Goal: Information Seeking & Learning: Learn about a topic

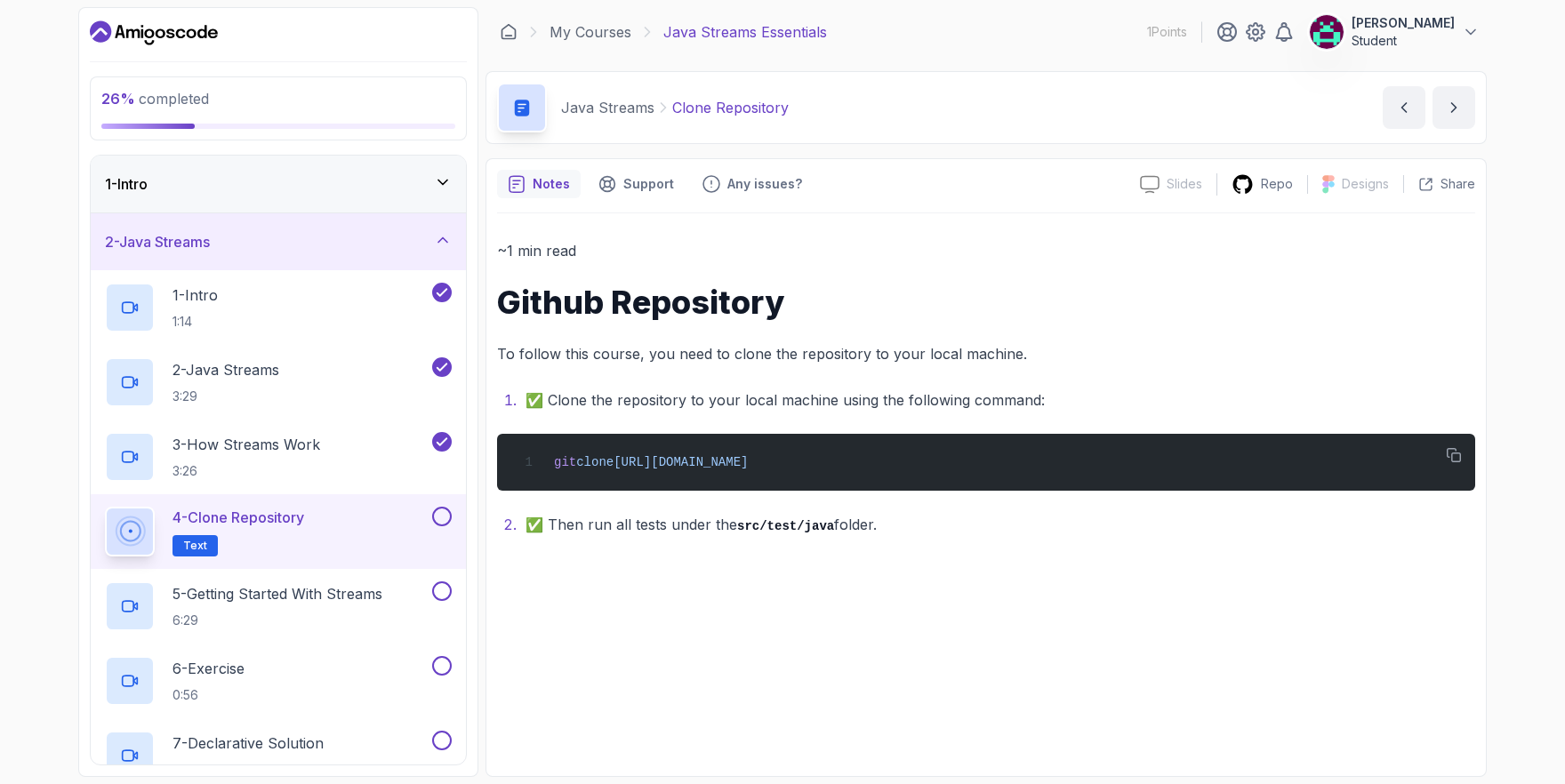
click at [439, 513] on button at bounding box center [441, 515] width 19 height 19
click at [337, 590] on p "5 - Getting Started With Streams" at bounding box center [277, 594] width 210 height 21
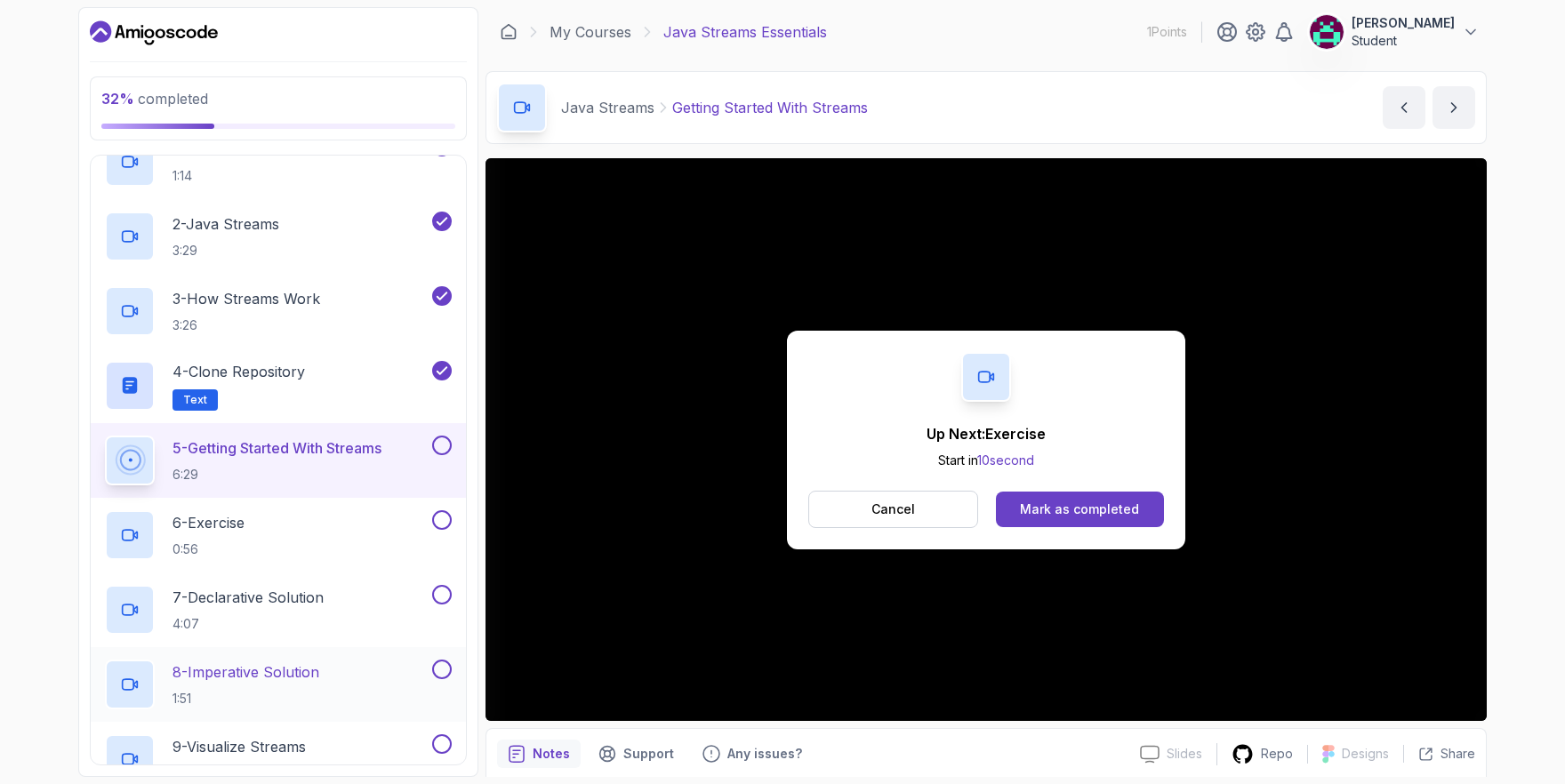
scroll to position [132, 0]
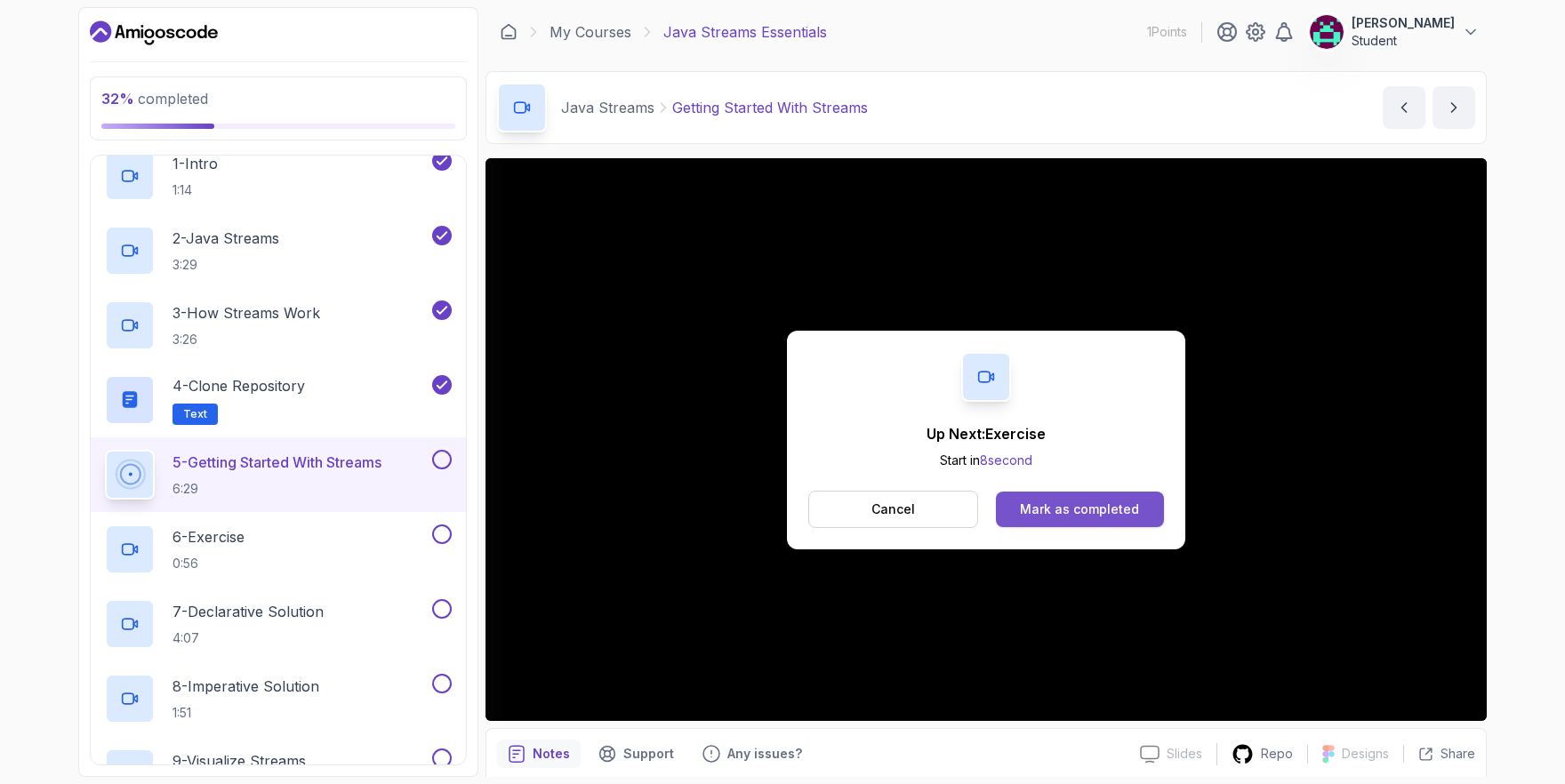
click at [1070, 511] on div "Mark as completed" at bounding box center [1079, 509] width 119 height 17
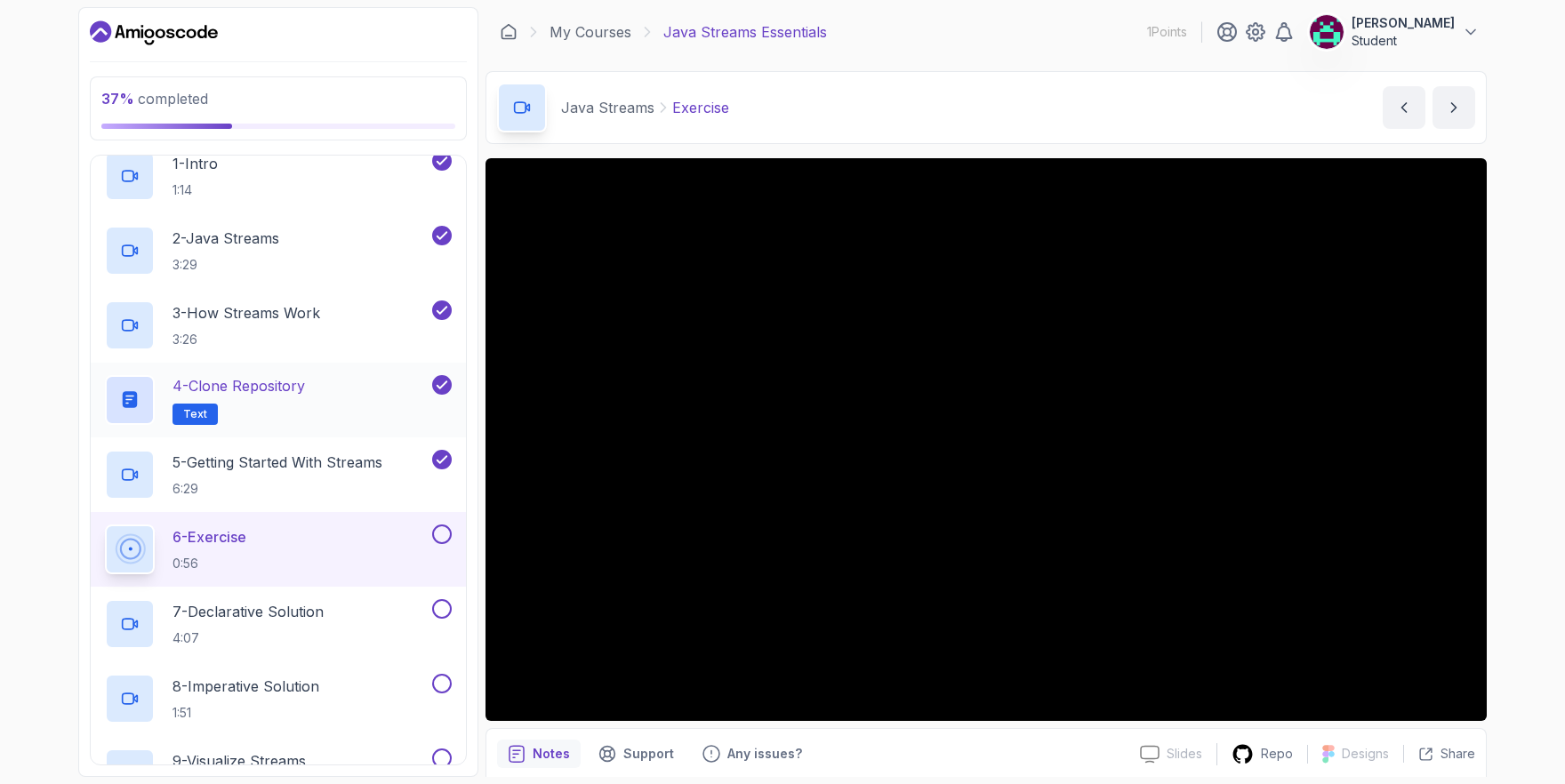
click at [203, 411] on span "Text" at bounding box center [195, 413] width 24 height 14
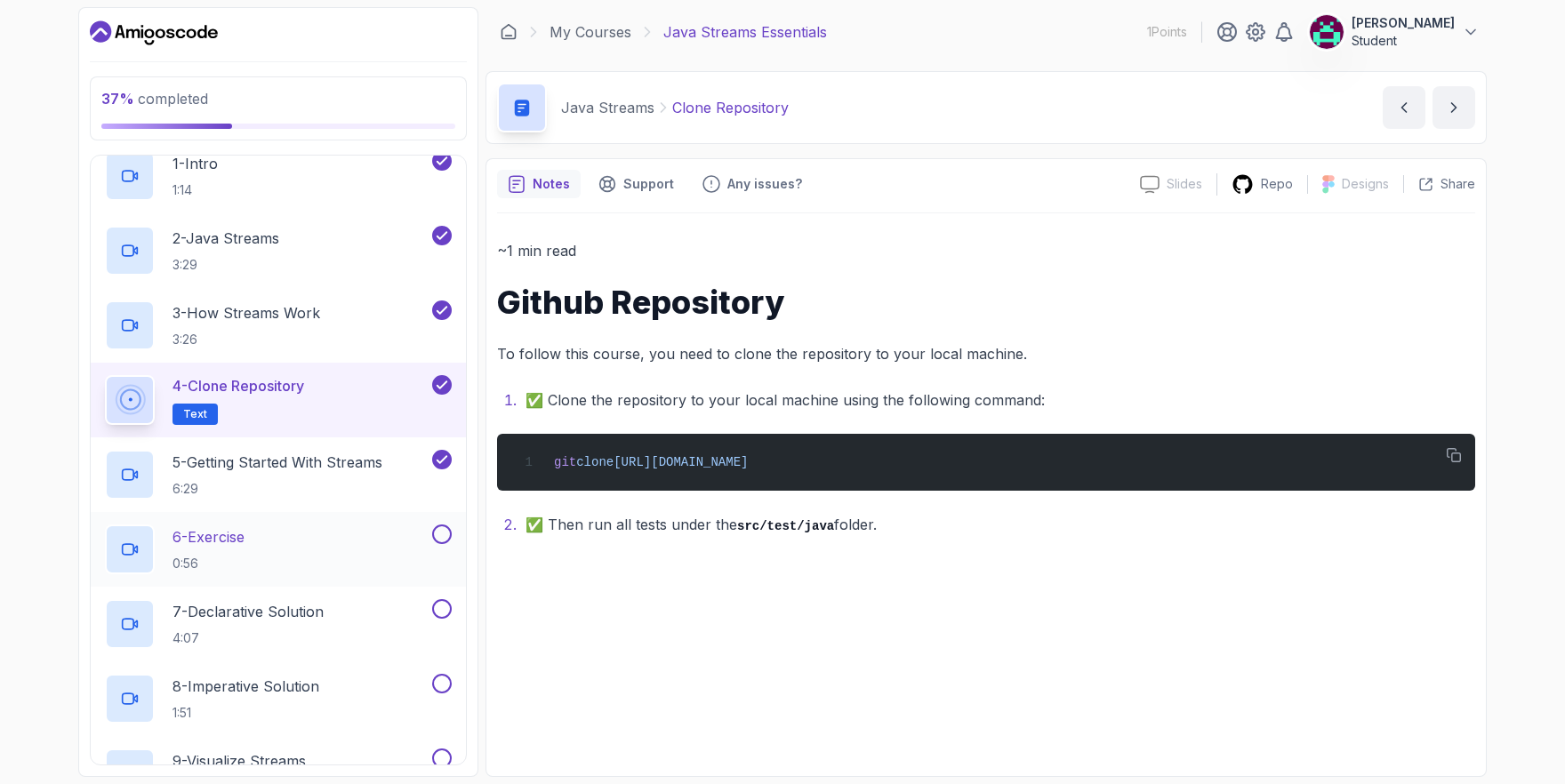
click at [365, 540] on div "6 - Exercise 0:56" at bounding box center [267, 549] width 324 height 50
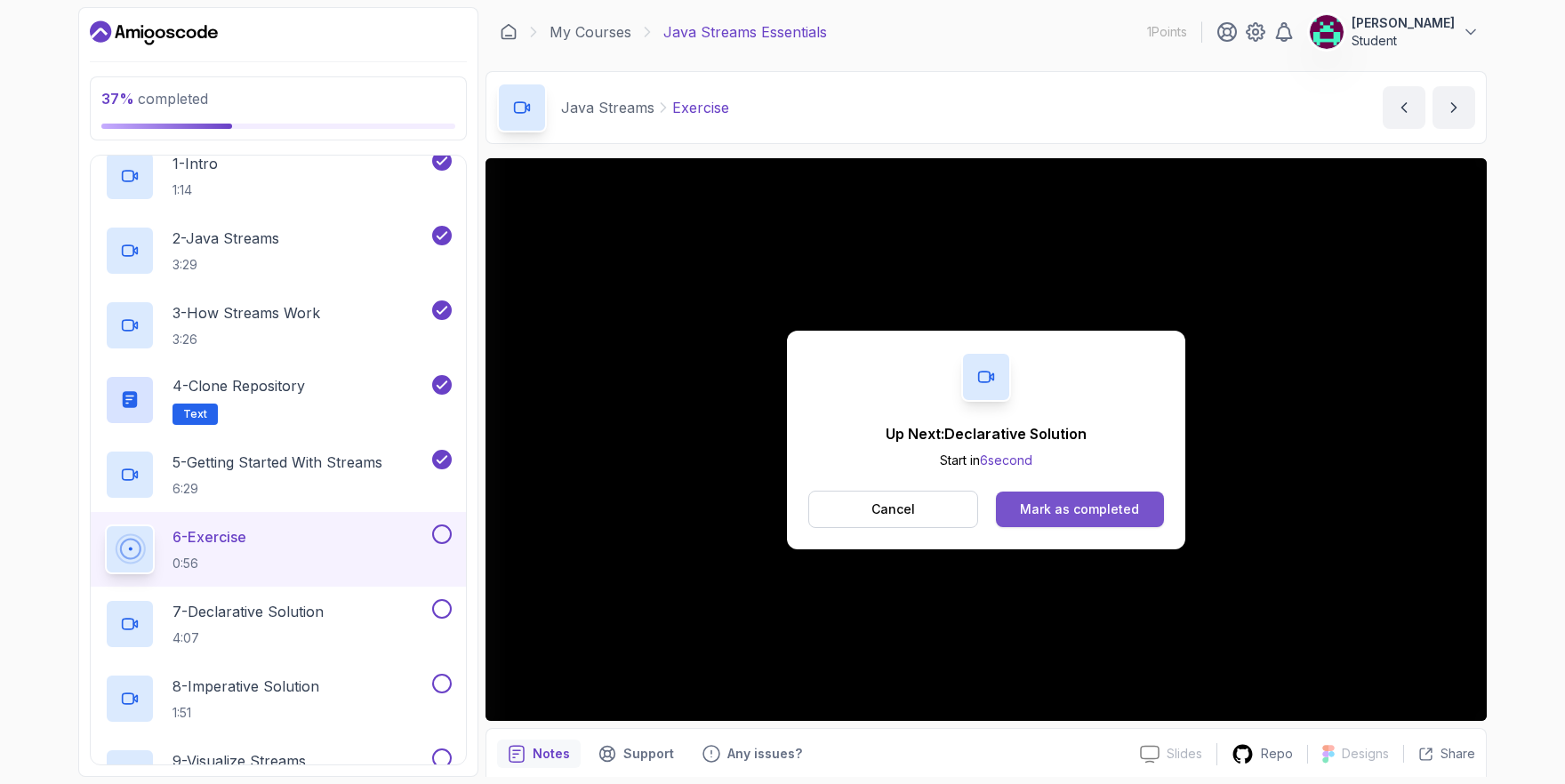
click at [1070, 508] on div "Mark as completed" at bounding box center [1079, 509] width 119 height 17
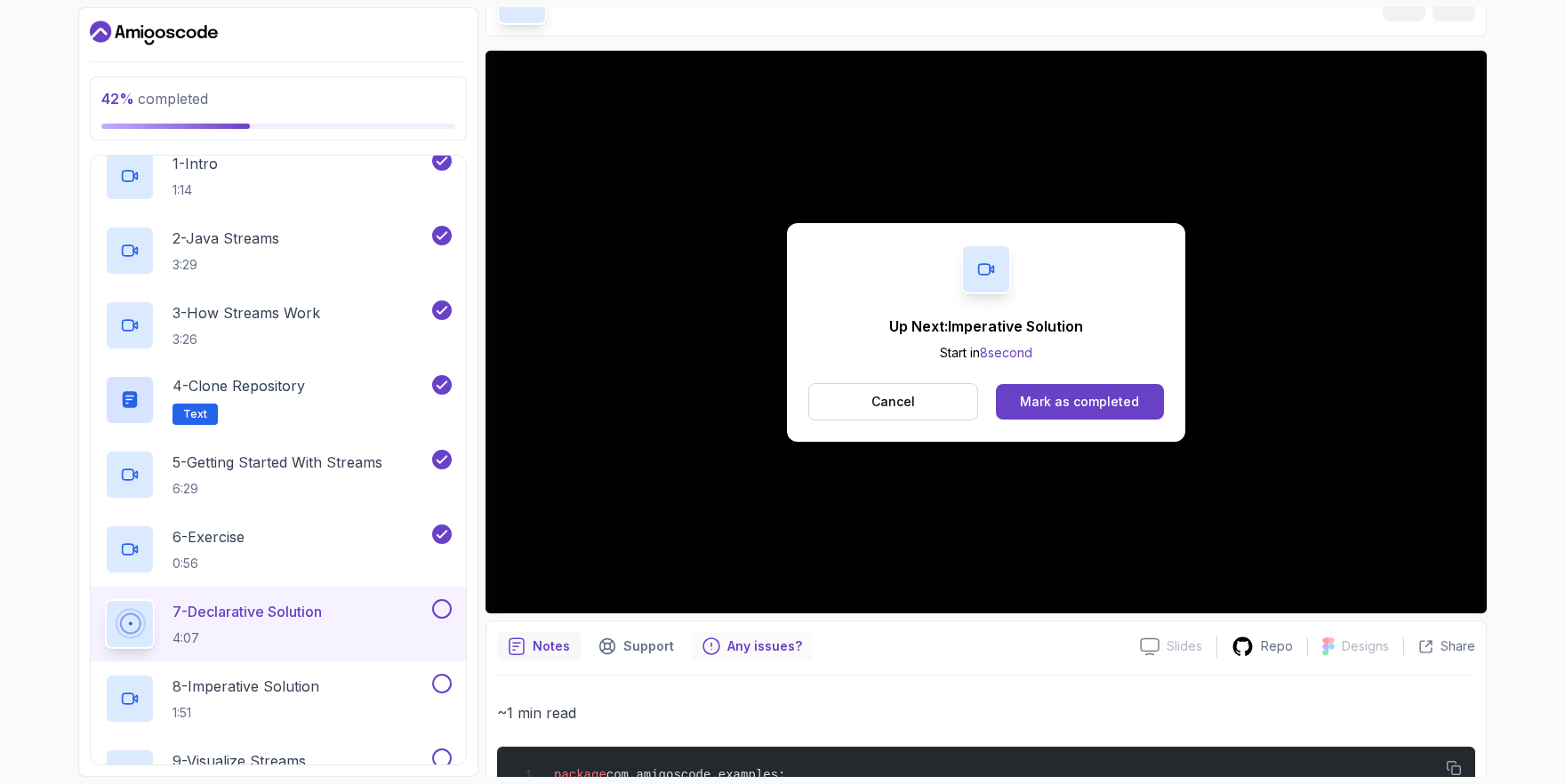
scroll to position [78, 0]
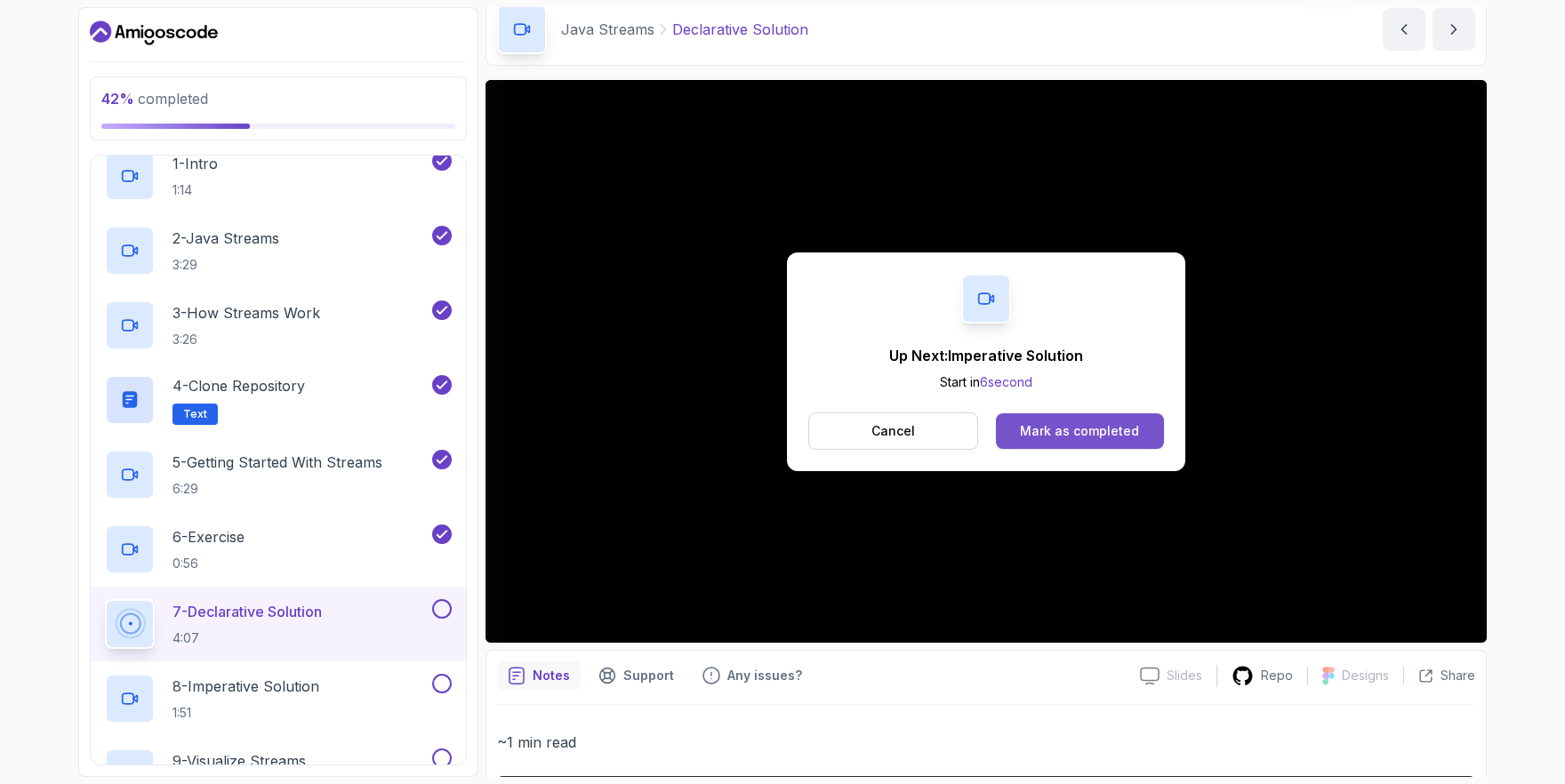
click at [1047, 427] on div "Mark as completed" at bounding box center [1079, 431] width 119 height 17
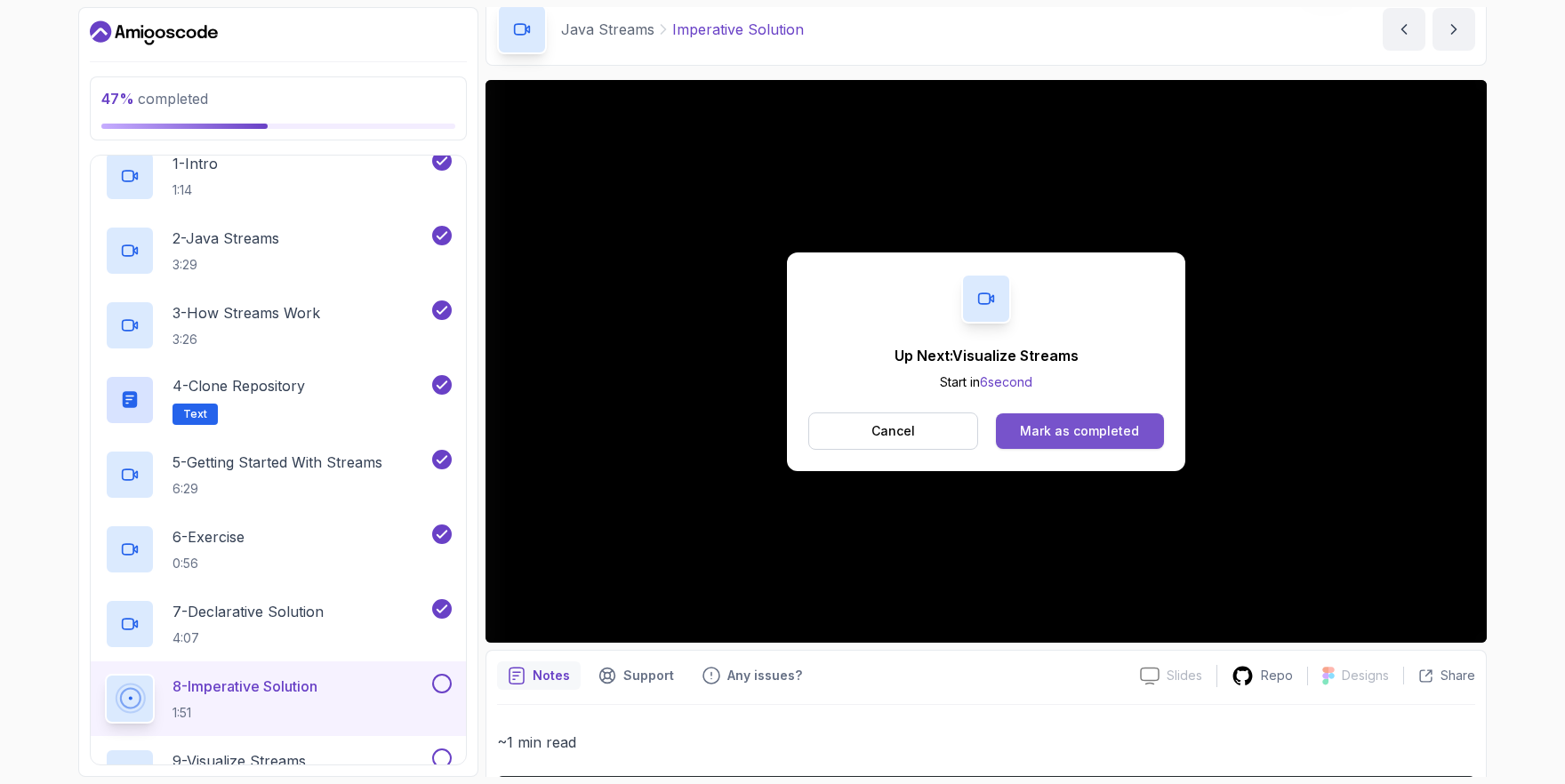
click at [1051, 435] on div "Mark as completed" at bounding box center [1079, 431] width 119 height 17
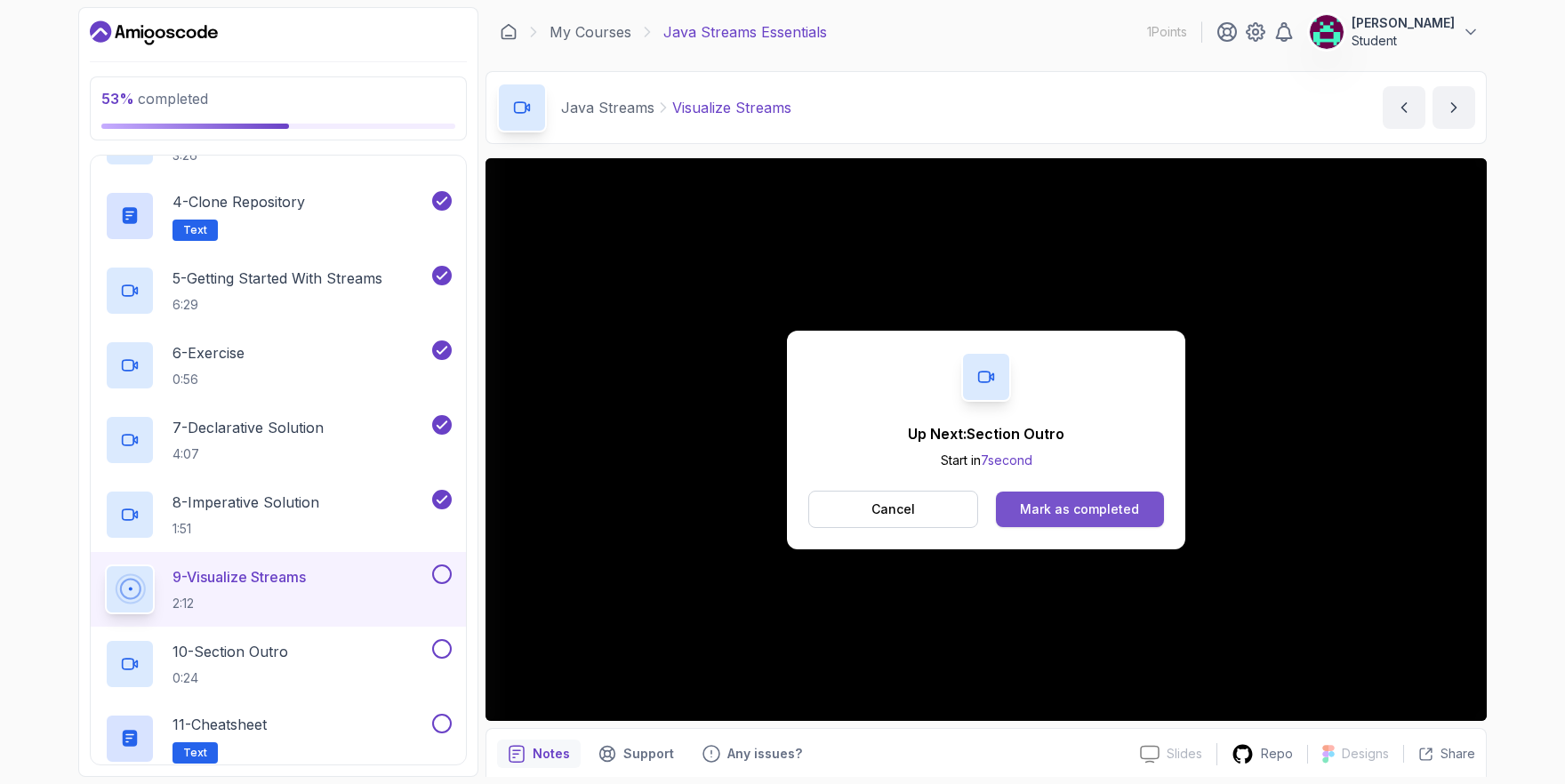
click at [1110, 513] on div "Mark as completed" at bounding box center [1079, 509] width 119 height 17
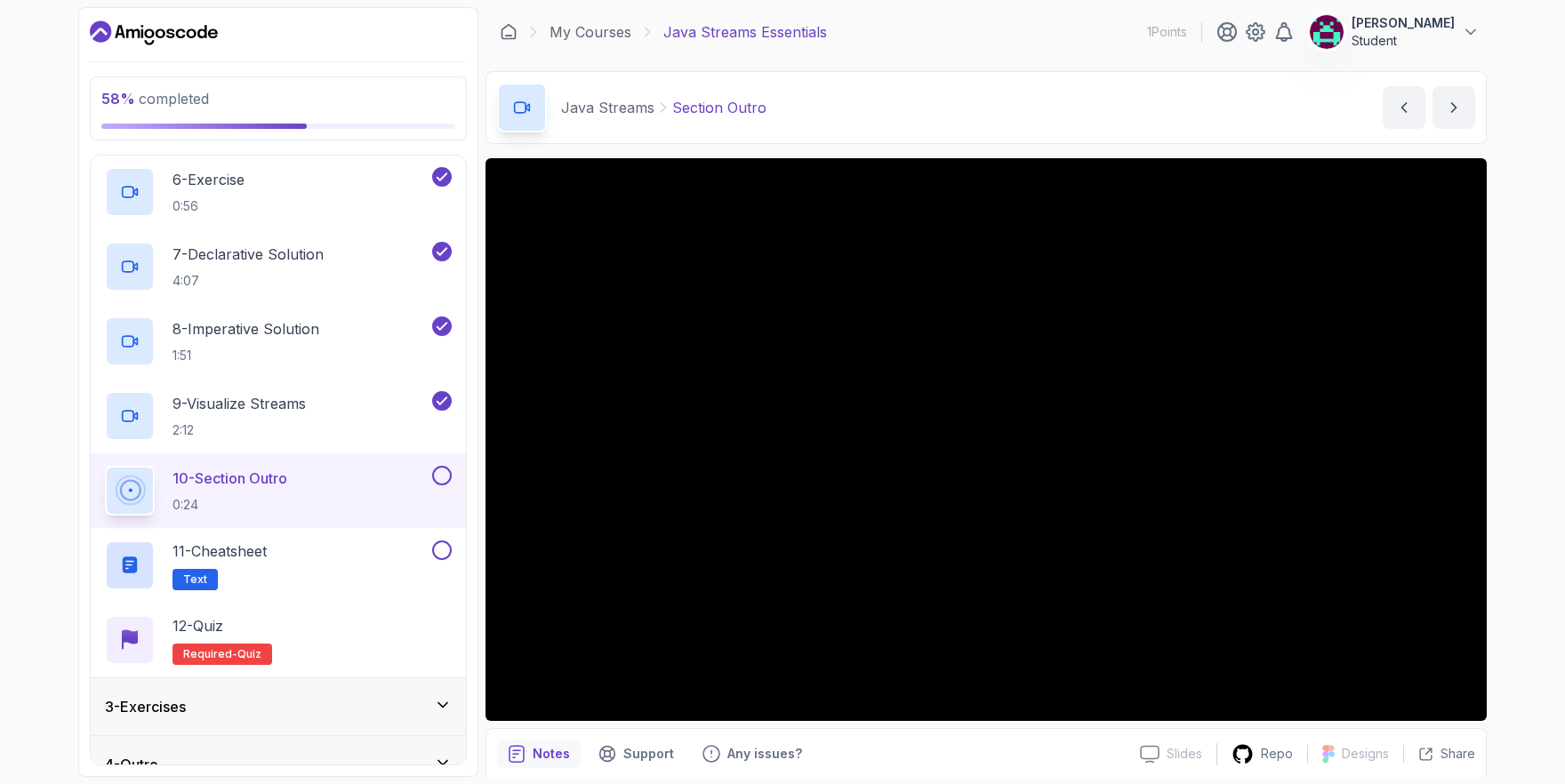
scroll to position [516, 0]
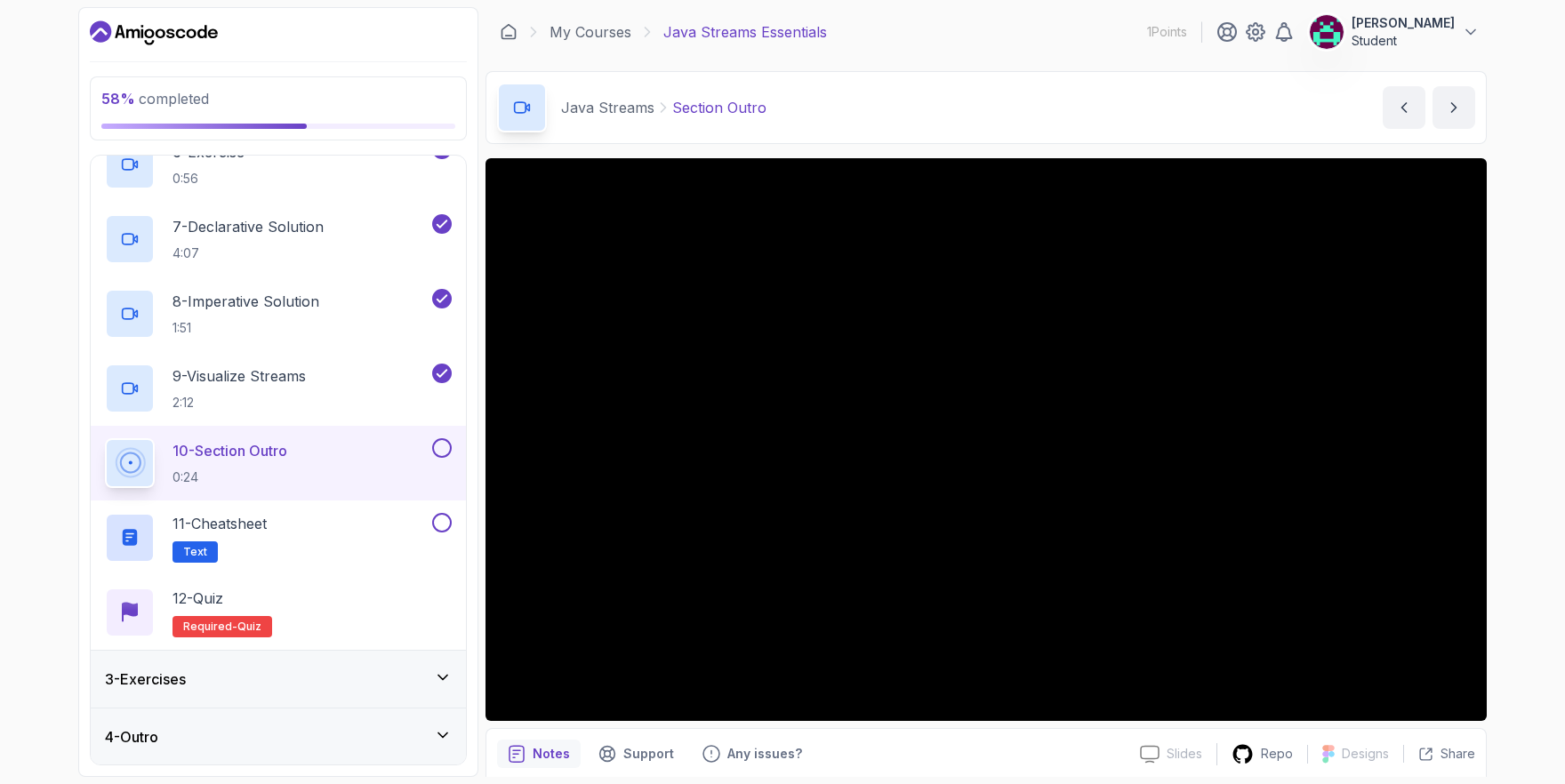
click at [306, 689] on div "3 - Exercises" at bounding box center [279, 679] width 376 height 57
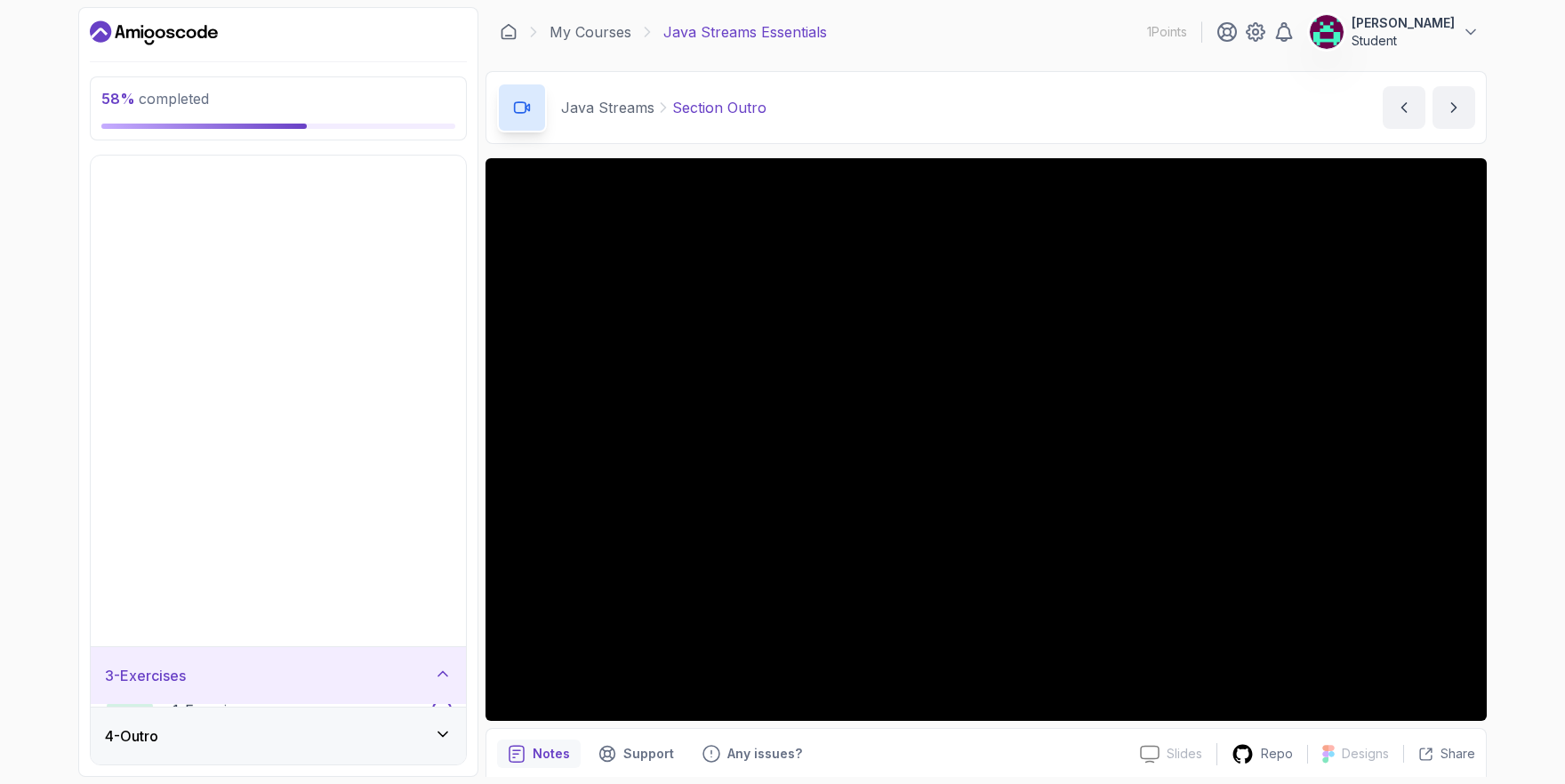
scroll to position [0, 0]
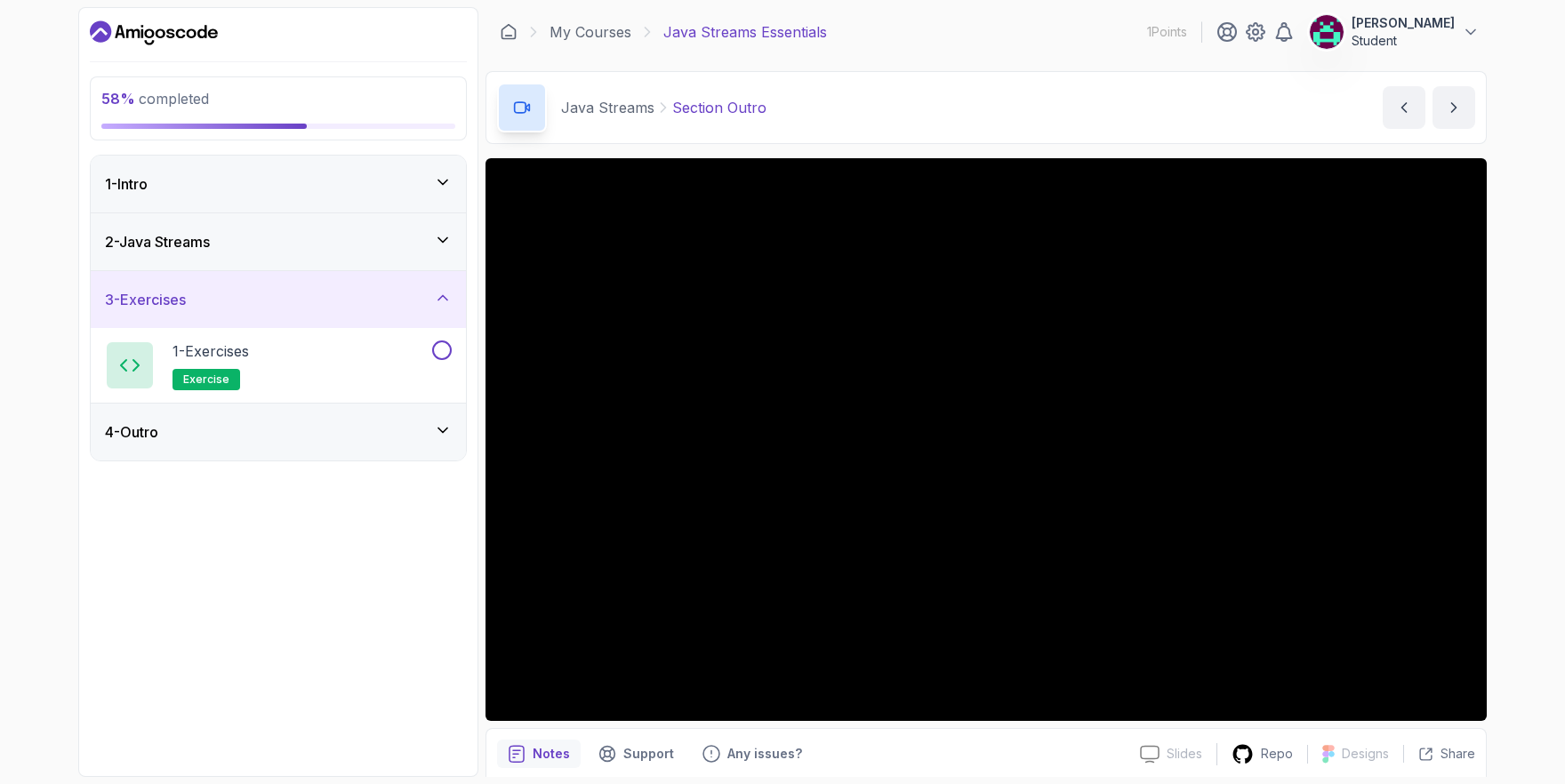
click at [315, 426] on div "4 - Outro" at bounding box center [278, 432] width 347 height 21
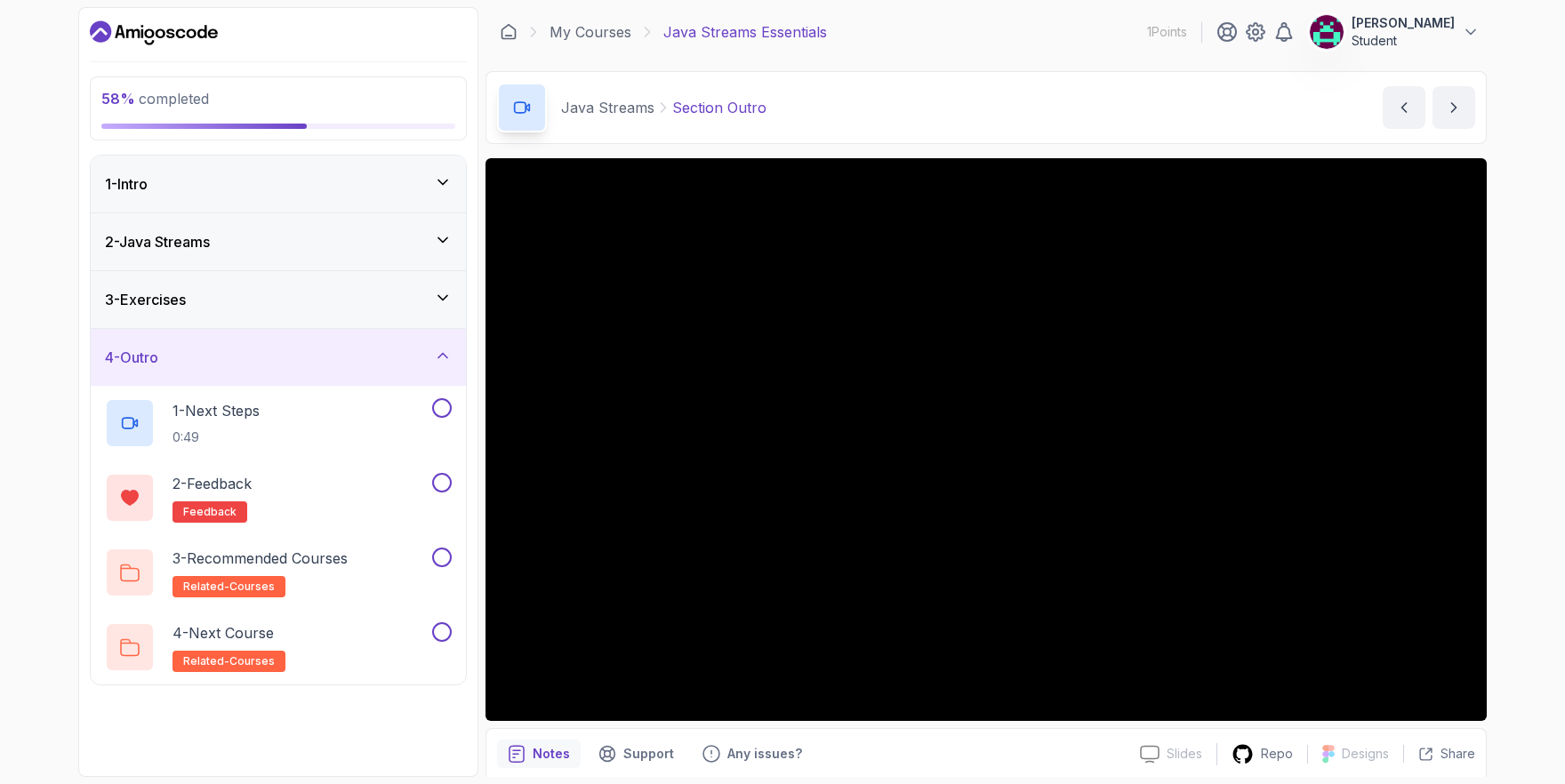
click at [359, 360] on div "4 - Outro" at bounding box center [278, 357] width 347 height 21
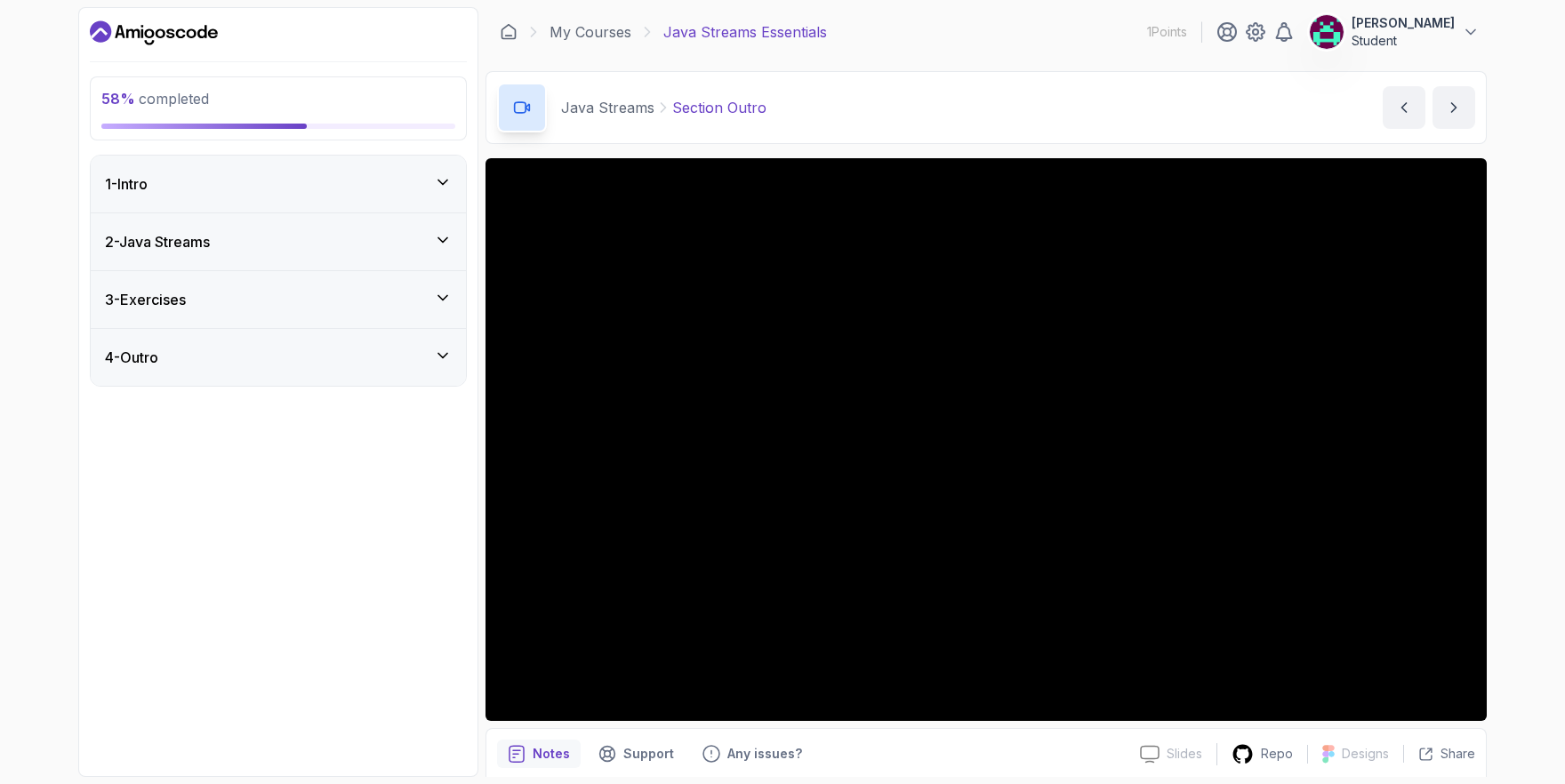
click at [389, 246] on div "2 - Java Streams" at bounding box center [278, 241] width 347 height 21
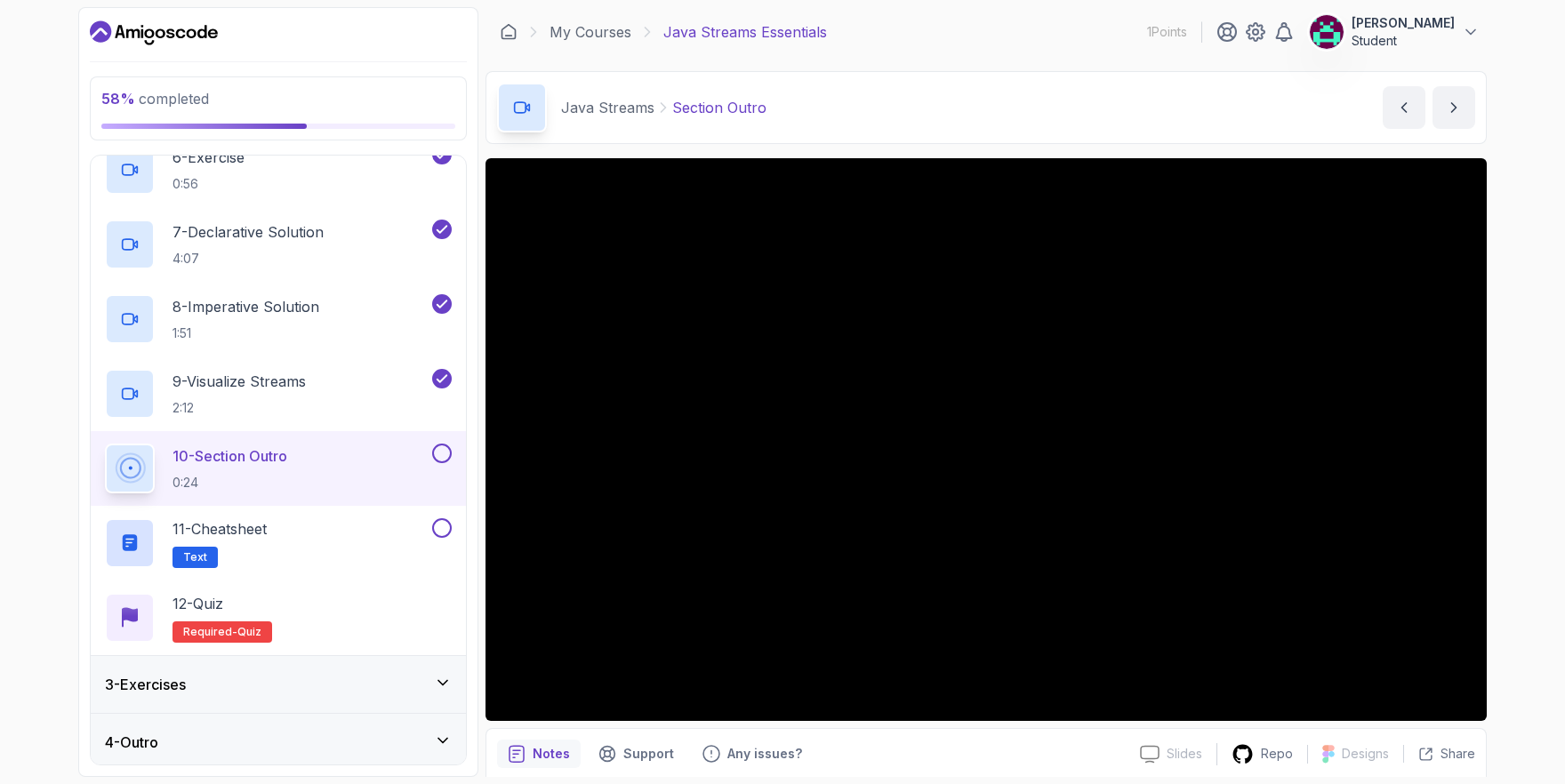
scroll to position [67, 0]
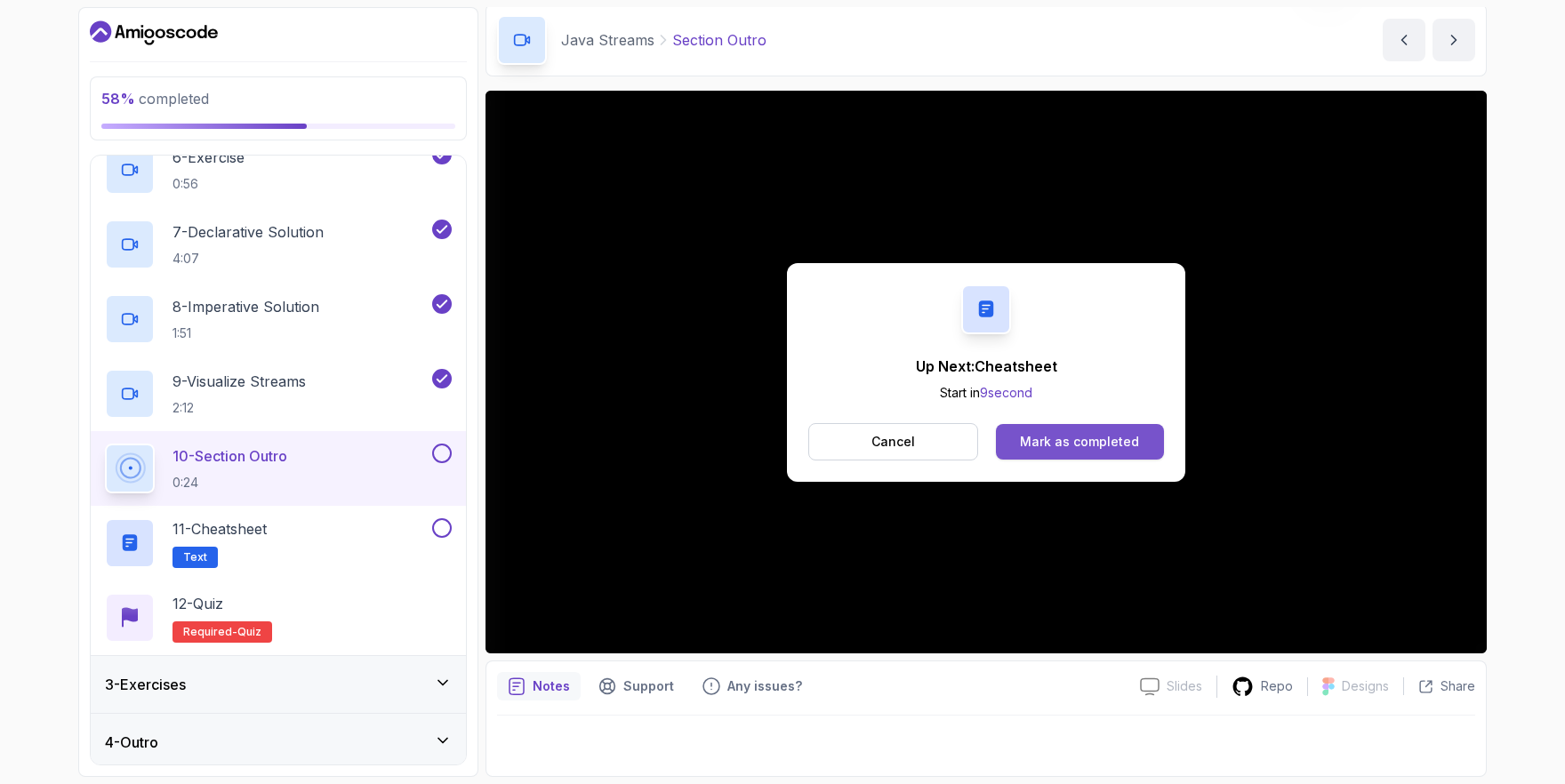
click at [1081, 441] on div "Mark as completed" at bounding box center [1079, 441] width 119 height 17
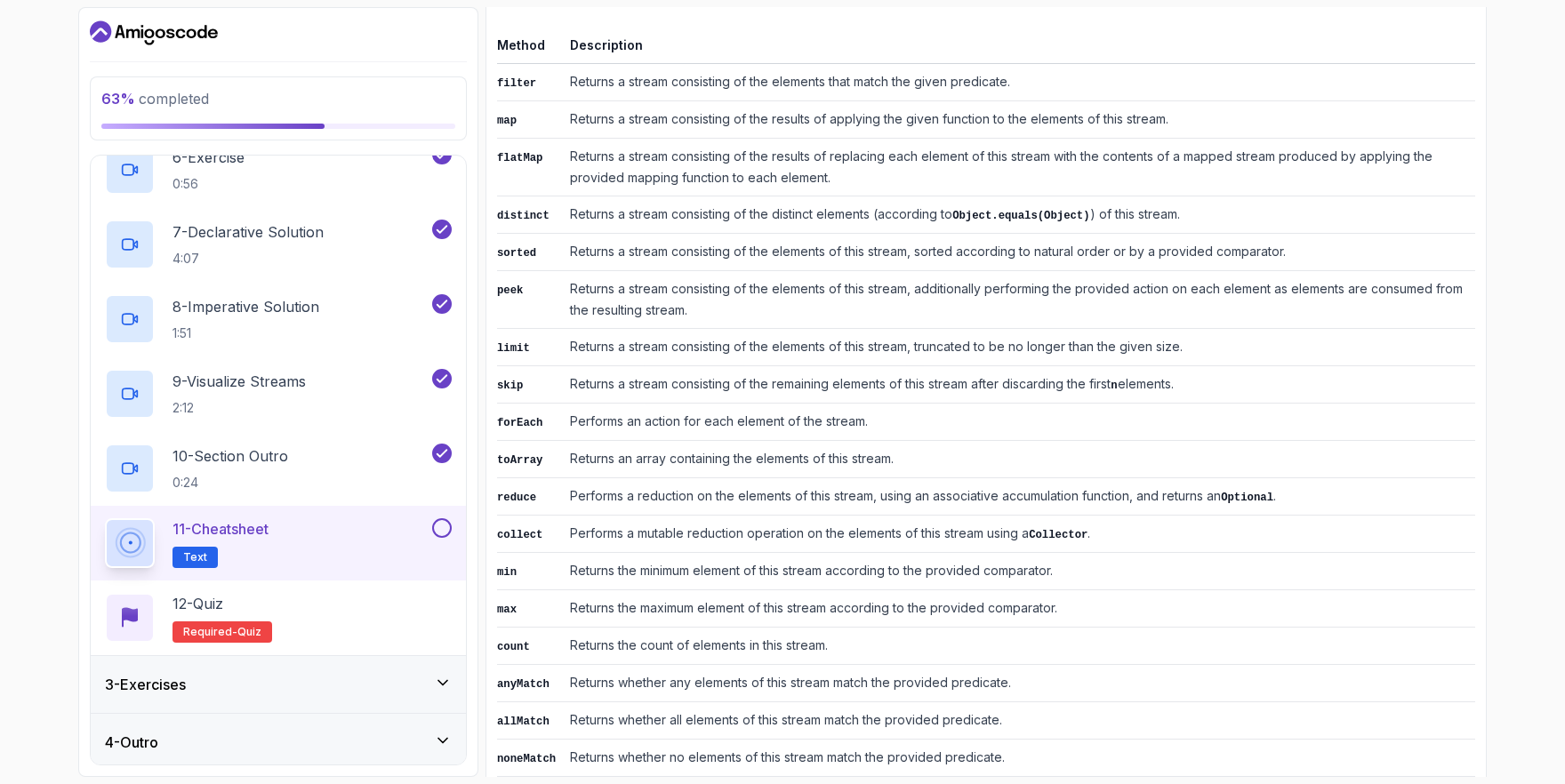
scroll to position [735, 0]
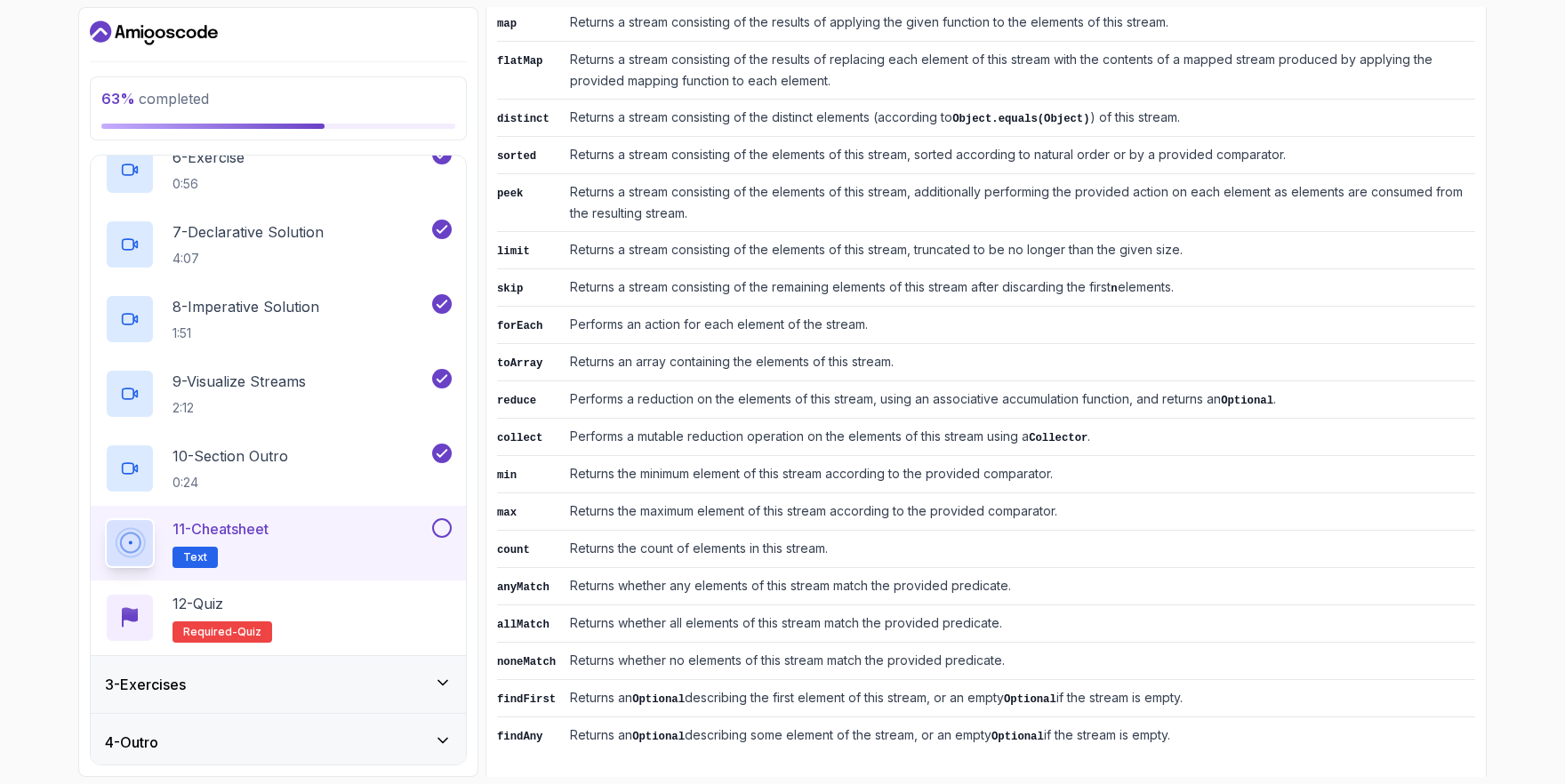
click at [451, 523] on button at bounding box center [441, 527] width 19 height 19
click at [441, 526] on icon at bounding box center [441, 527] width 16 height 17
click at [442, 518] on button at bounding box center [441, 527] width 19 height 19
click at [228, 628] on span "Required-" at bounding box center [210, 631] width 54 height 14
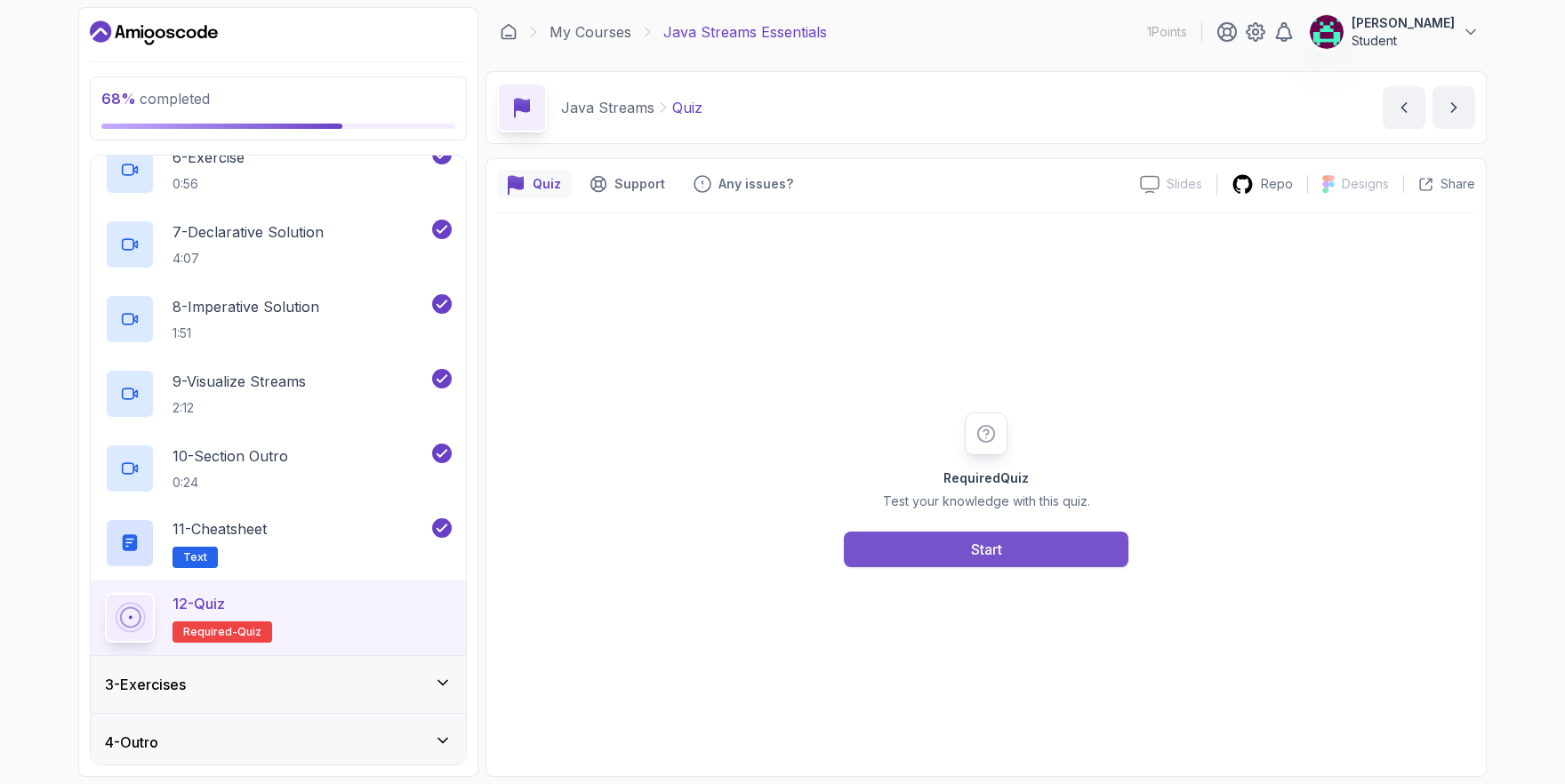
click at [923, 536] on button "Start" at bounding box center [985, 549] width 284 height 36
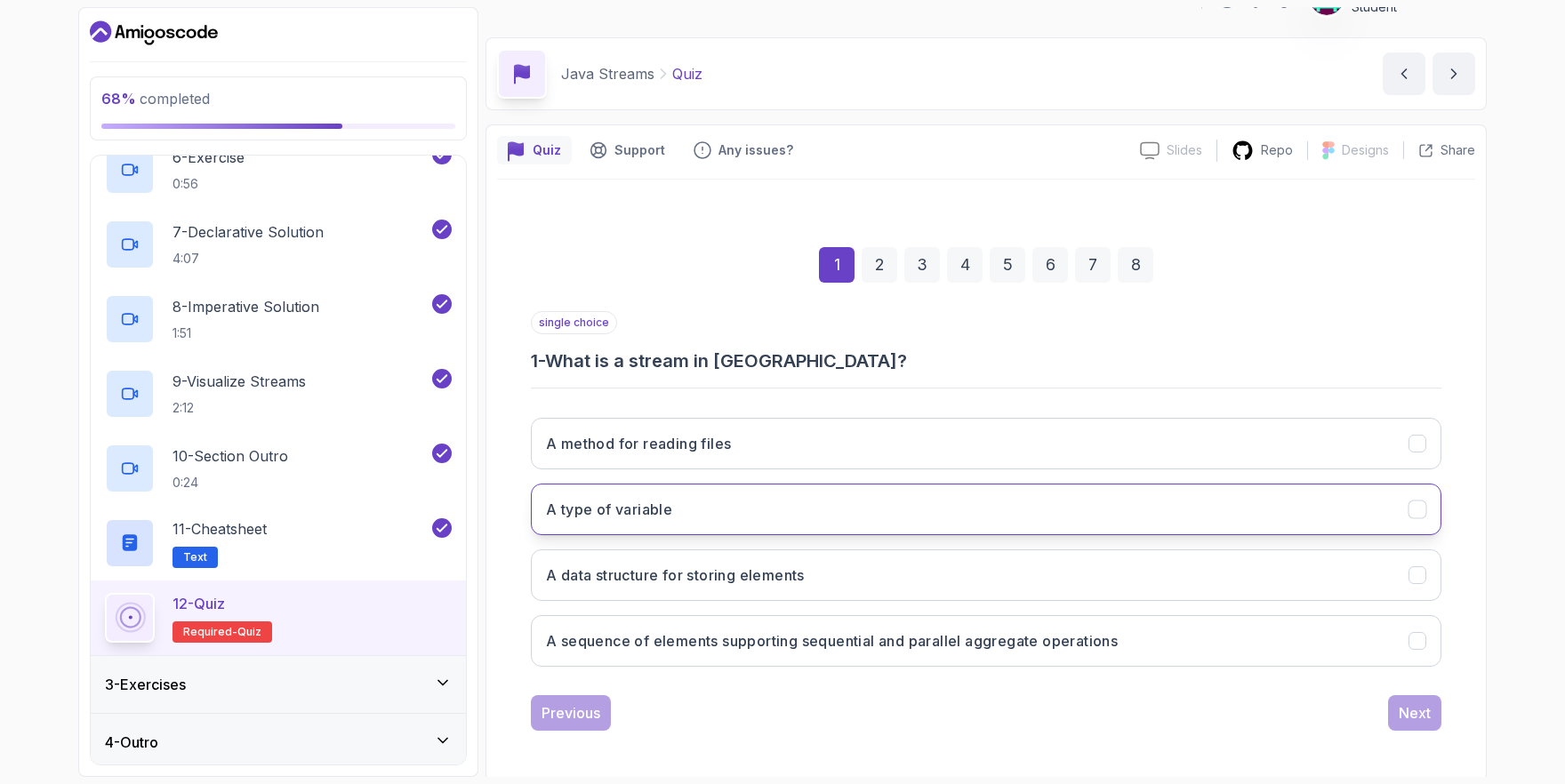
scroll to position [38, 0]
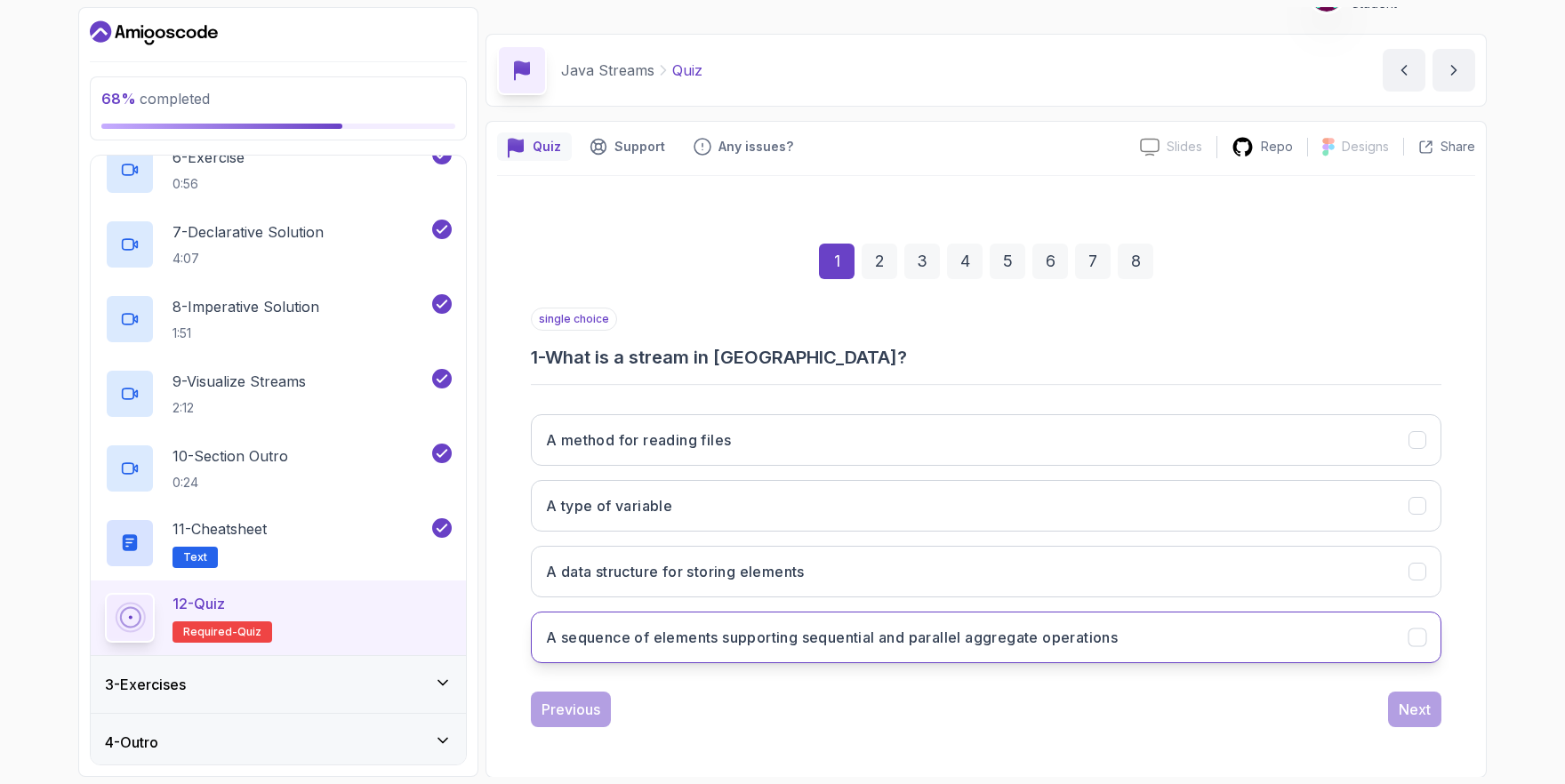
click at [617, 644] on h3 "A sequence of elements supporting sequential and parallel aggregate operations" at bounding box center [831, 637] width 572 height 21
click at [1405, 696] on button "Next" at bounding box center [1415, 709] width 53 height 36
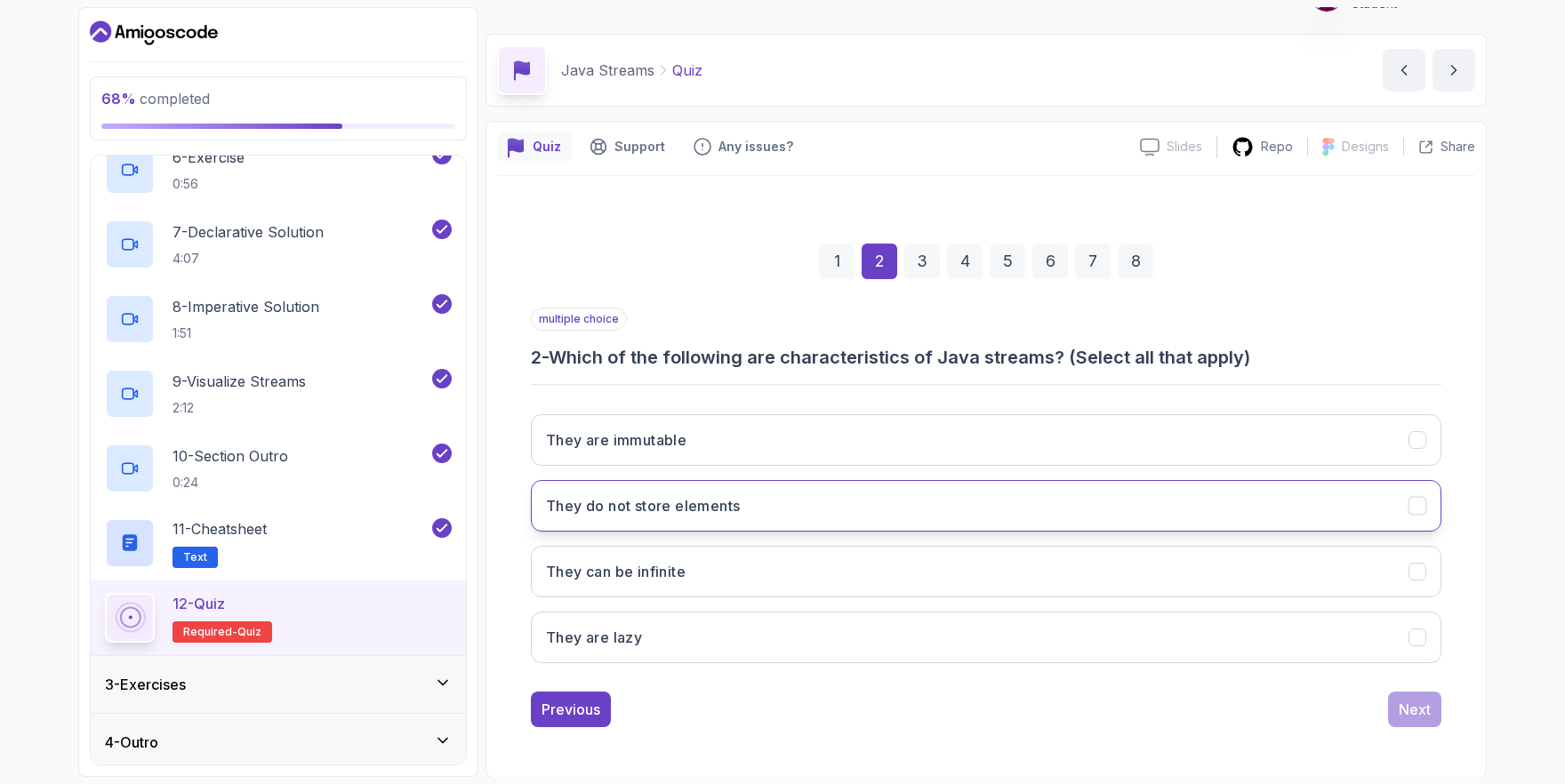
click at [775, 511] on button "They do not store elements" at bounding box center [986, 506] width 910 height 52
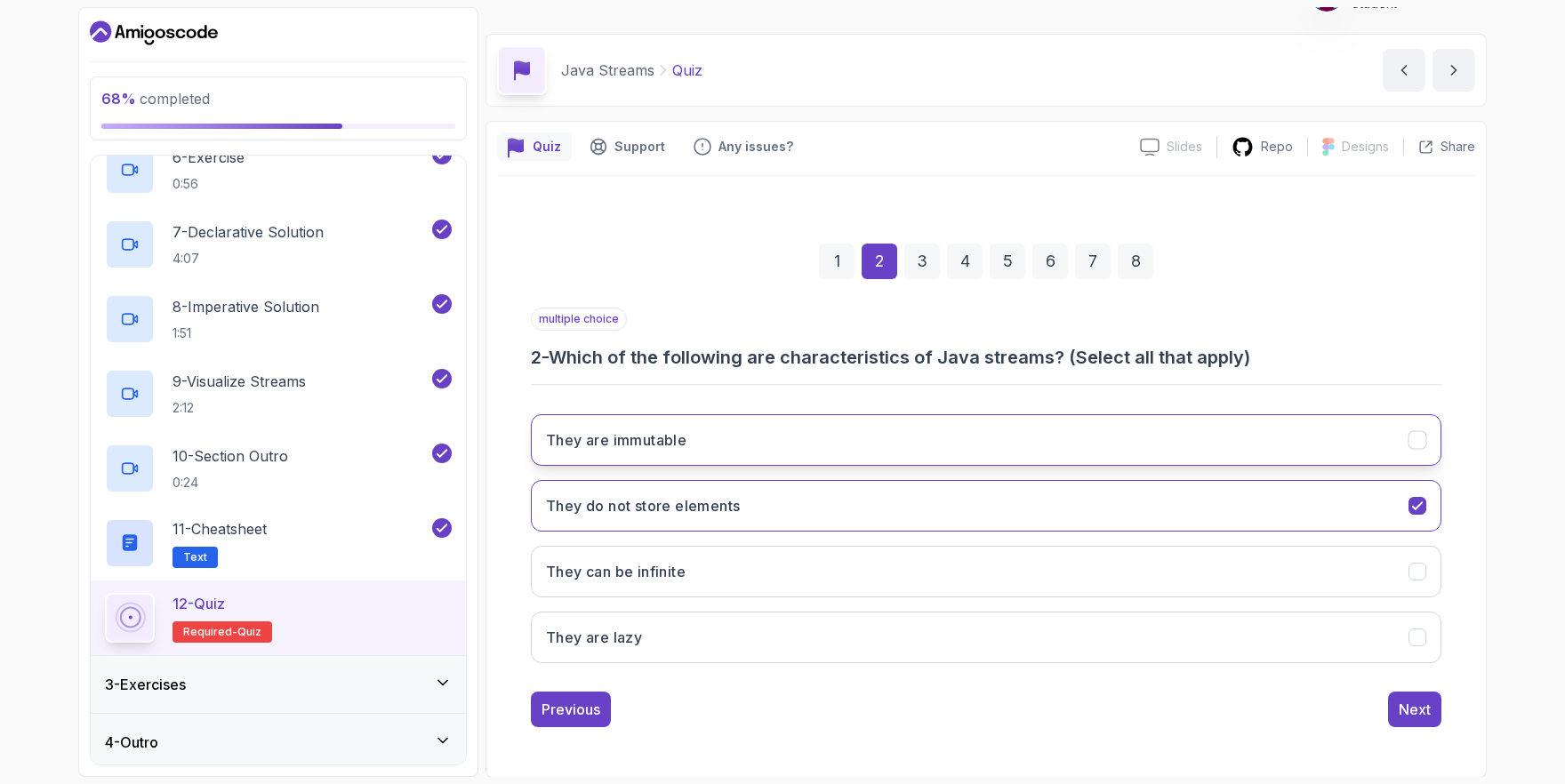
click at [794, 436] on button "They are immutable" at bounding box center [986, 440] width 910 height 52
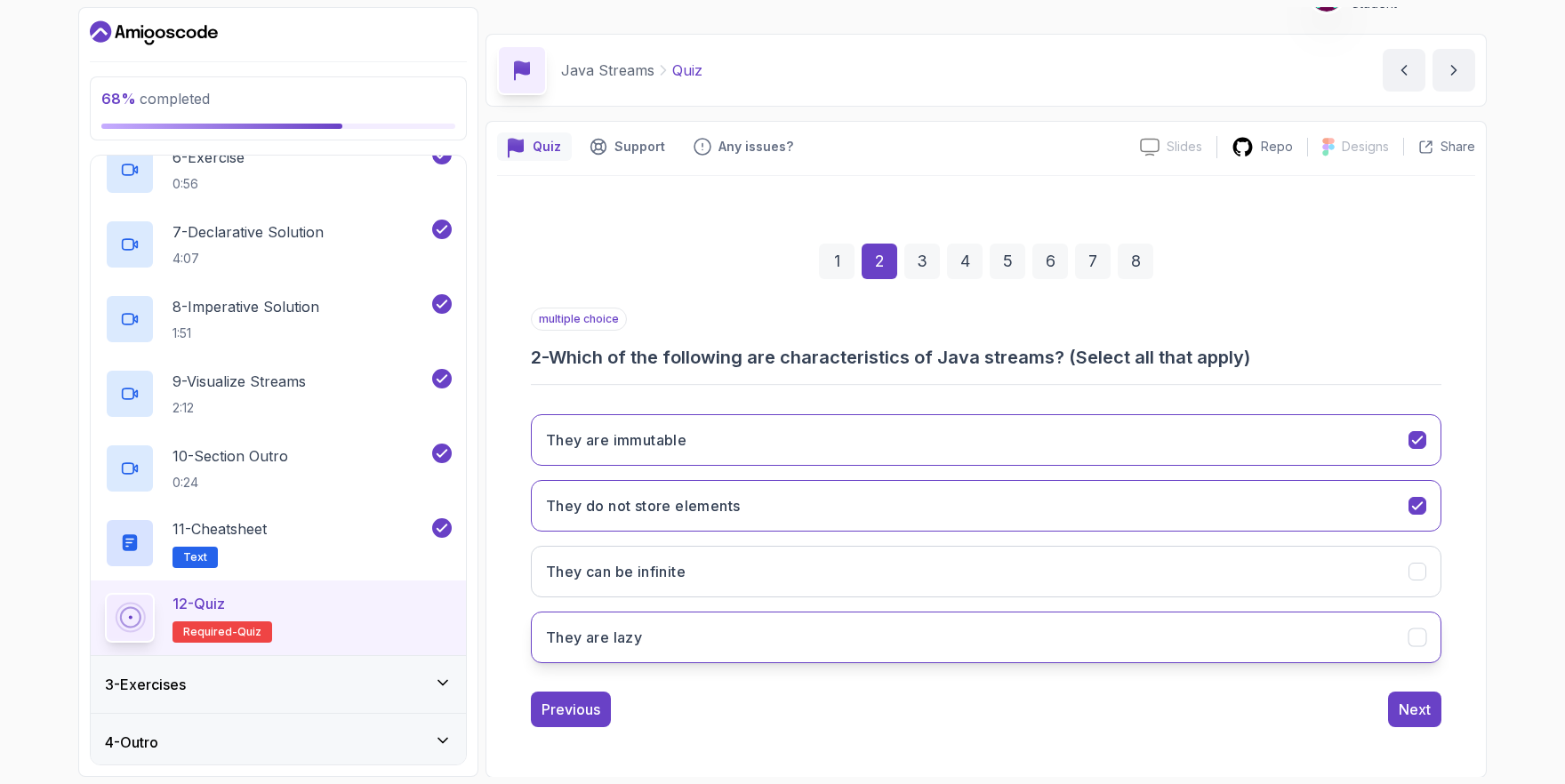
click at [1075, 621] on button "They are lazy" at bounding box center [986, 637] width 910 height 52
click at [1039, 441] on button "They are immutable" at bounding box center [986, 440] width 910 height 52
click at [1391, 703] on button "Next" at bounding box center [1415, 709] width 53 height 36
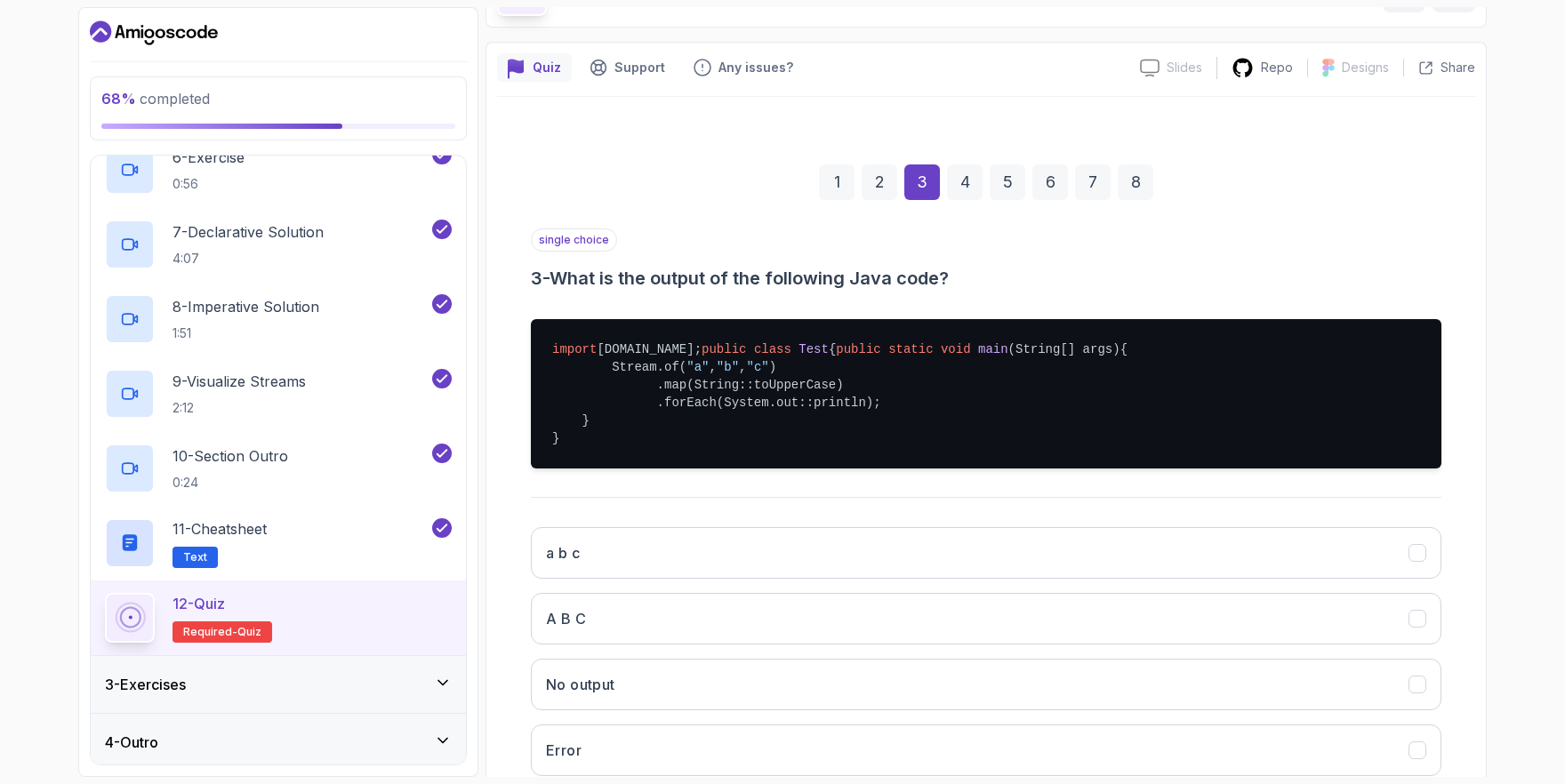
scroll to position [118, 0]
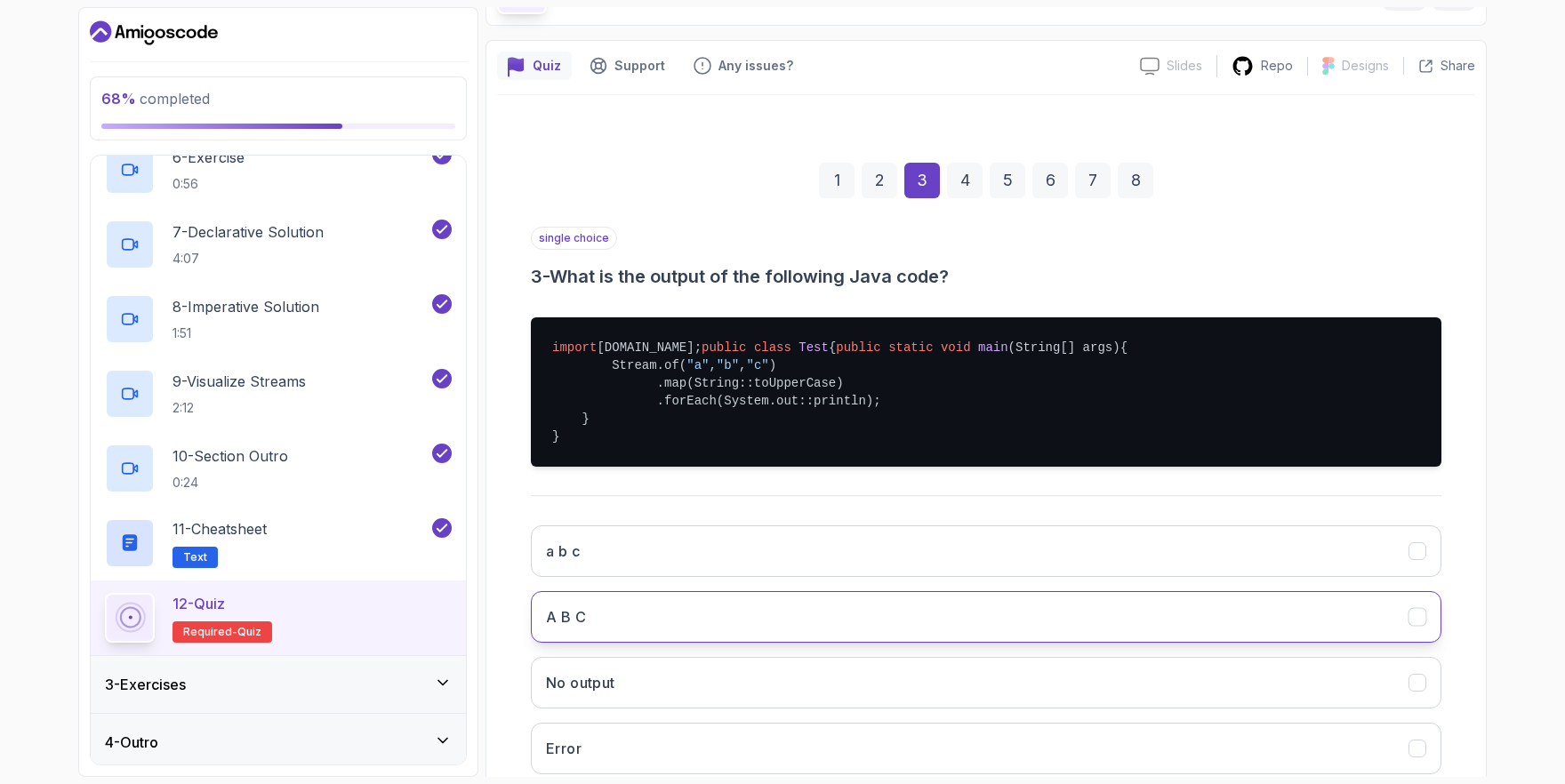
click at [723, 642] on button "A B C" at bounding box center [986, 617] width 910 height 52
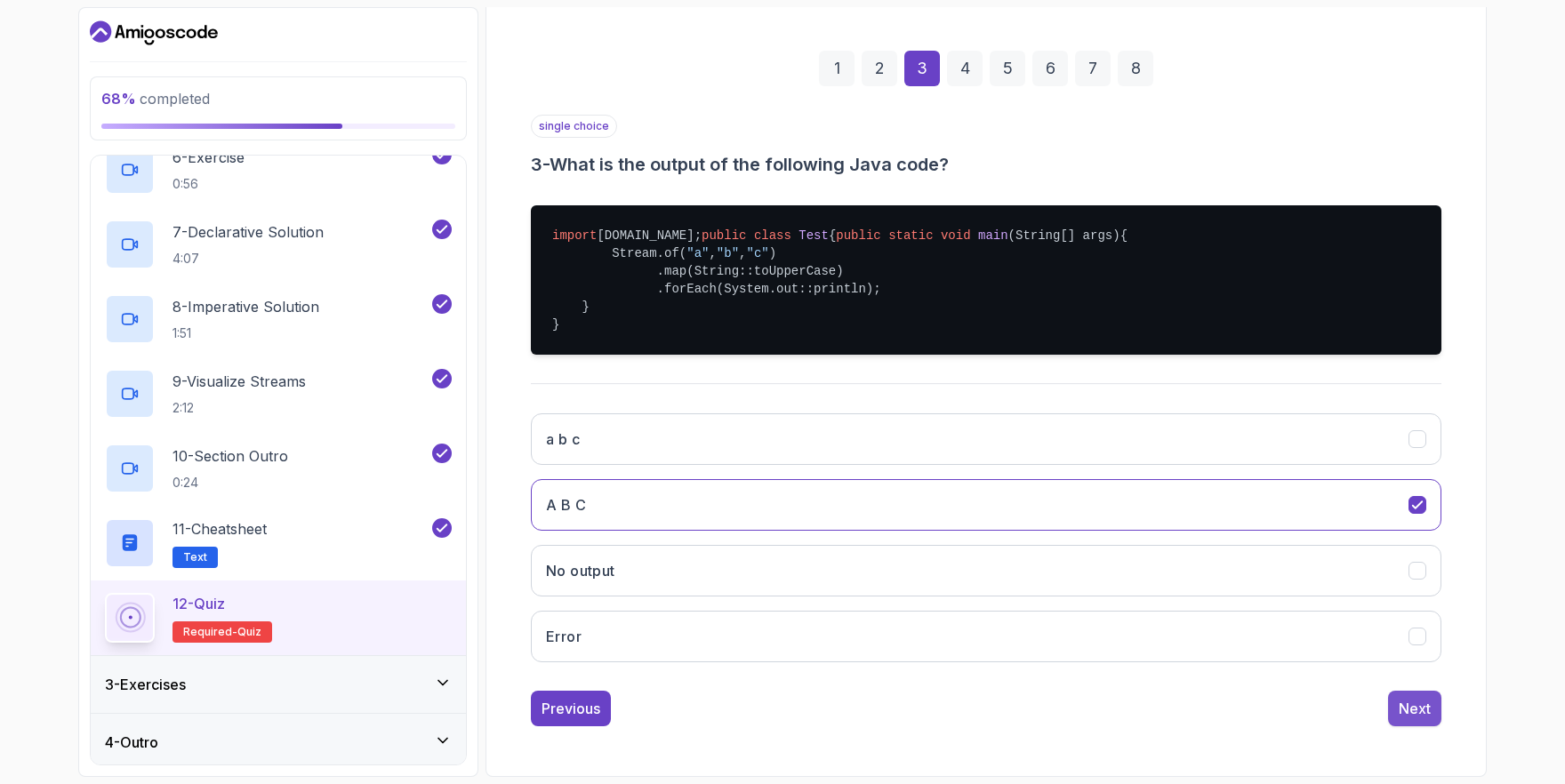
click at [1408, 693] on button "Next" at bounding box center [1415, 708] width 53 height 36
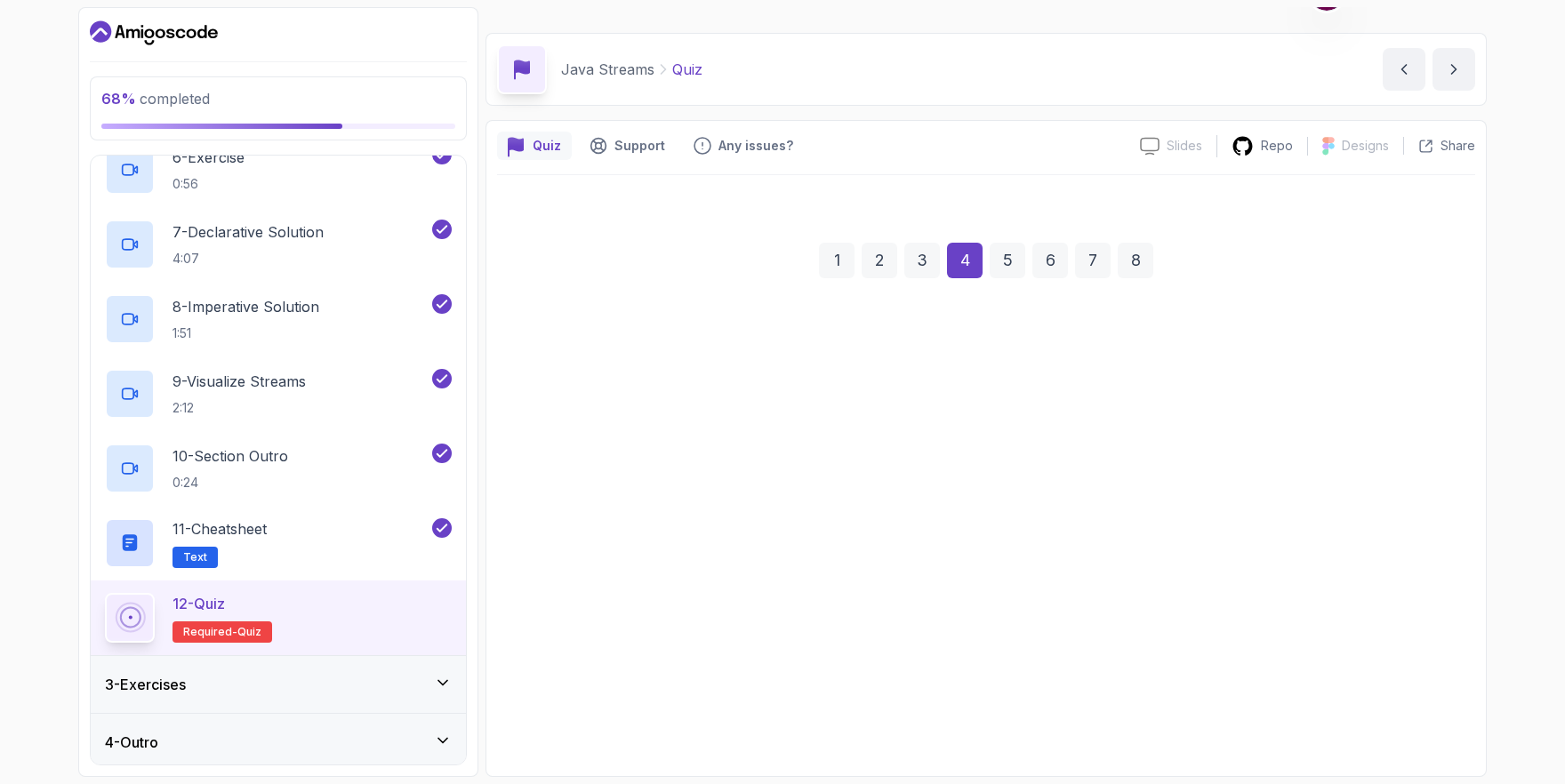
scroll to position [38, 0]
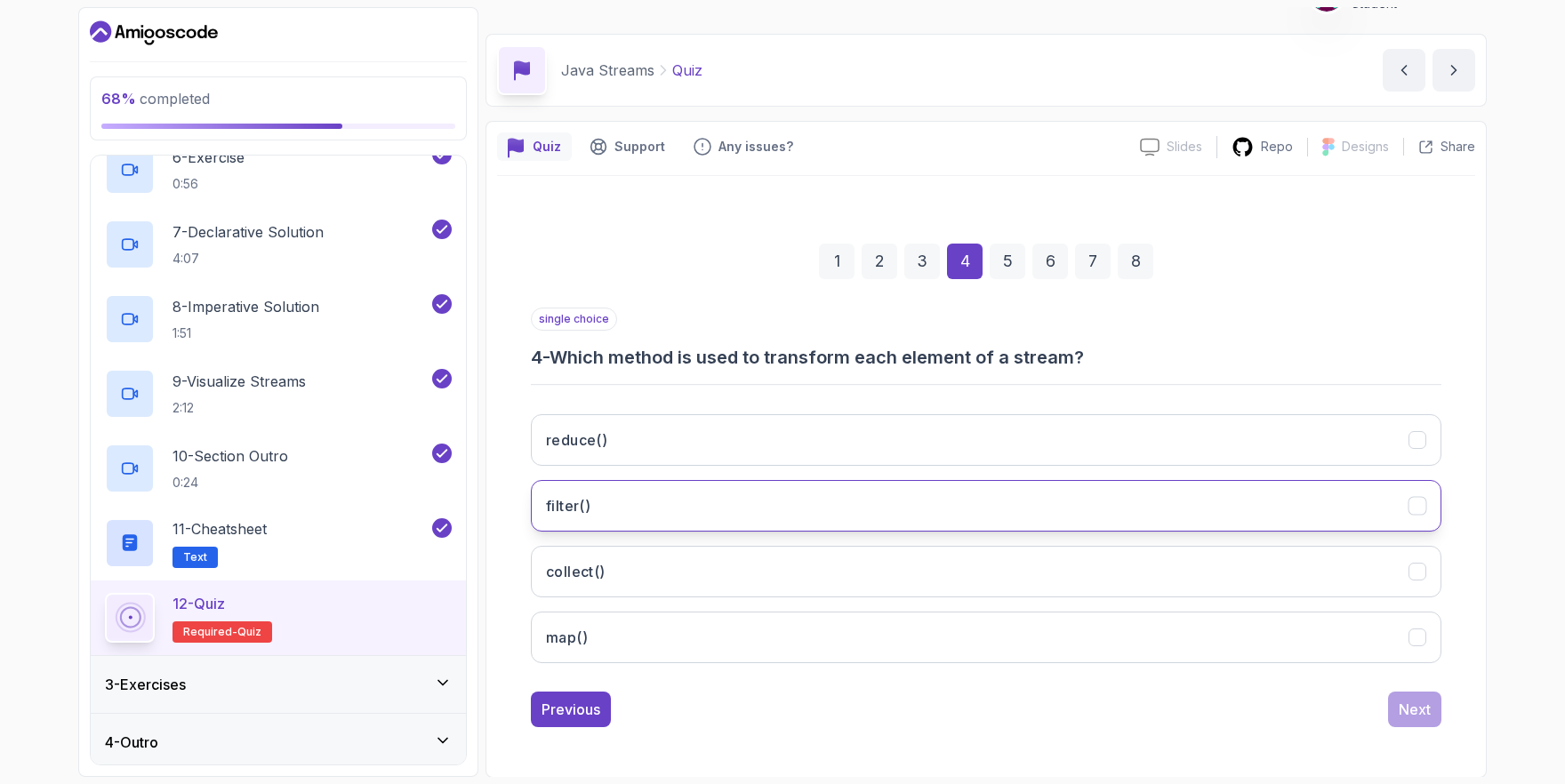
click at [733, 490] on button "filter()" at bounding box center [986, 506] width 910 height 52
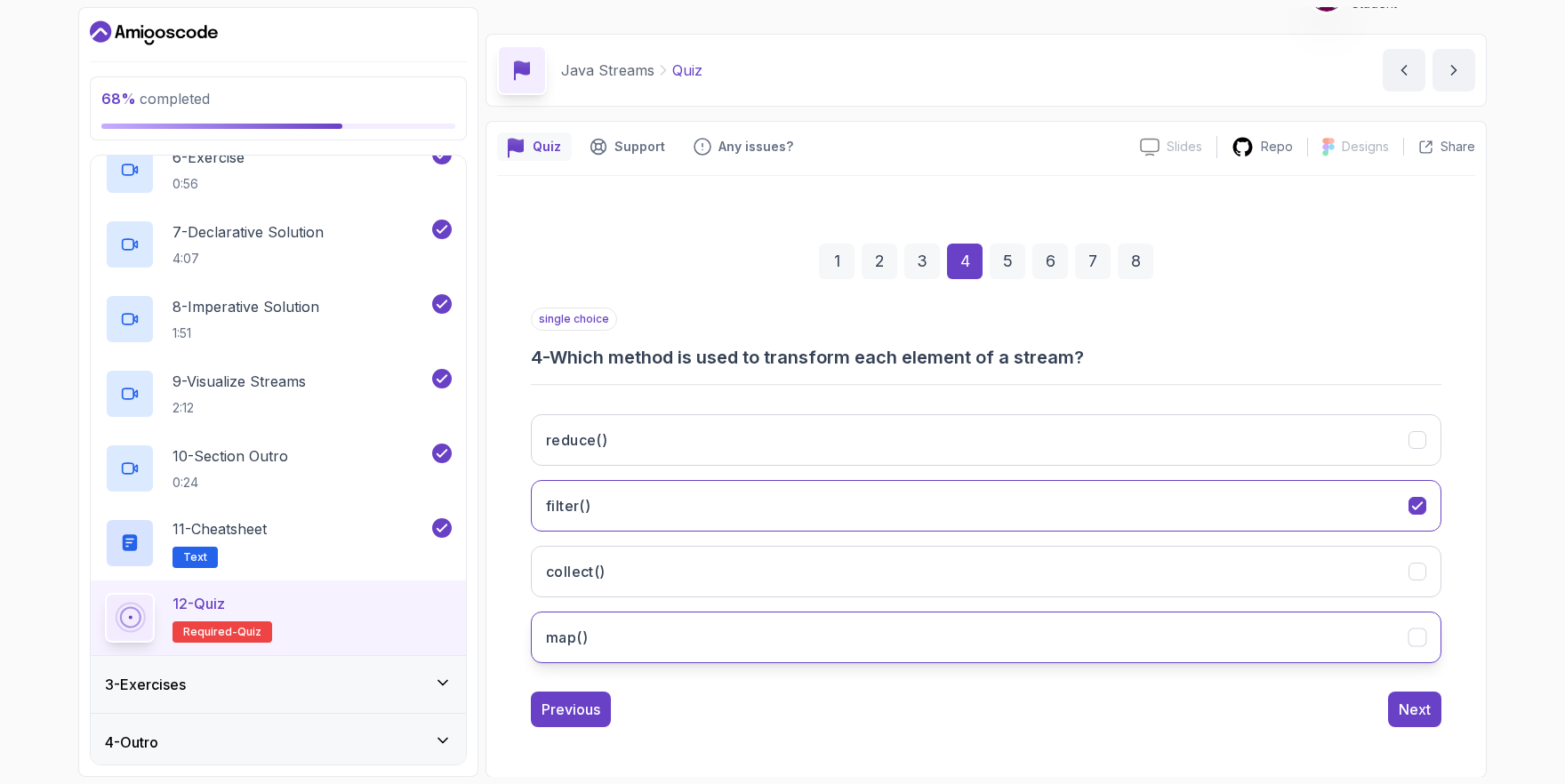
click at [794, 629] on button "map()" at bounding box center [986, 637] width 910 height 52
click at [1420, 715] on div "Next" at bounding box center [1414, 709] width 32 height 21
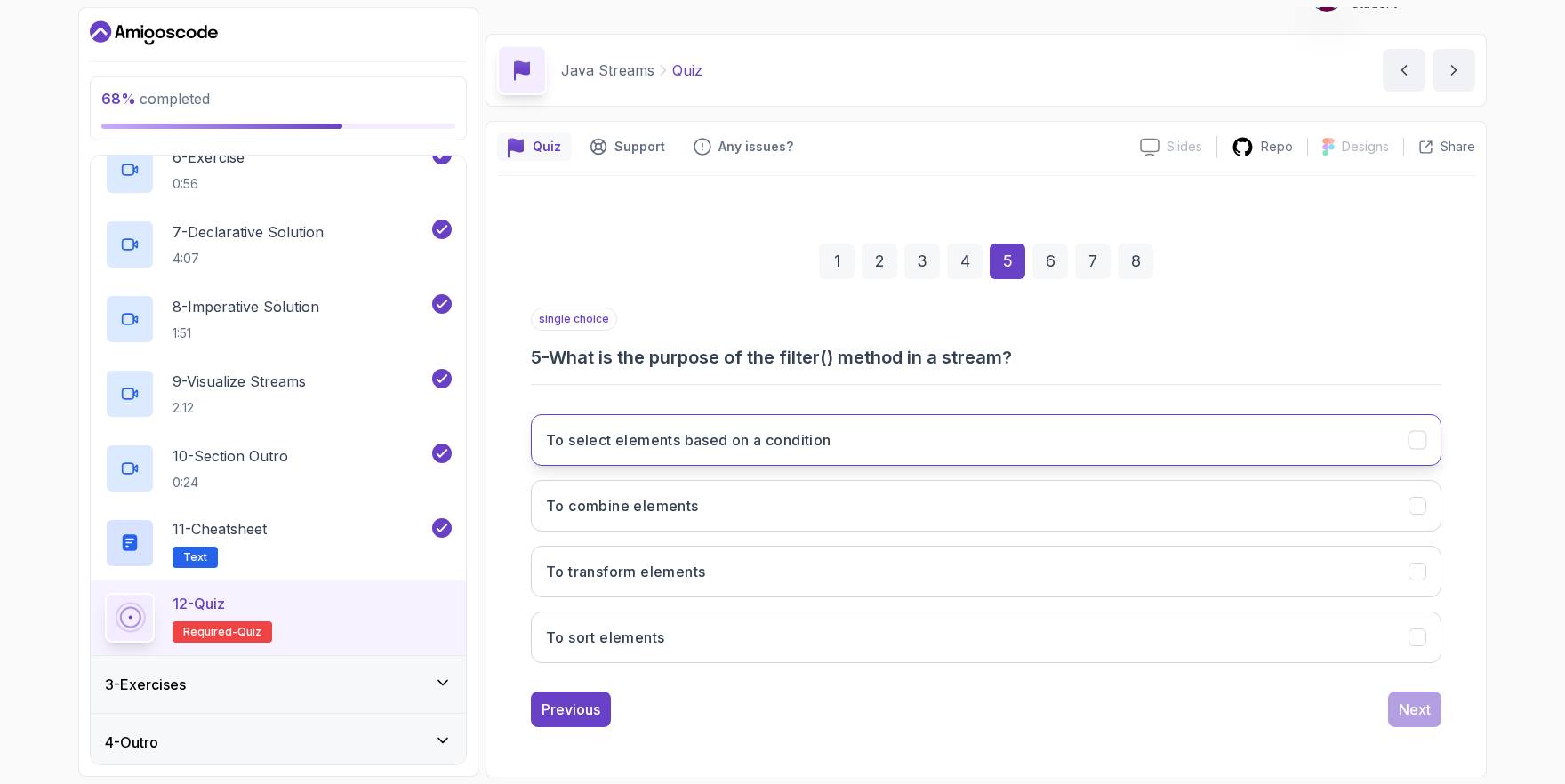
click at [817, 449] on h3 "To select elements based on a condition" at bounding box center [689, 439] width 285 height 21
click at [1400, 707] on div "Next" at bounding box center [1414, 709] width 32 height 21
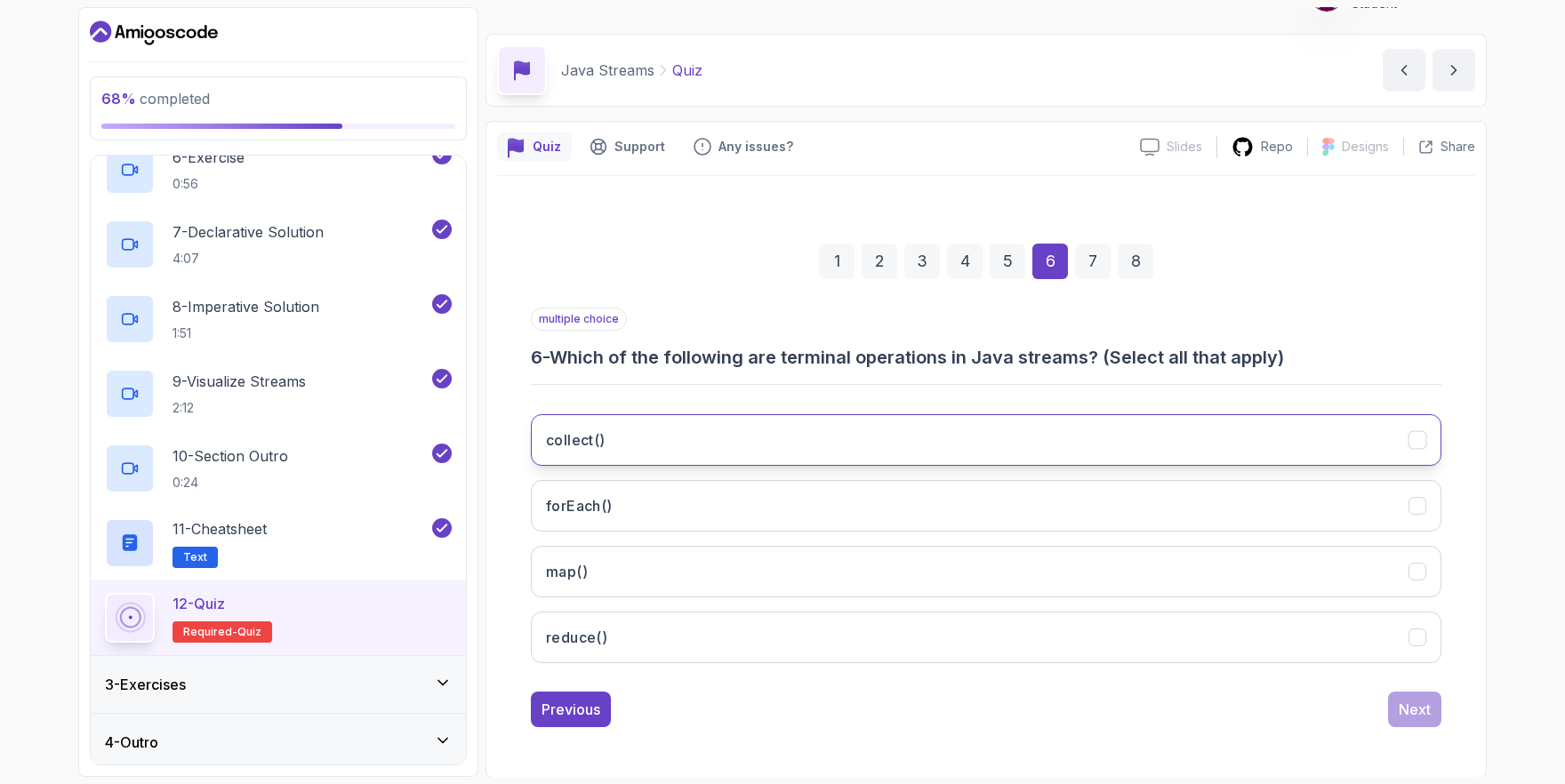
click at [758, 432] on button "collect()" at bounding box center [986, 440] width 910 height 52
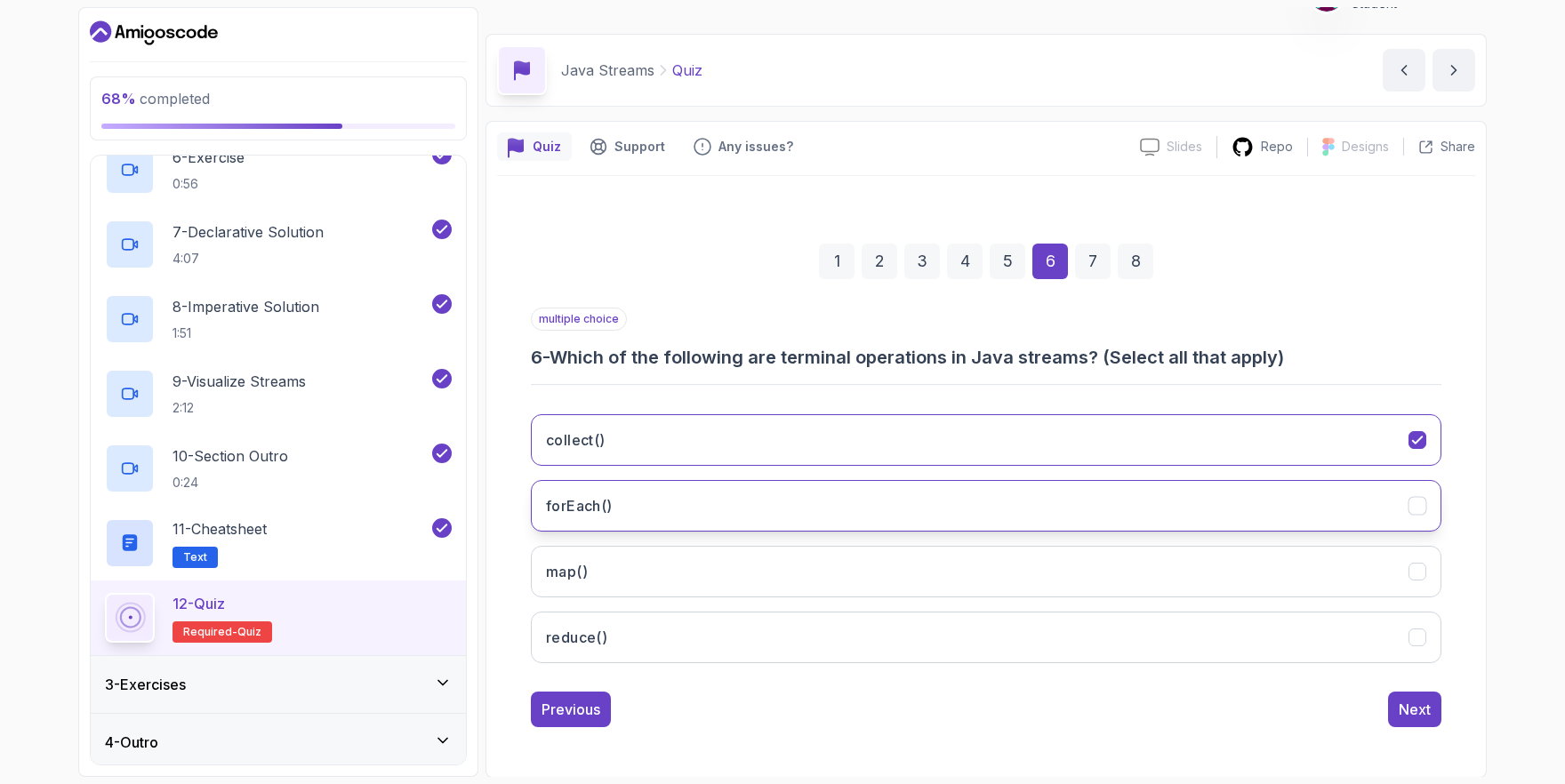
click at [719, 502] on button "forEach()" at bounding box center [986, 506] width 910 height 52
click at [1415, 709] on div "Next" at bounding box center [1414, 709] width 32 height 21
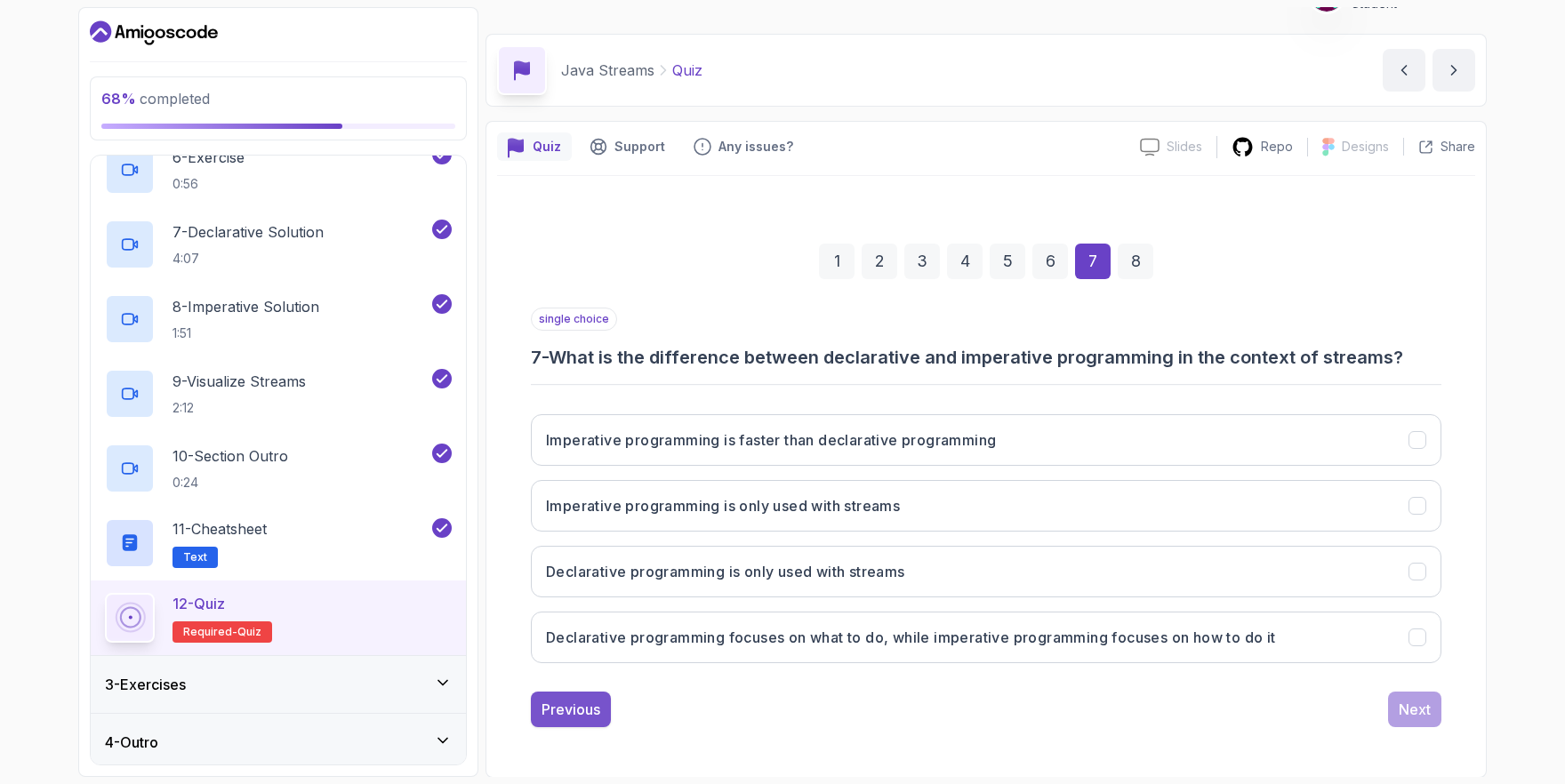
click at [567, 709] on div "Previous" at bounding box center [571, 709] width 59 height 21
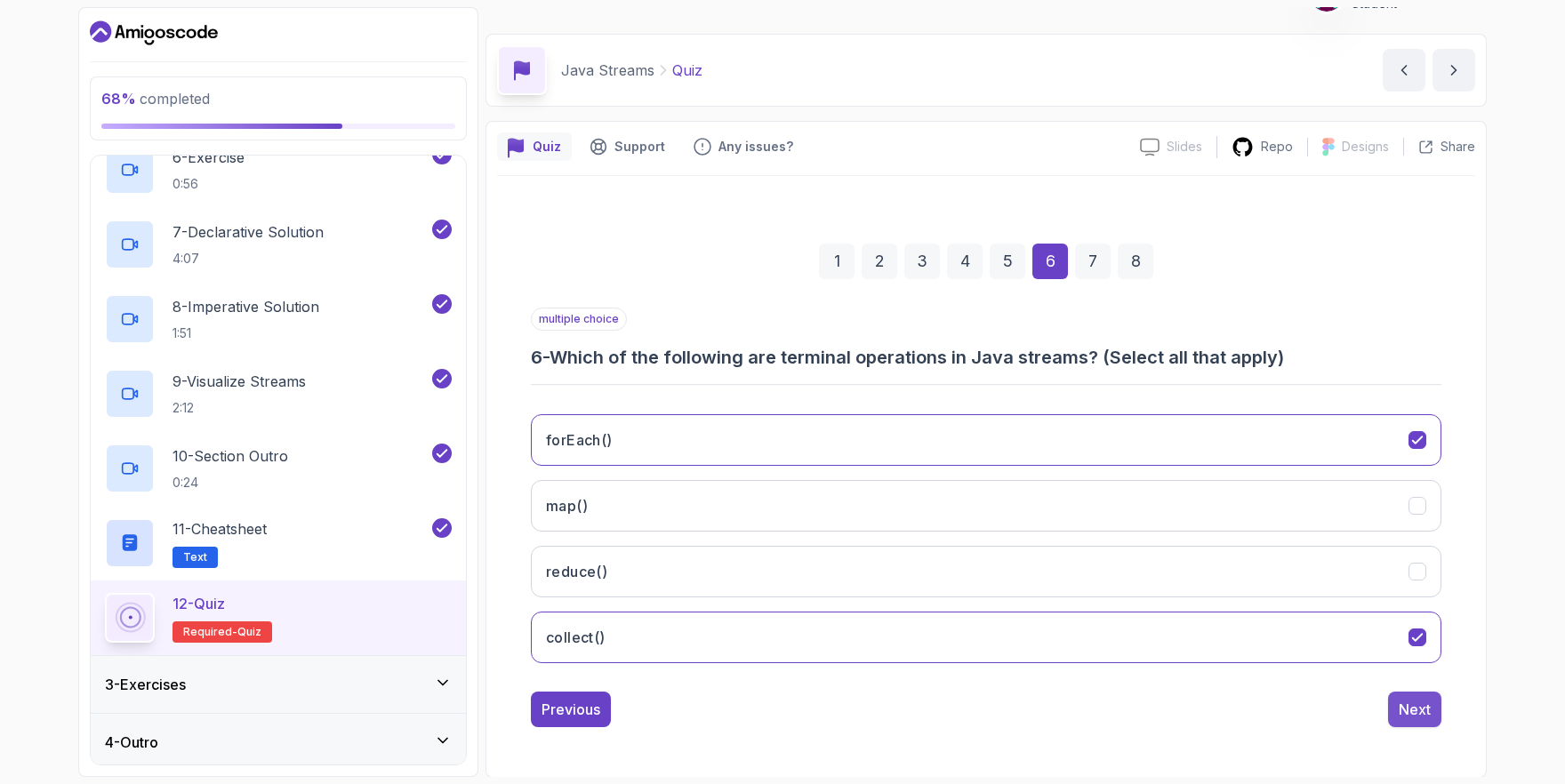
click at [1423, 699] on div "Next" at bounding box center [1414, 709] width 32 height 21
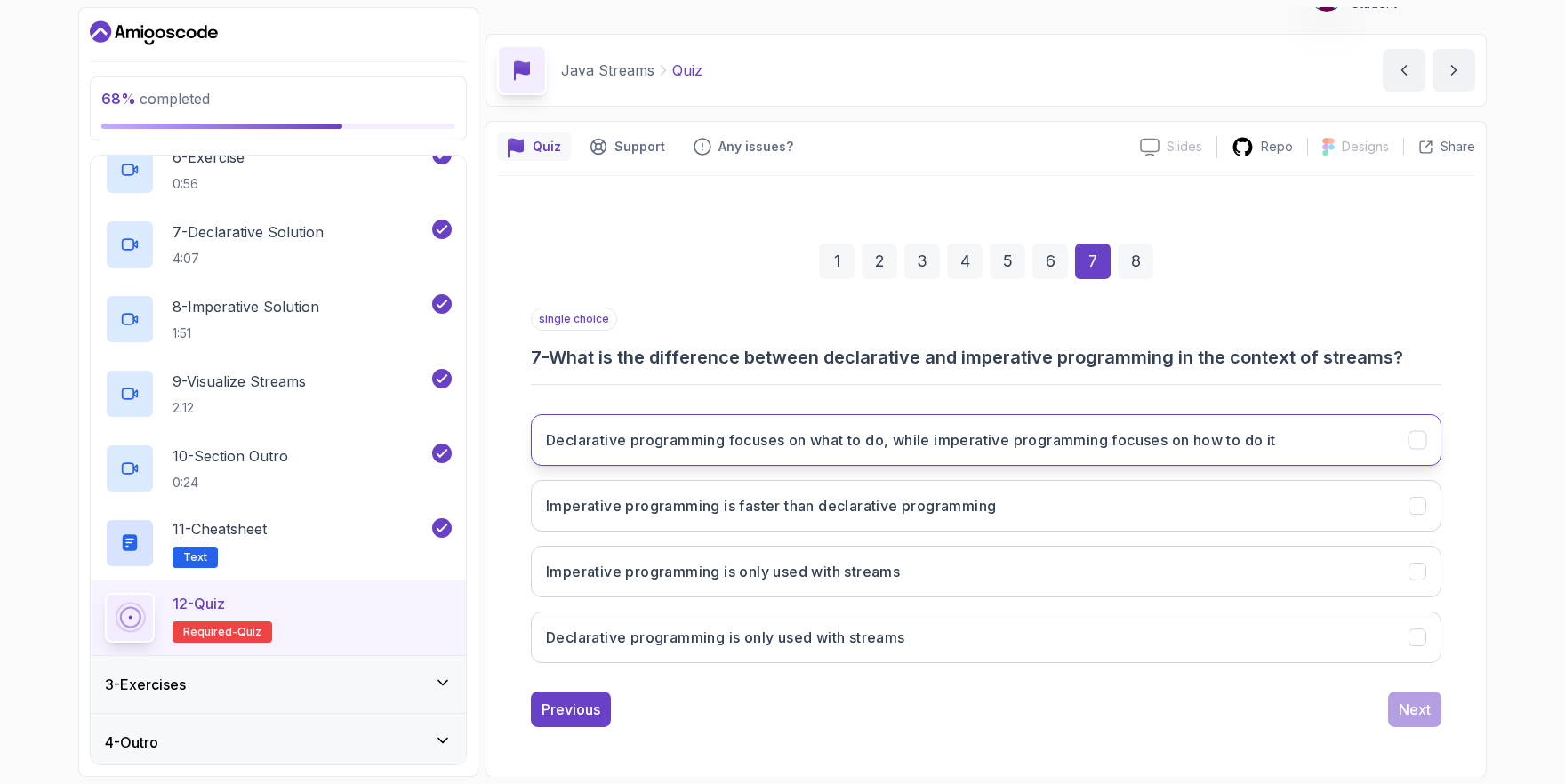
click at [1222, 449] on h3 "Declarative programming focuses on what to do, while imperative programming foc…" at bounding box center [910, 439] width 730 height 21
click at [1410, 717] on div "Next" at bounding box center [1414, 709] width 32 height 21
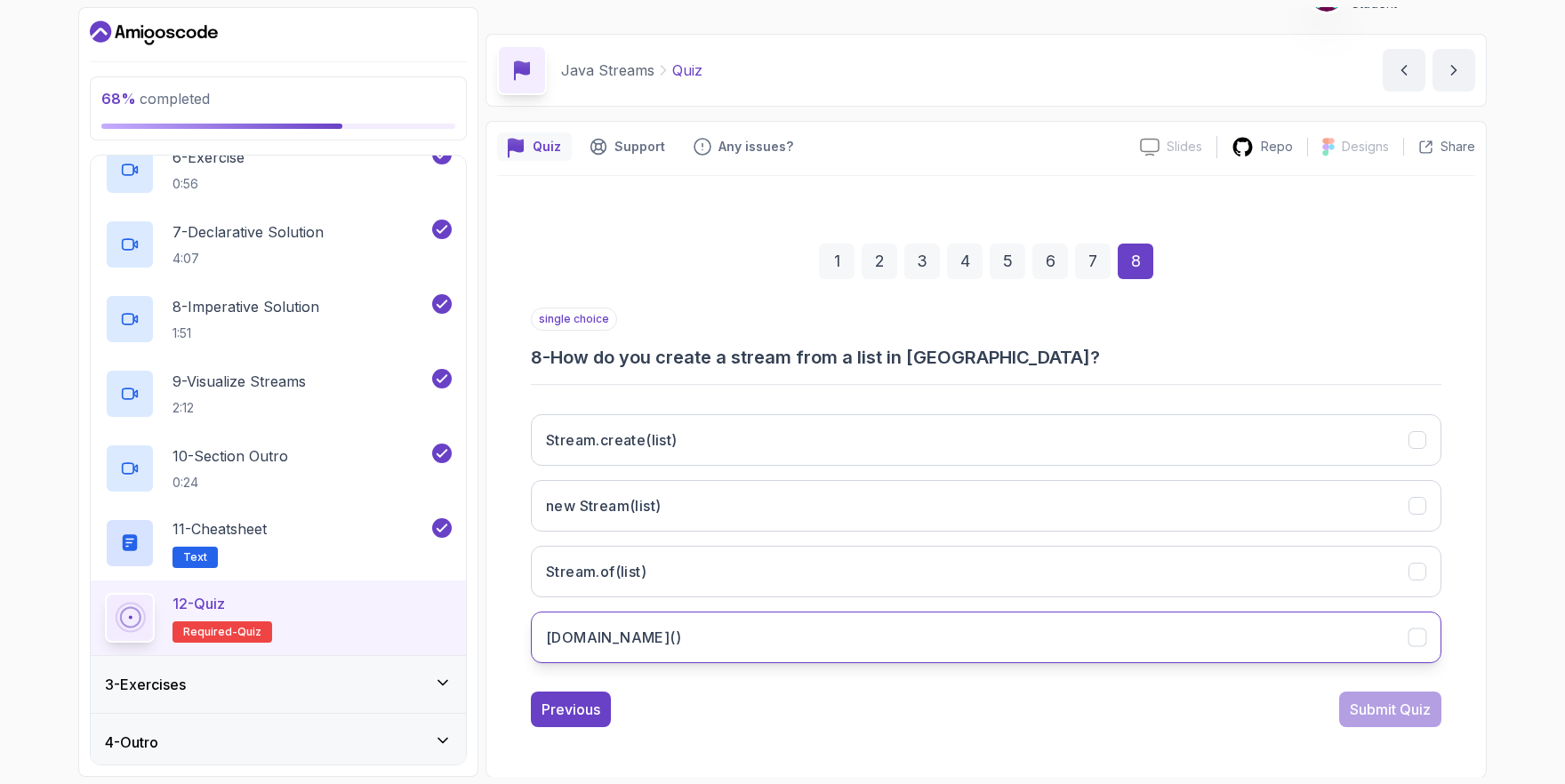
click at [702, 640] on button "list.stream()" at bounding box center [986, 637] width 910 height 52
click at [1378, 698] on button "Submit Quiz" at bounding box center [1389, 709] width 102 height 36
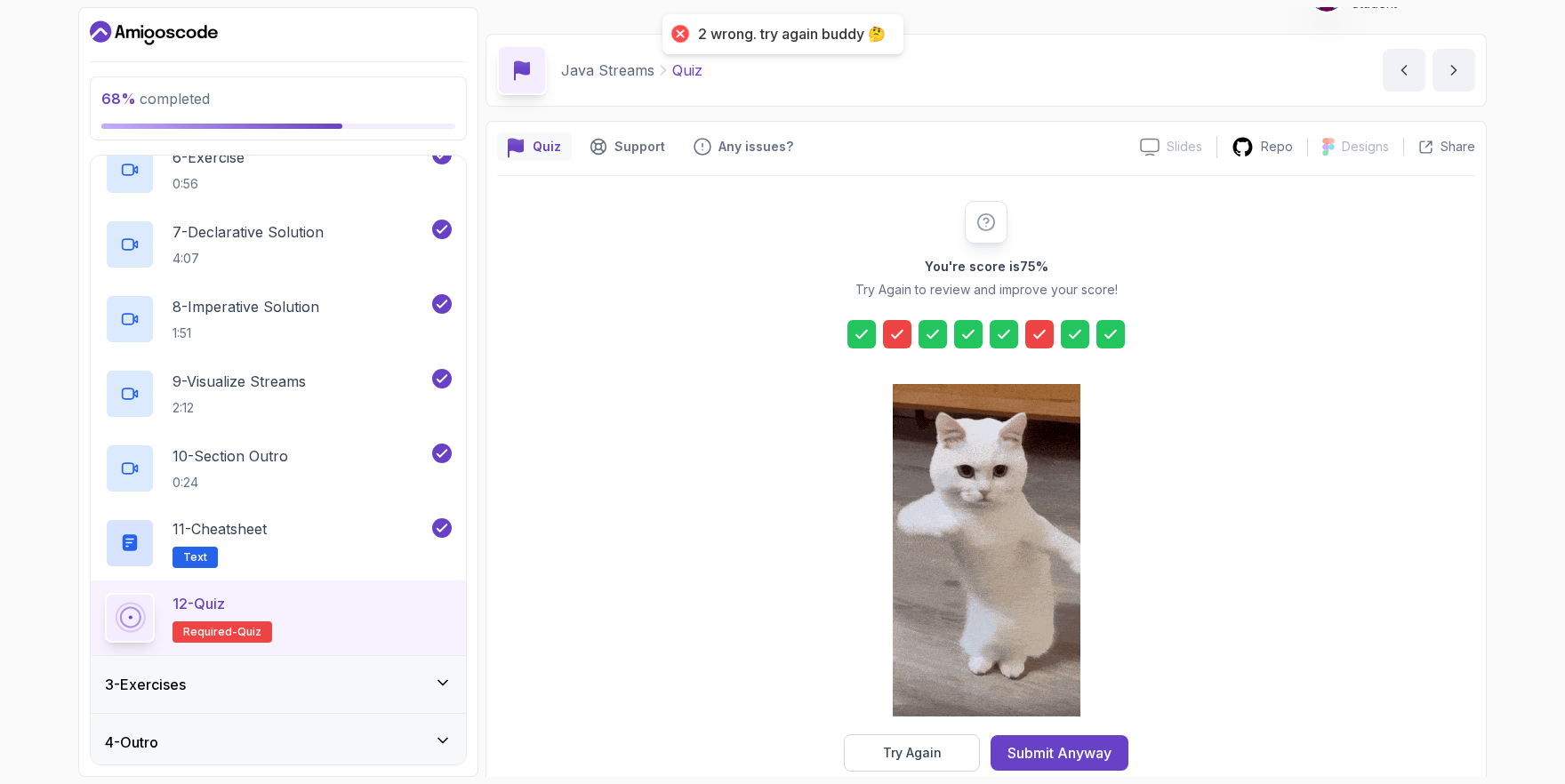
scroll to position [68, 0]
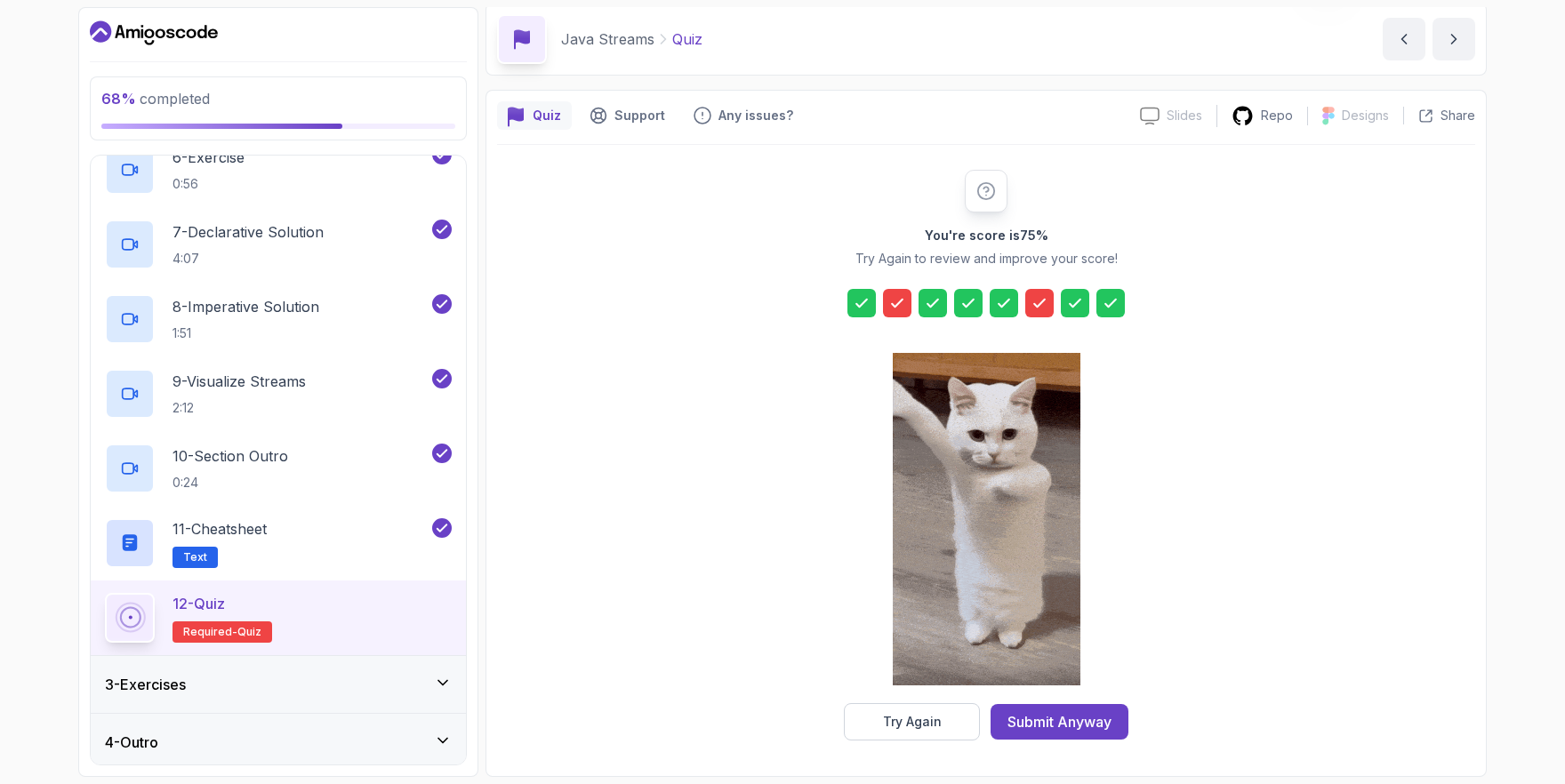
click at [1038, 297] on icon at bounding box center [1038, 303] width 17 height 17
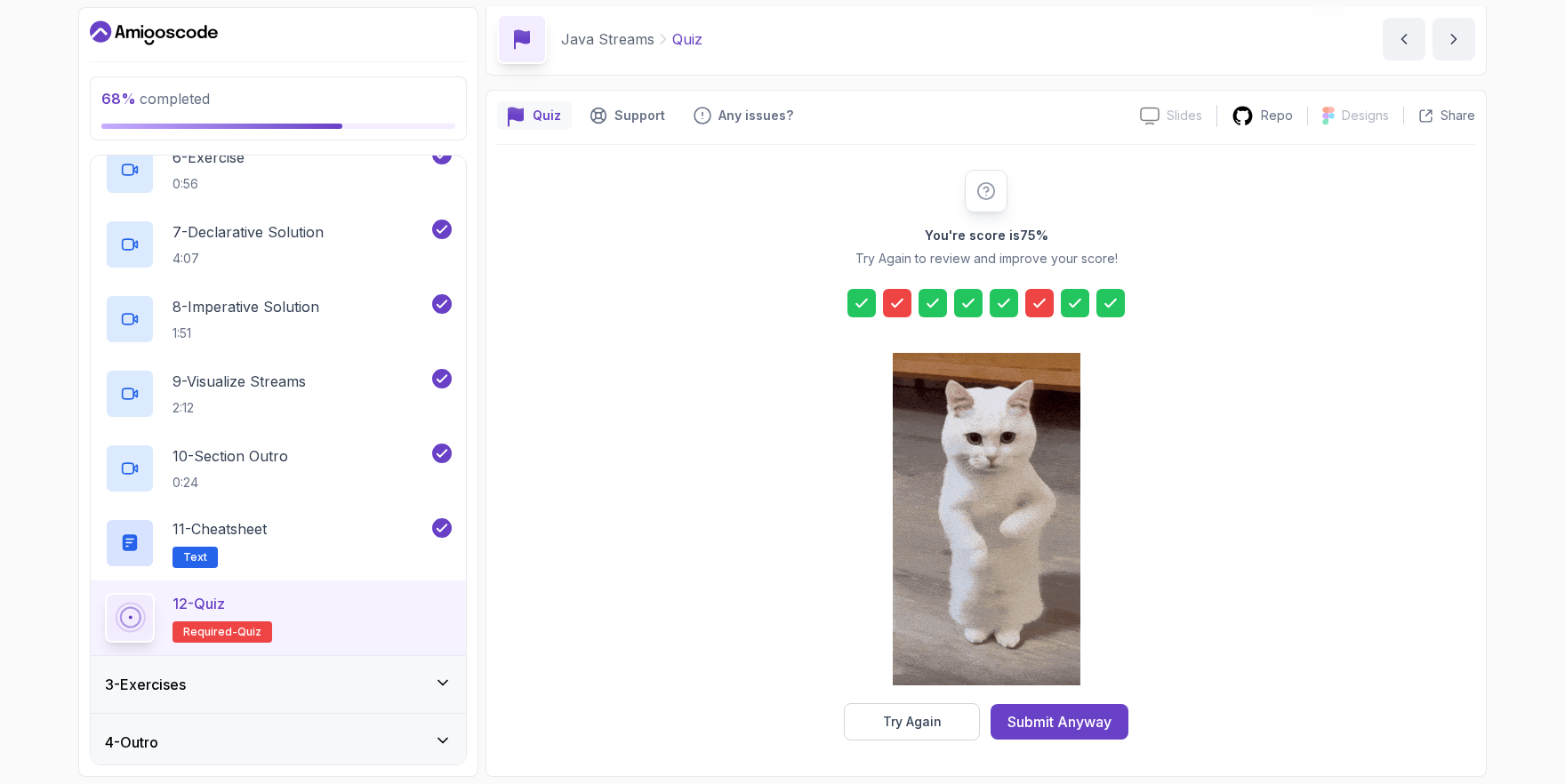
click at [903, 290] on div at bounding box center [897, 303] width 29 height 29
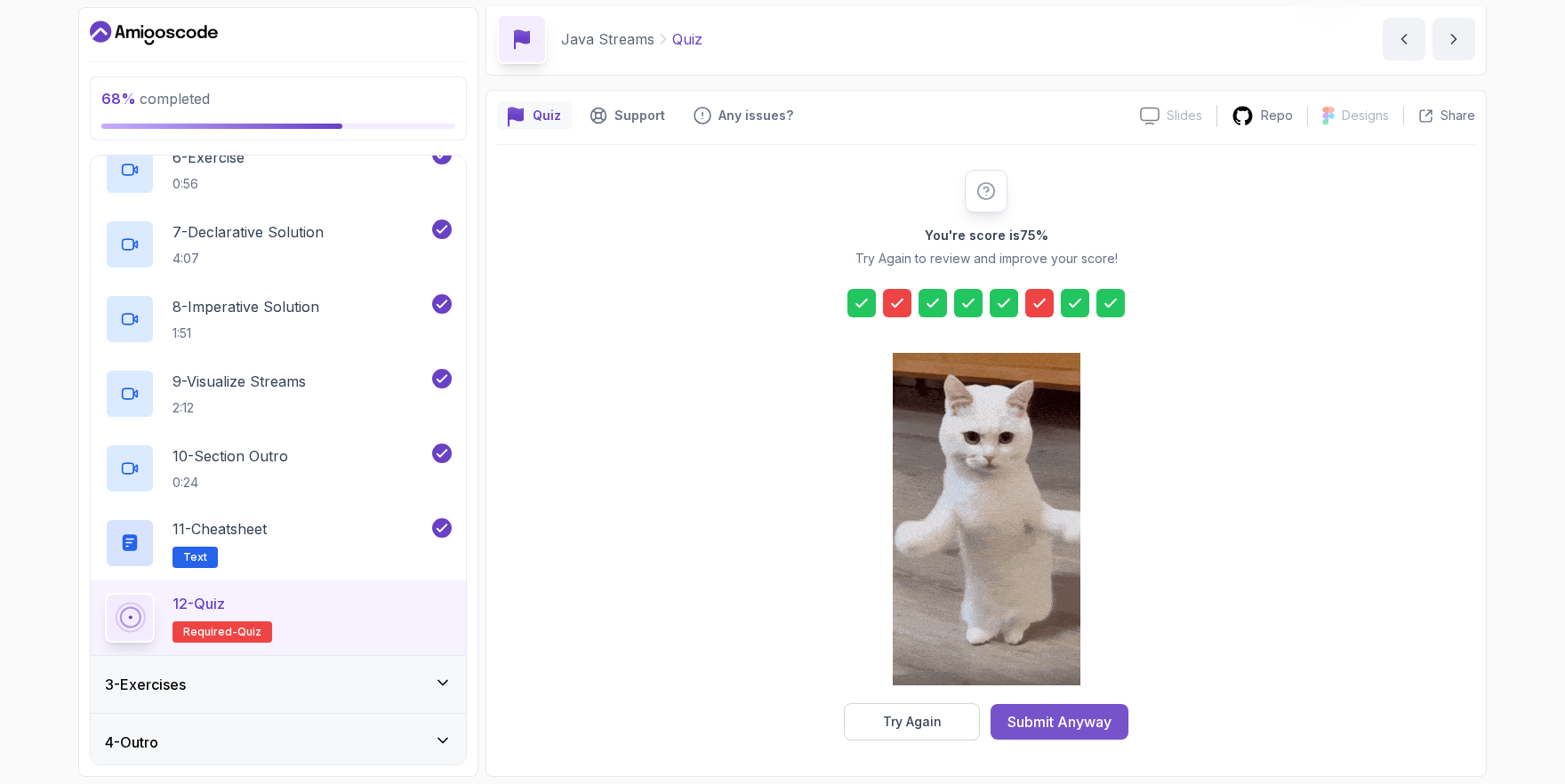
click at [1063, 721] on div "Submit Anyway" at bounding box center [1059, 721] width 104 height 21
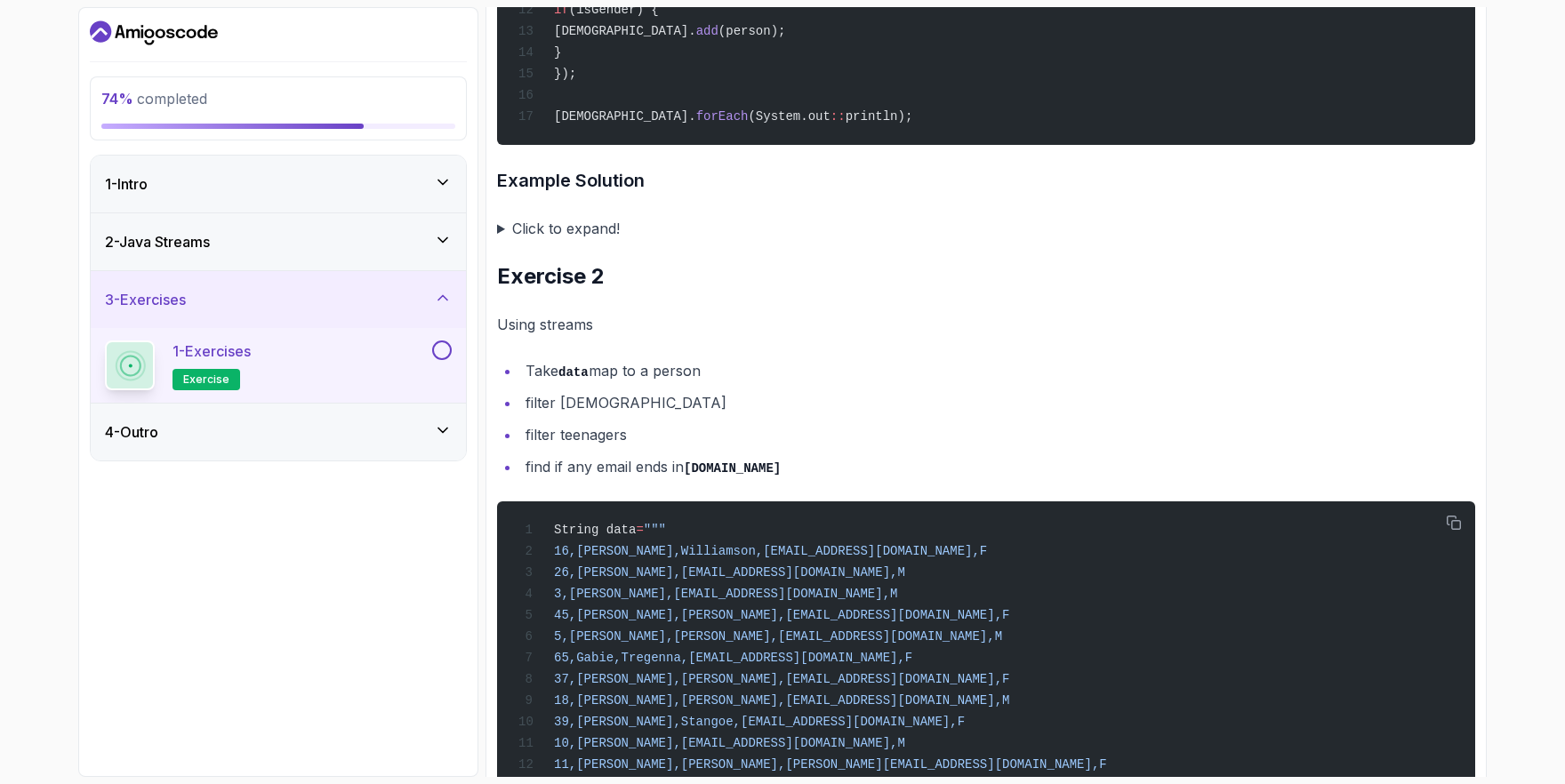
scroll to position [1363, 0]
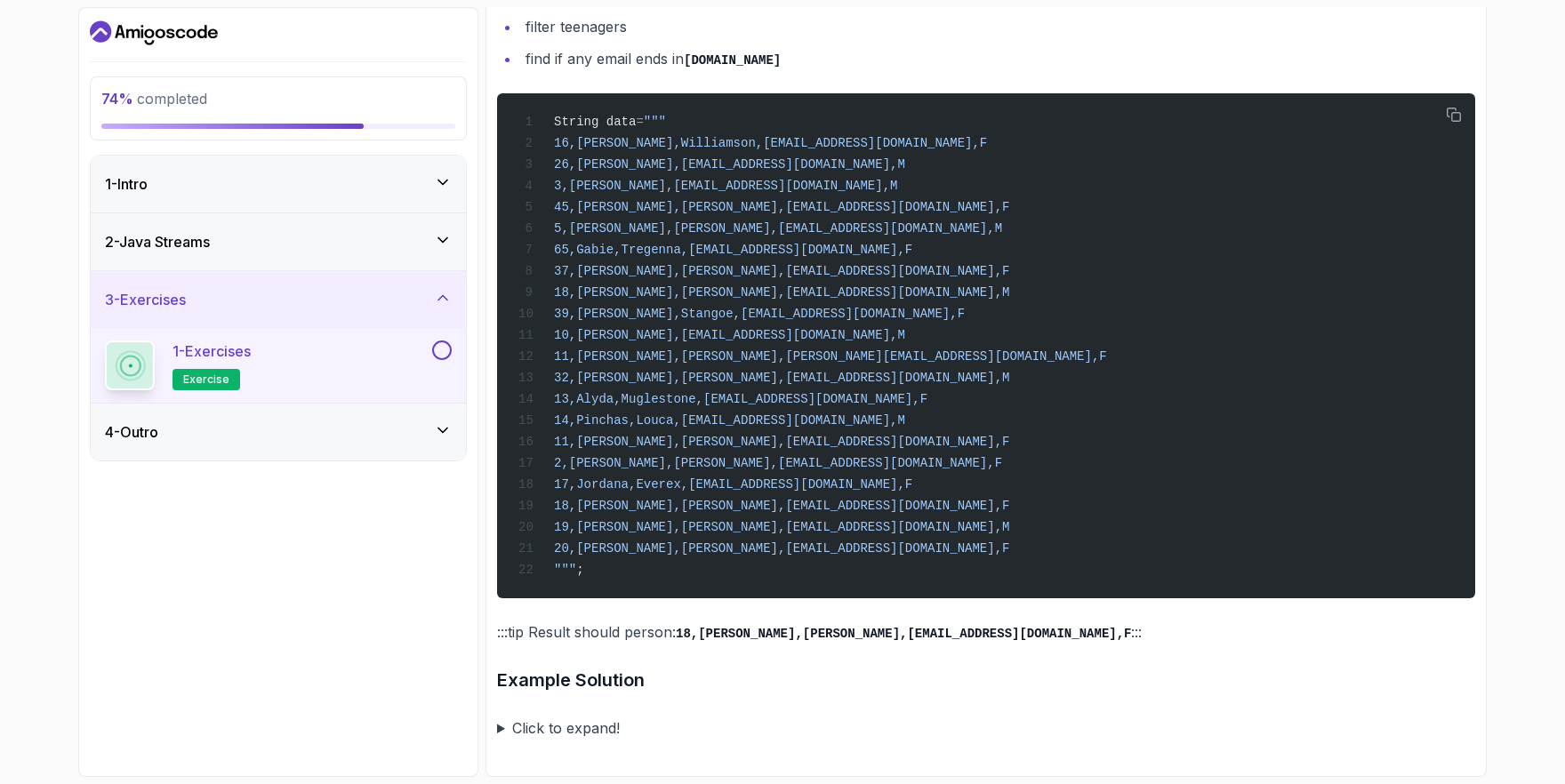
click at [941, 634] on p ":::tip Result should person: 18,Belle,Rother,brotherh@gov.uk,F :::" at bounding box center [986, 632] width 978 height 26
click at [534, 731] on summary "Click to expand!" at bounding box center [986, 727] width 978 height 25
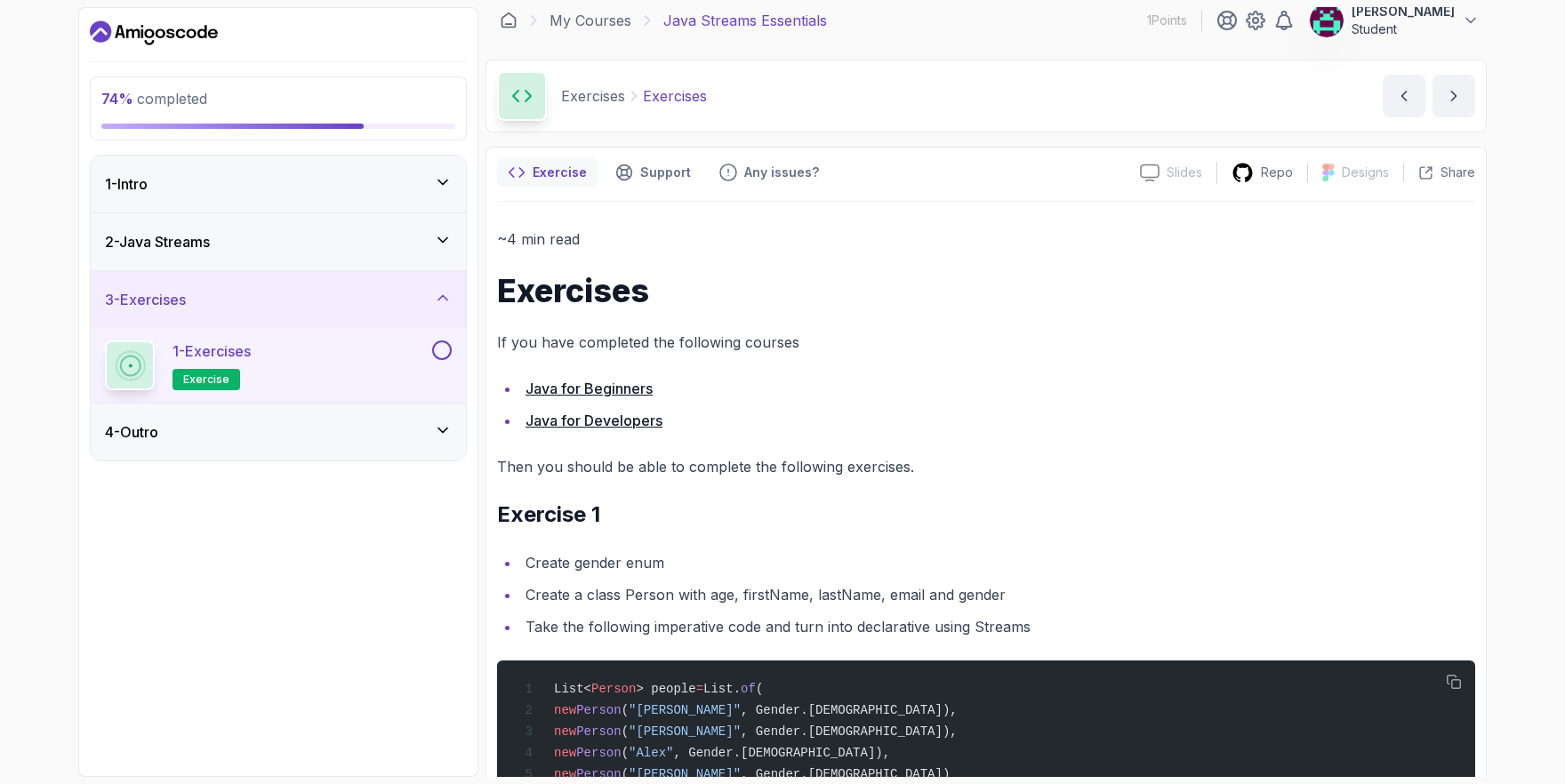
scroll to position [0, 0]
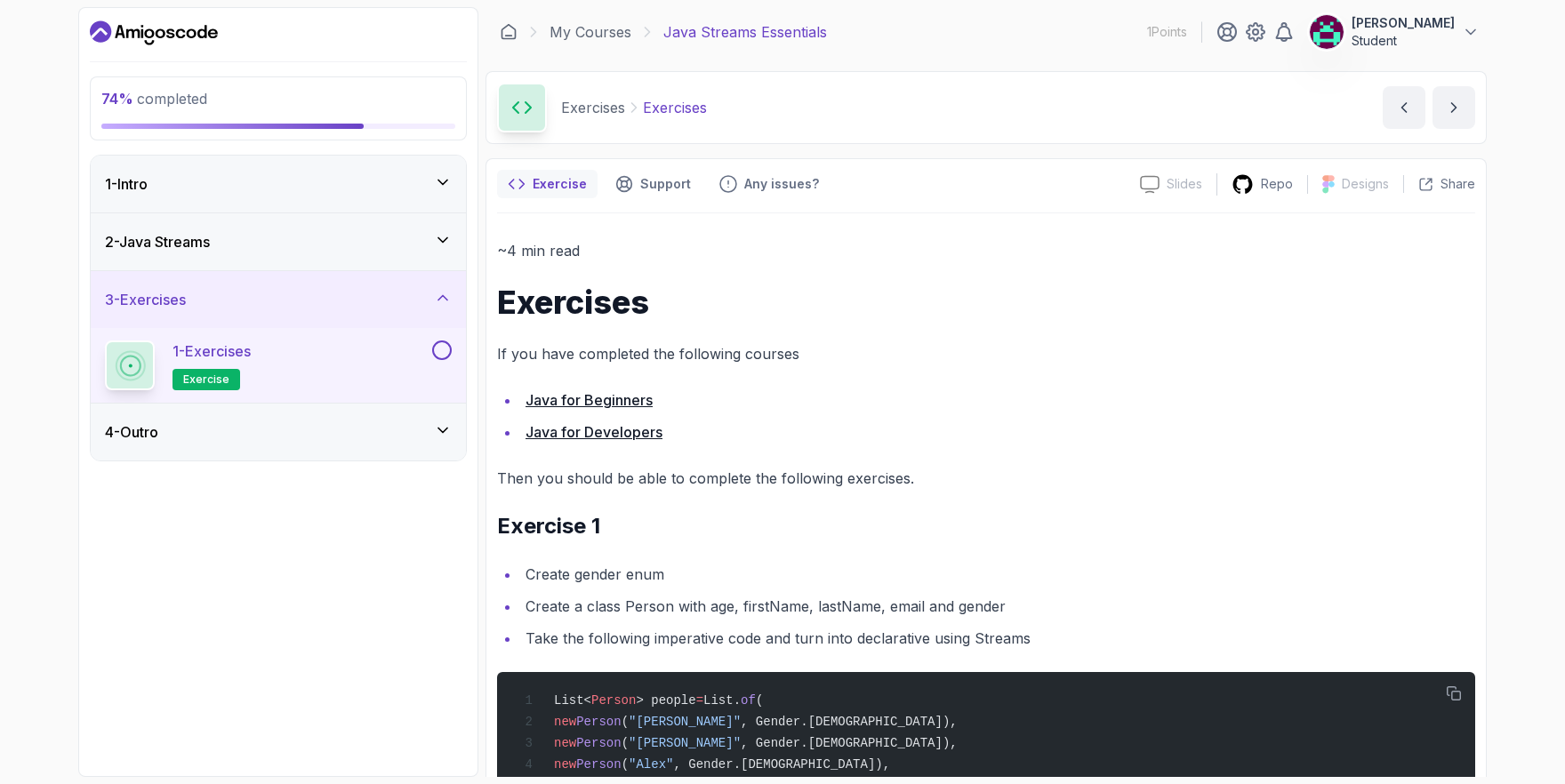
click at [611, 432] on link "Java for Developers" at bounding box center [594, 432] width 137 height 17
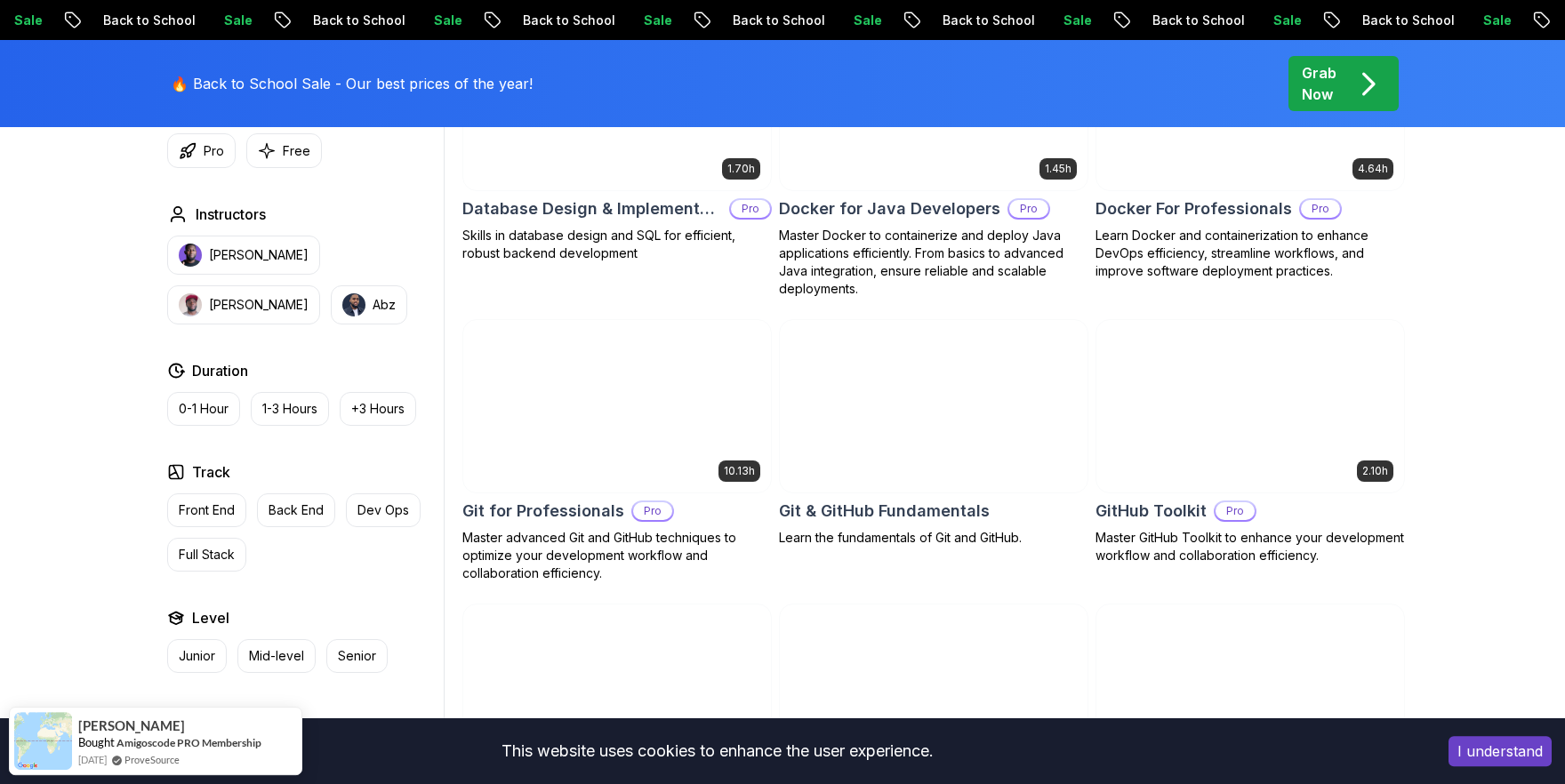
scroll to position [1770, 0]
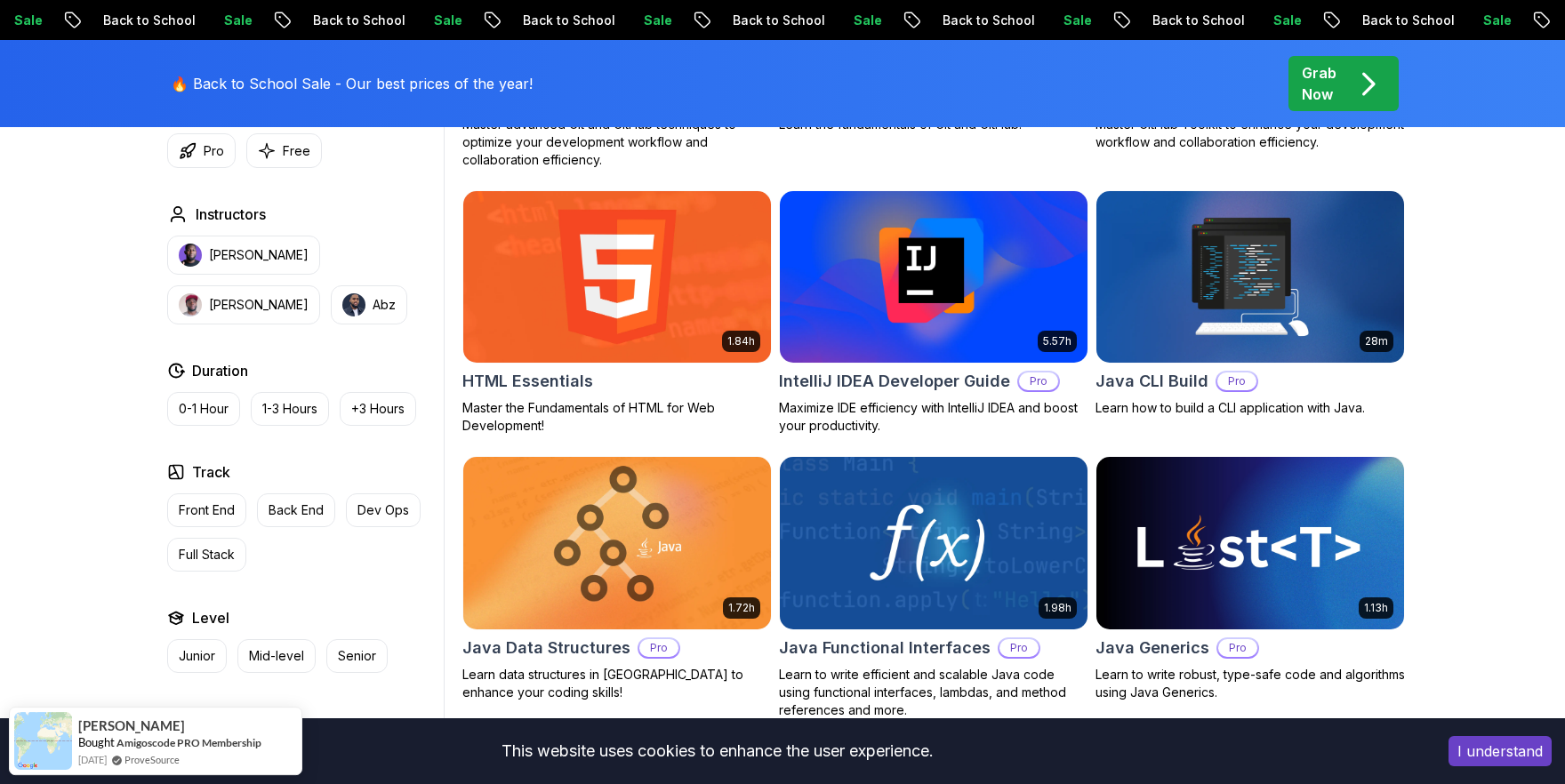
scroll to position [2217, 0]
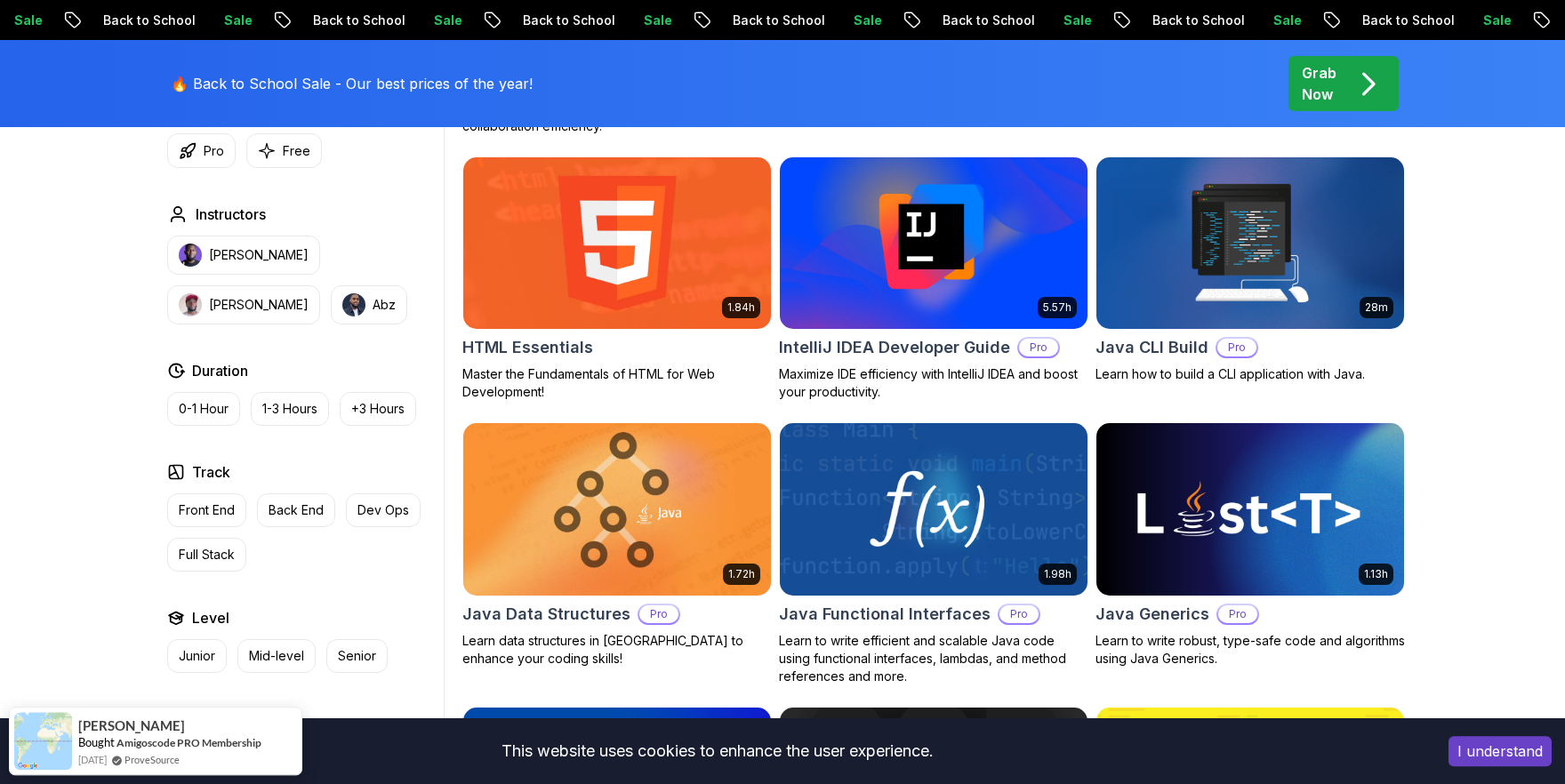
click at [1040, 246] on img at bounding box center [933, 243] width 307 height 172
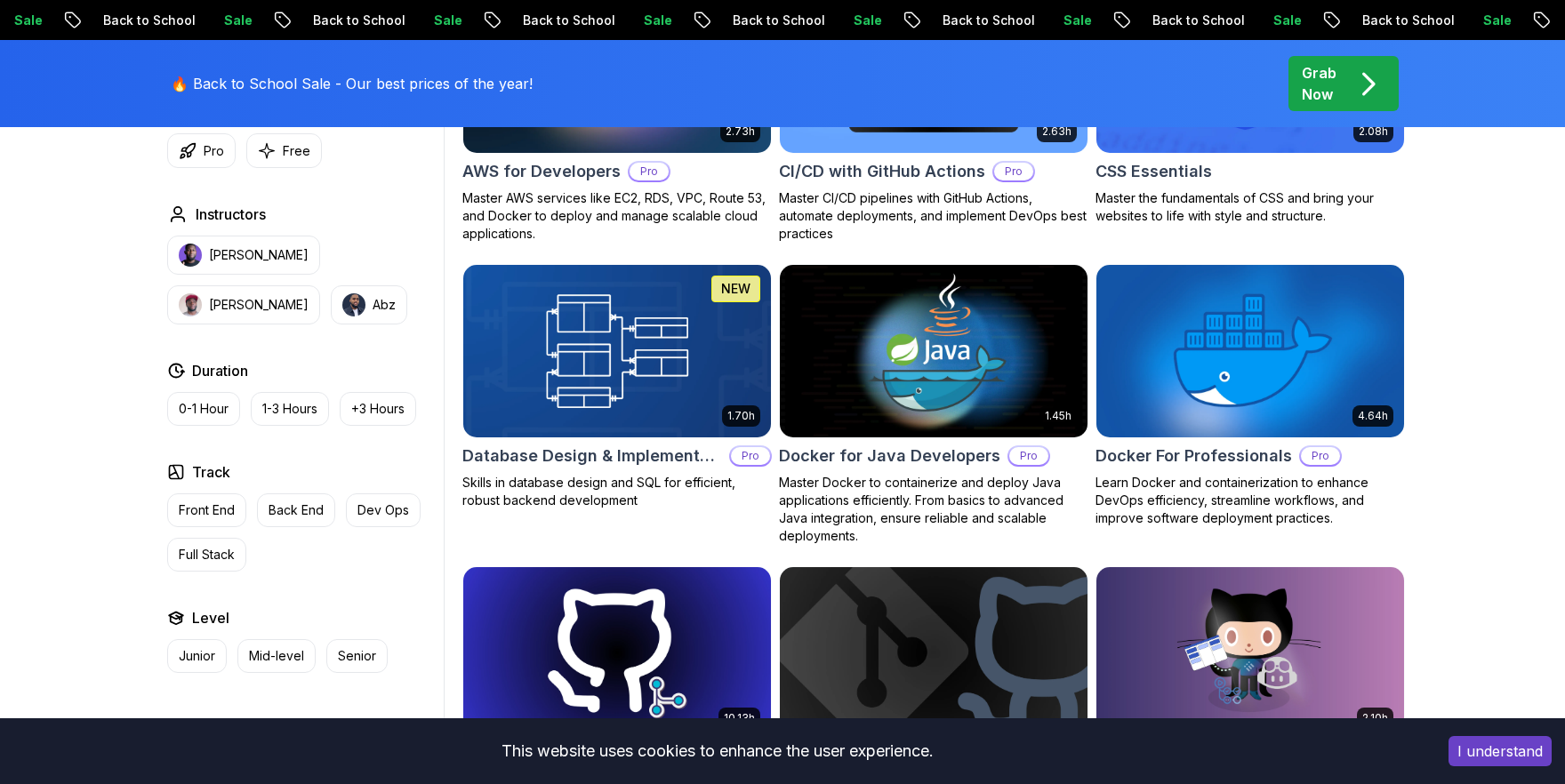
scroll to position [1524, 0]
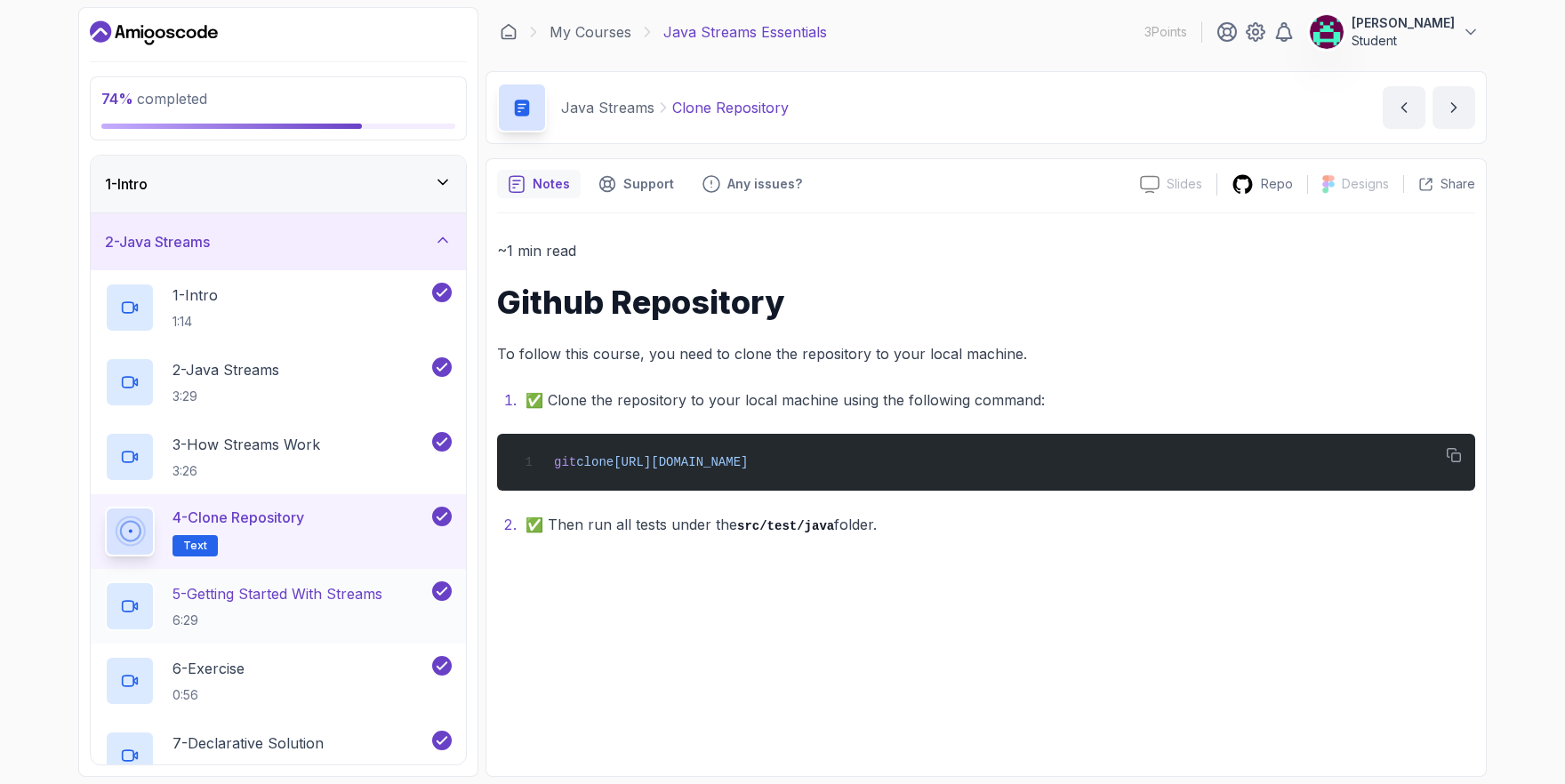
scroll to position [516, 0]
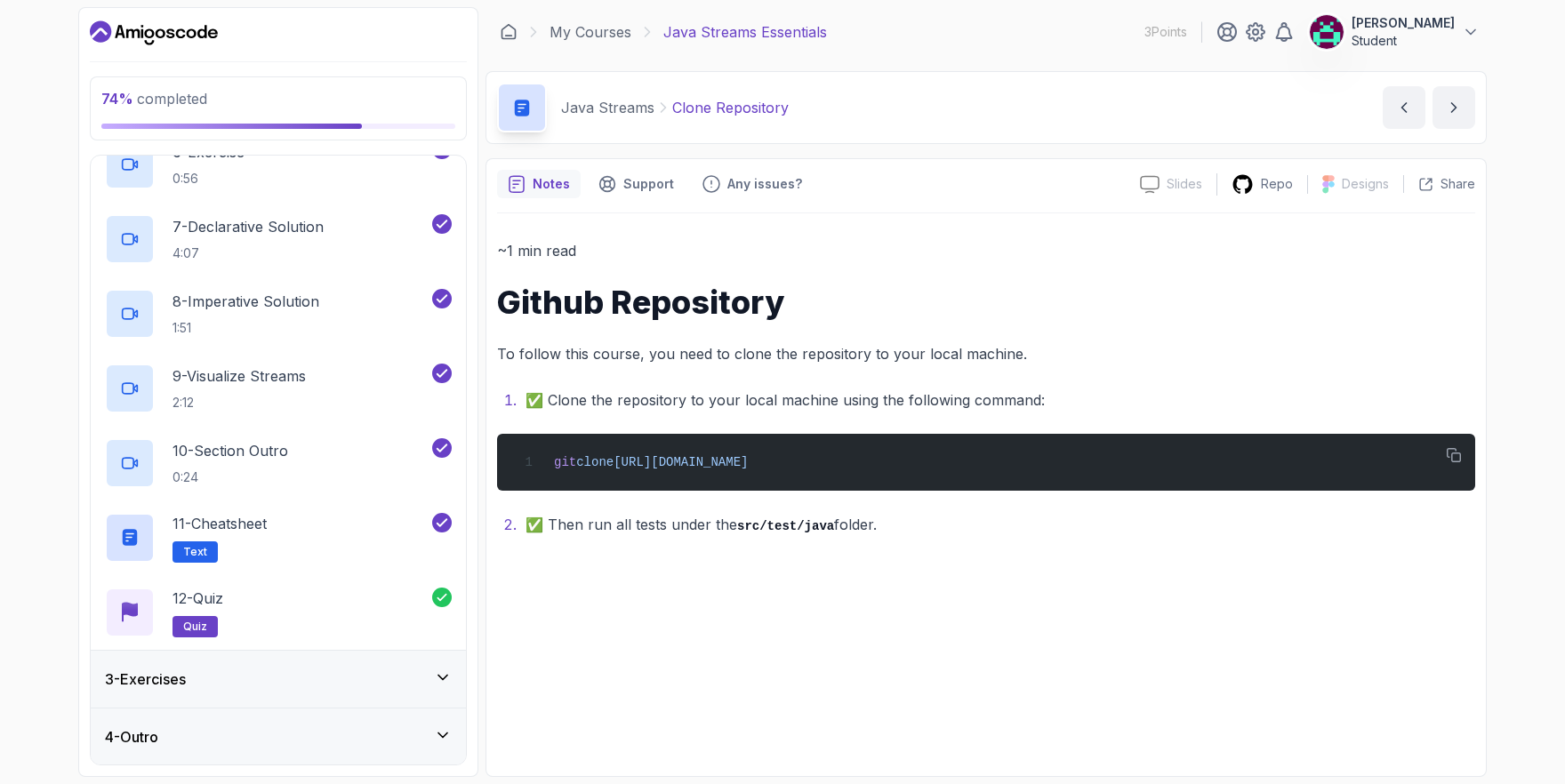
click at [278, 682] on div "3 - Exercises" at bounding box center [278, 678] width 347 height 21
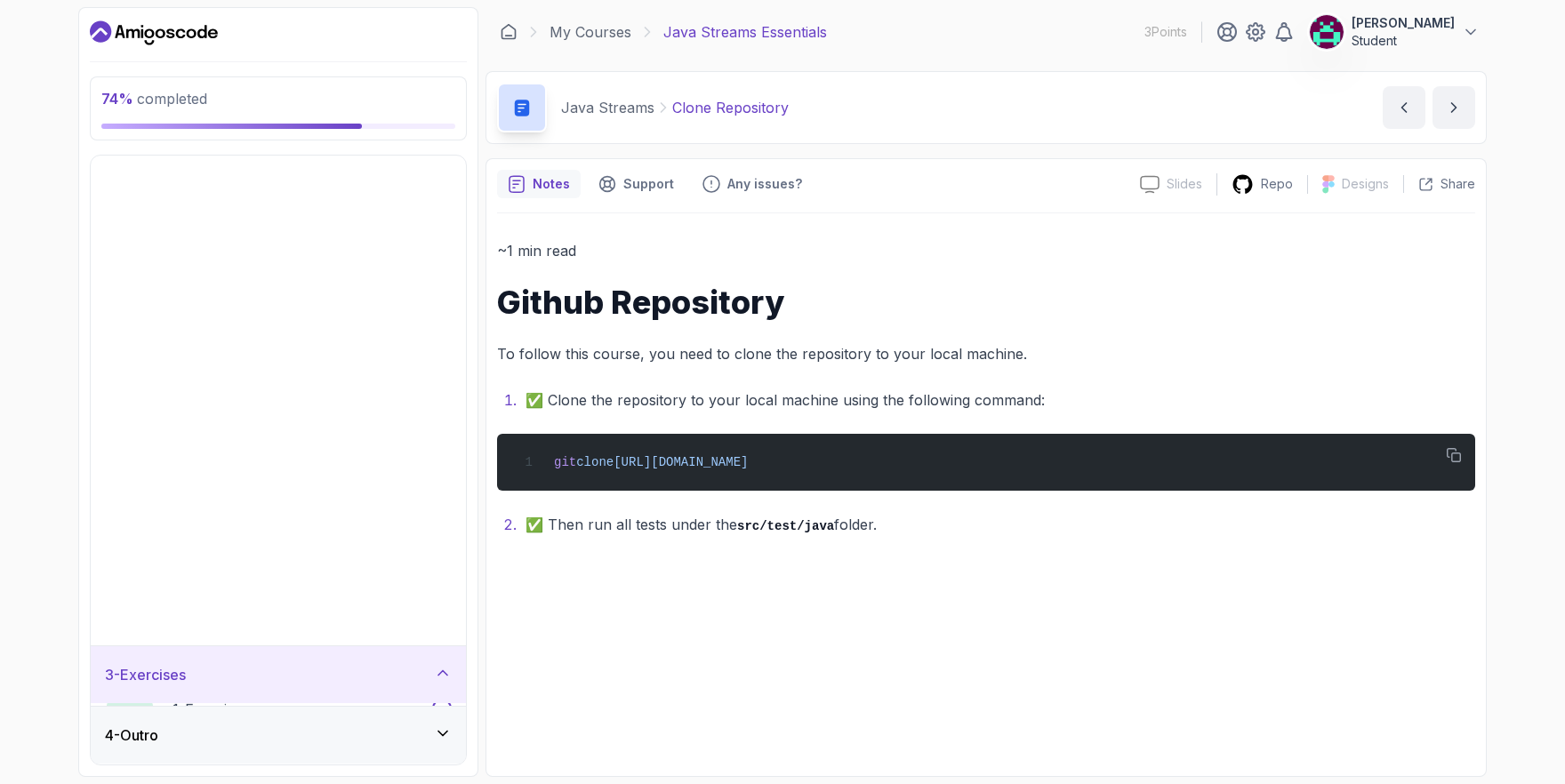
scroll to position [0, 0]
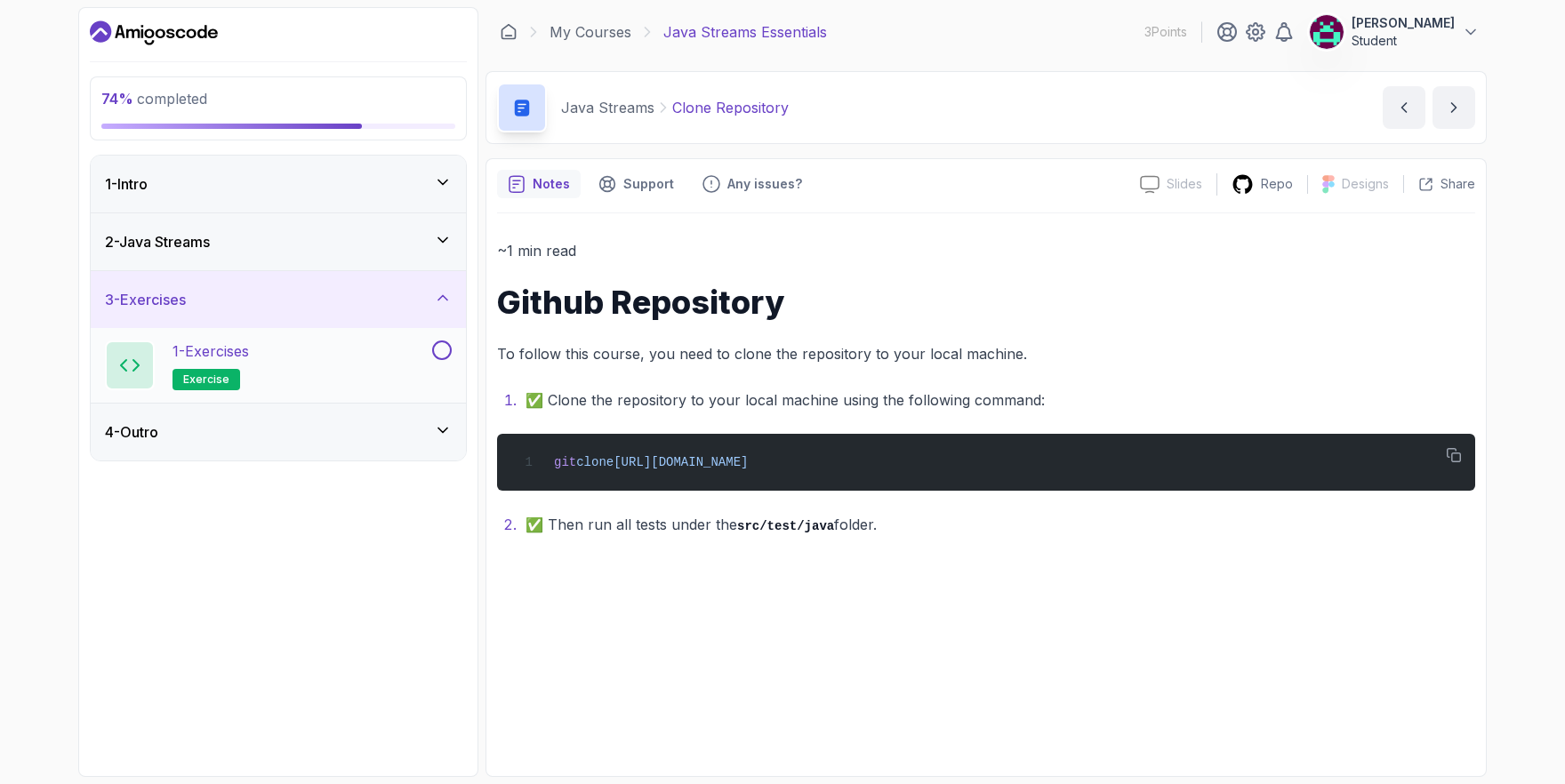
click at [385, 350] on div "1 - Exercises exercise" at bounding box center [267, 365] width 324 height 50
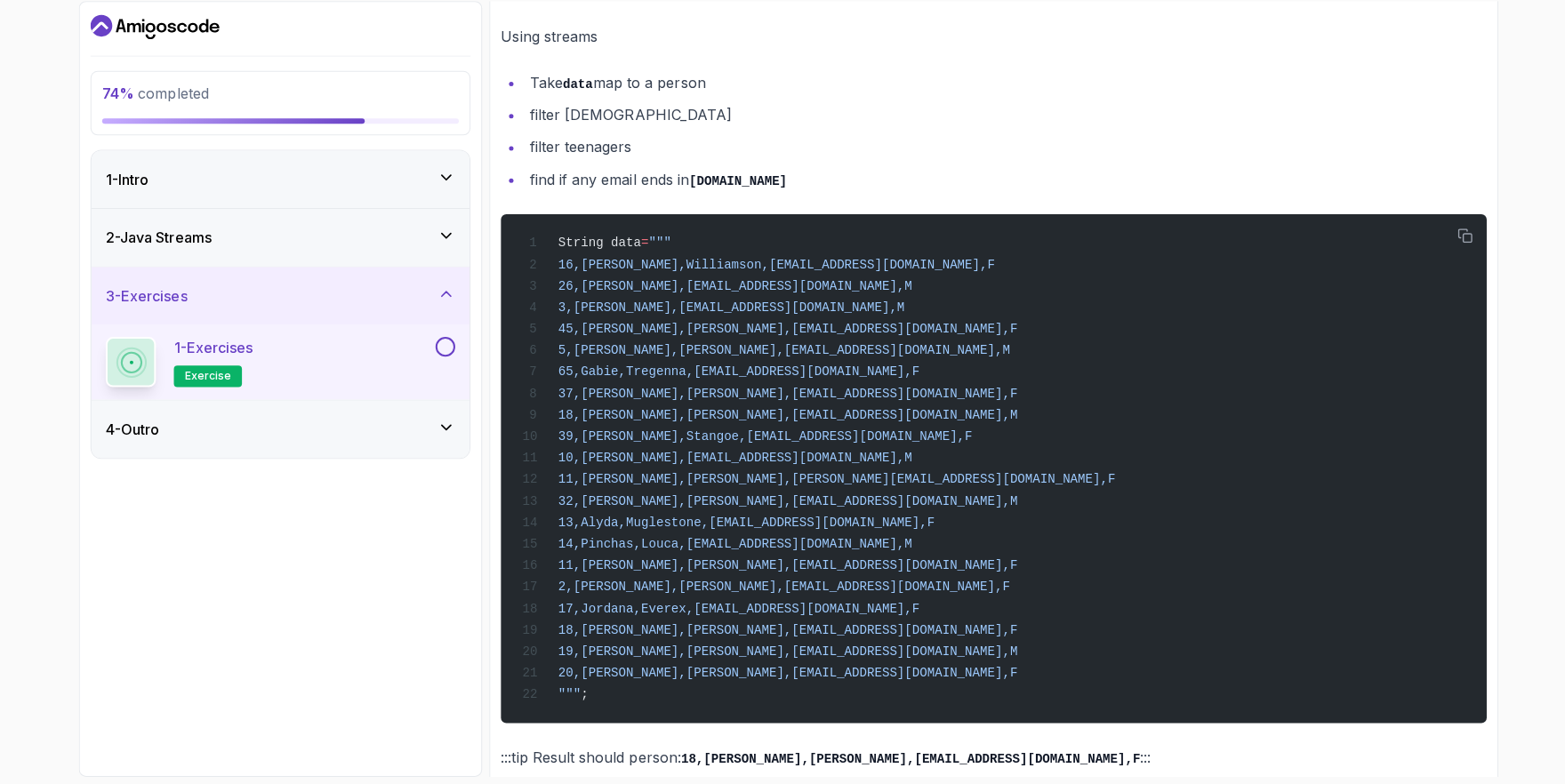
scroll to position [1363, 0]
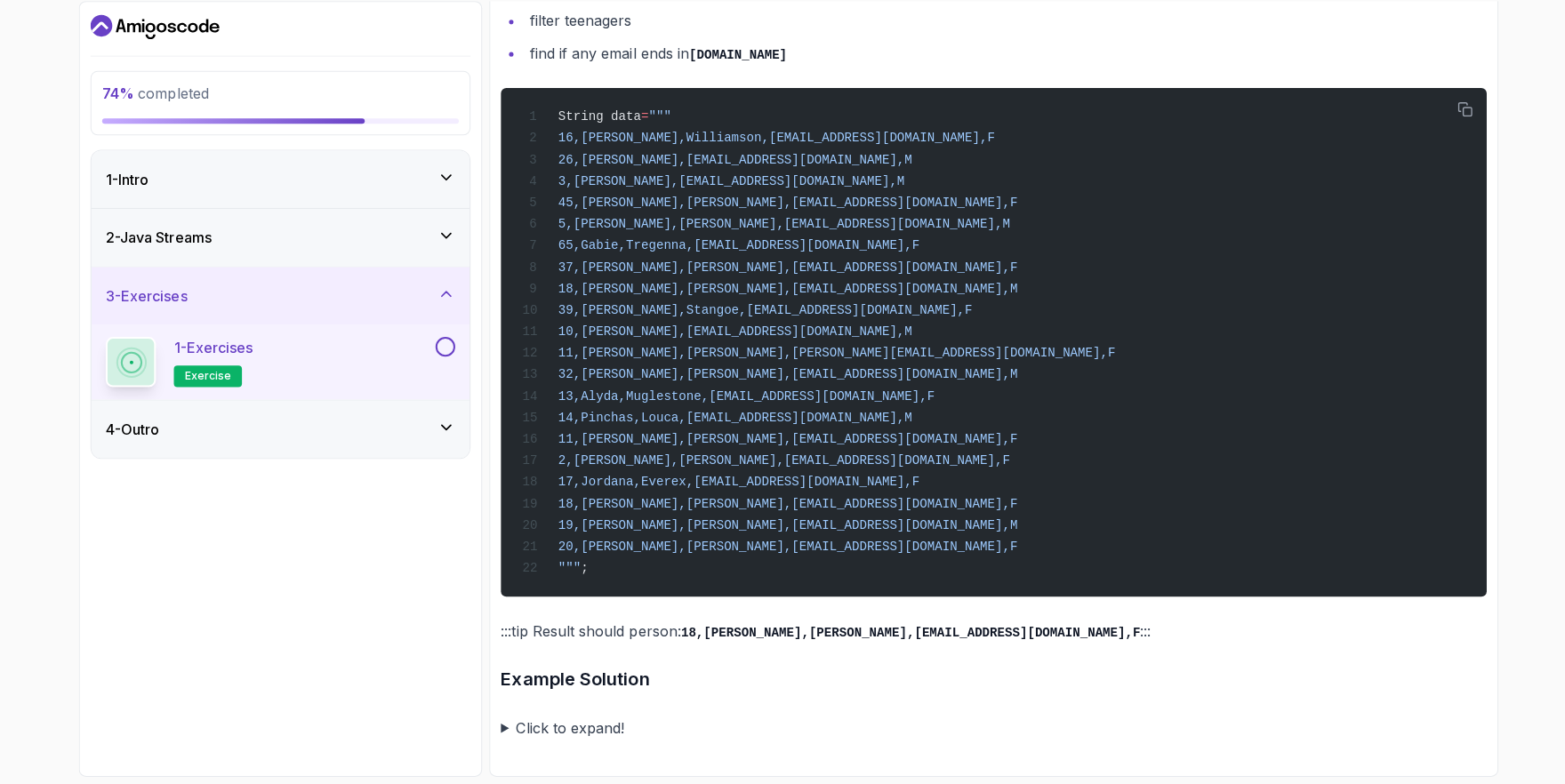
click at [541, 732] on summary "Click to expand!" at bounding box center [986, 727] width 978 height 25
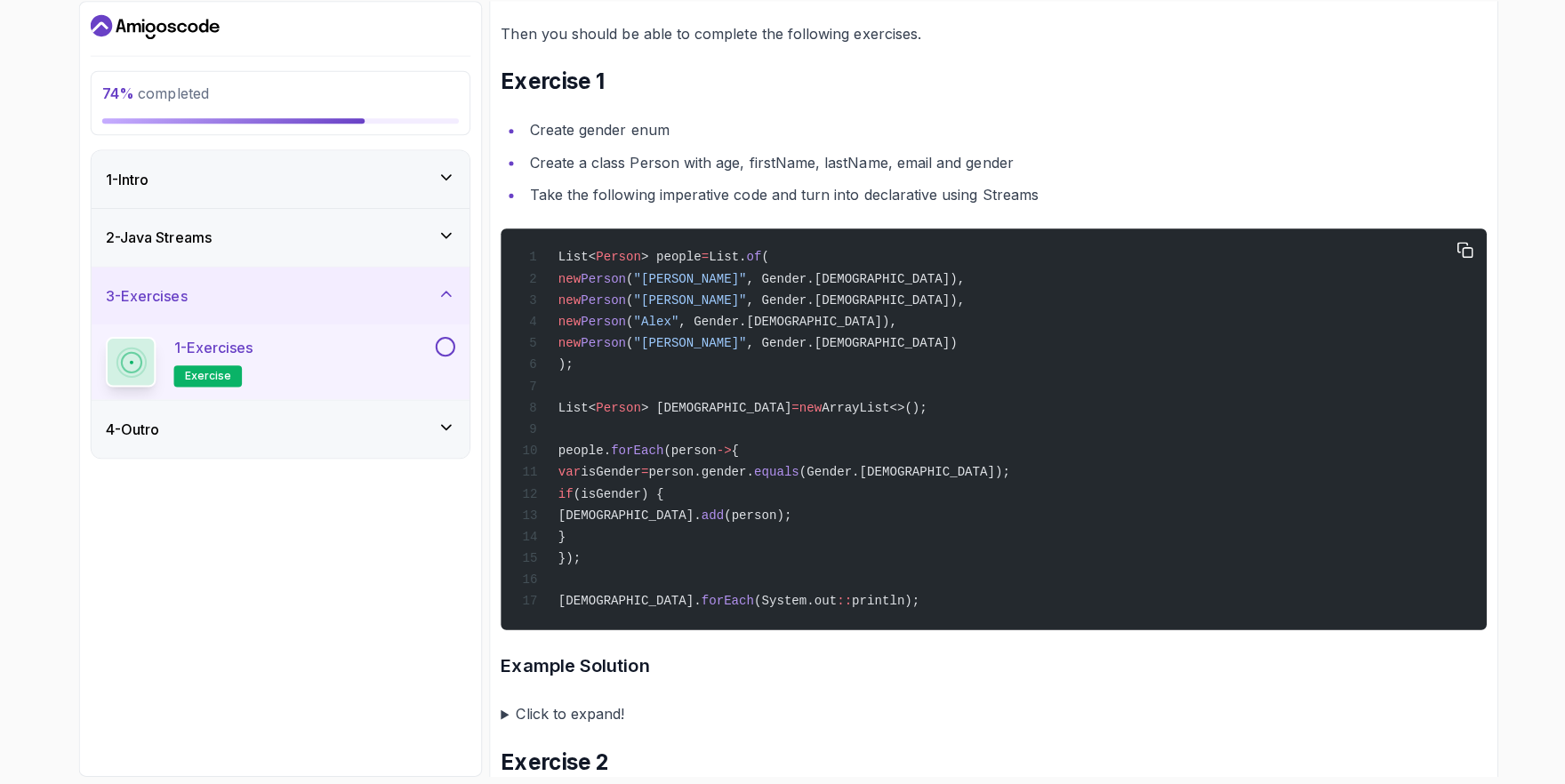
scroll to position [429, 0]
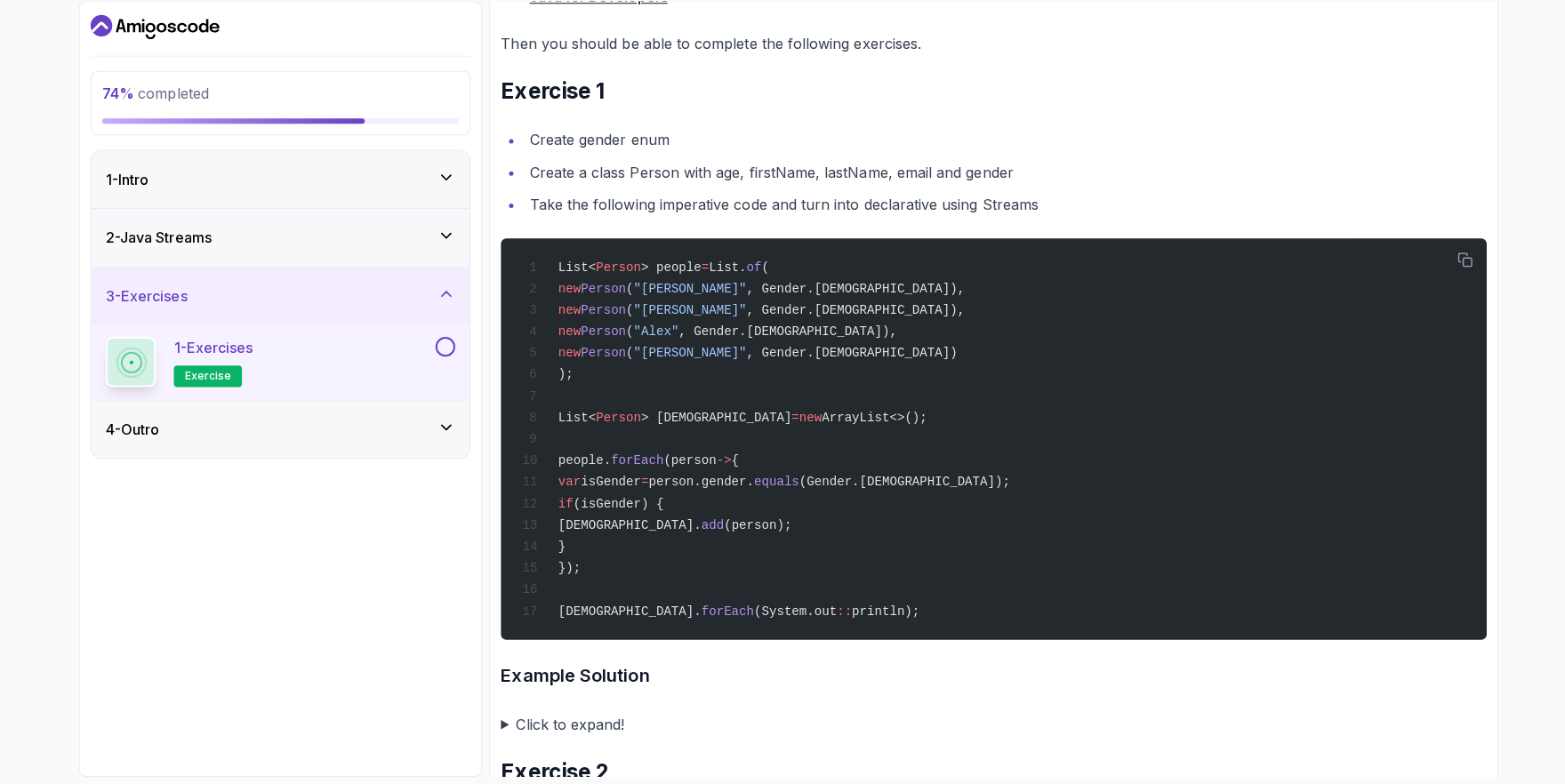
click at [547, 737] on summary "Click to expand!" at bounding box center [986, 724] width 978 height 25
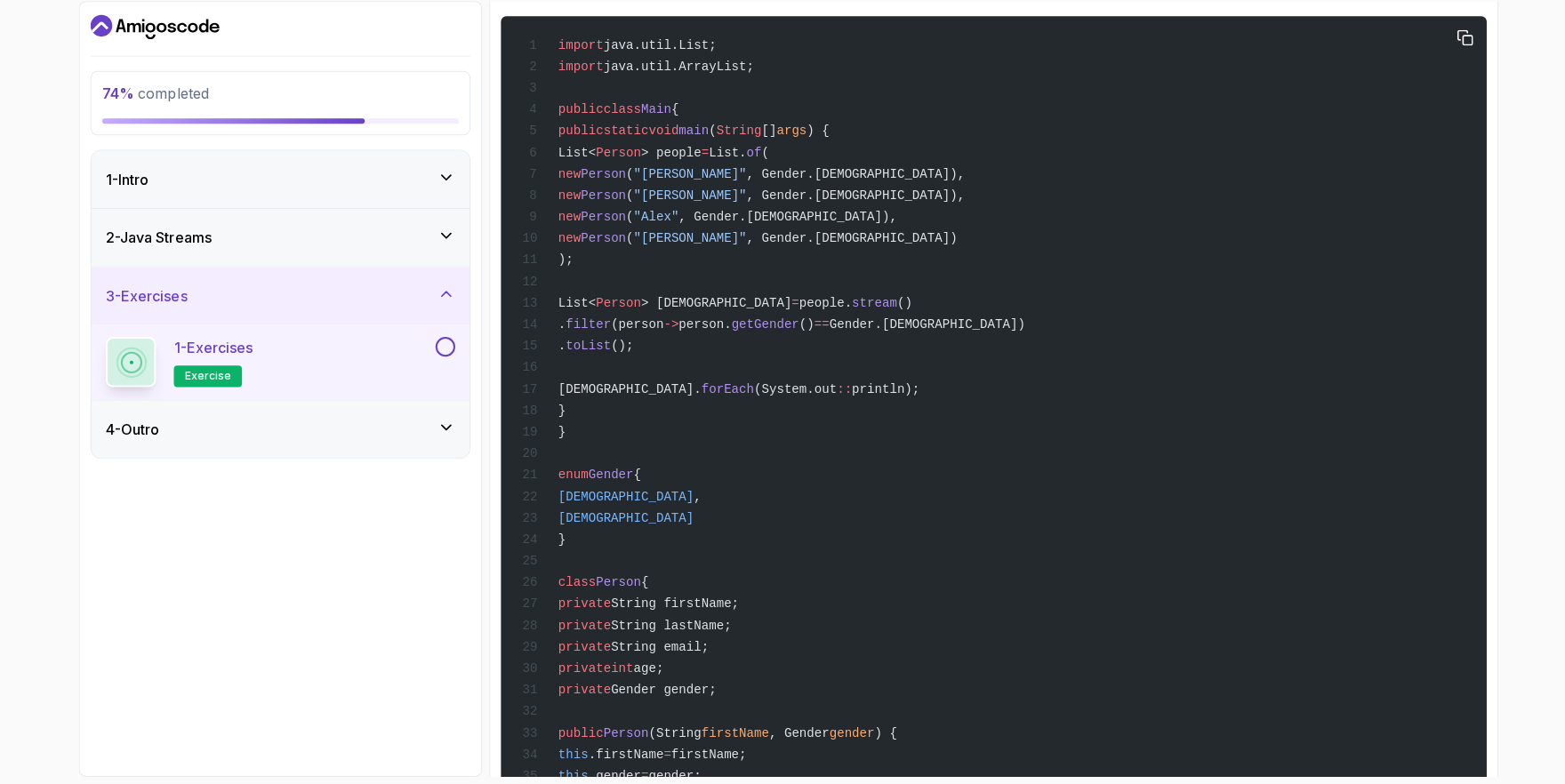
scroll to position [1158, 0]
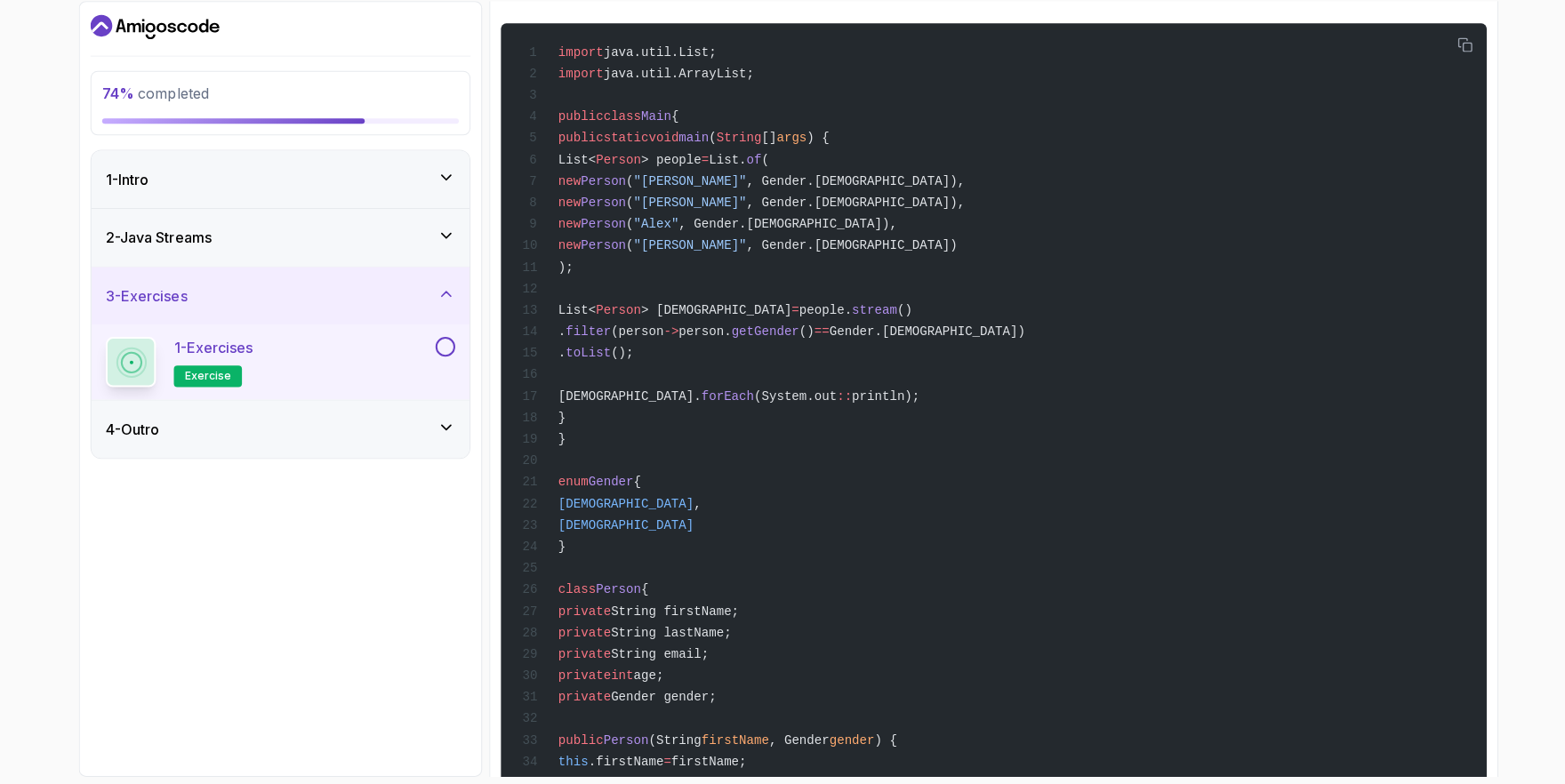
click at [440, 420] on div "4 - Outro" at bounding box center [279, 432] width 376 height 57
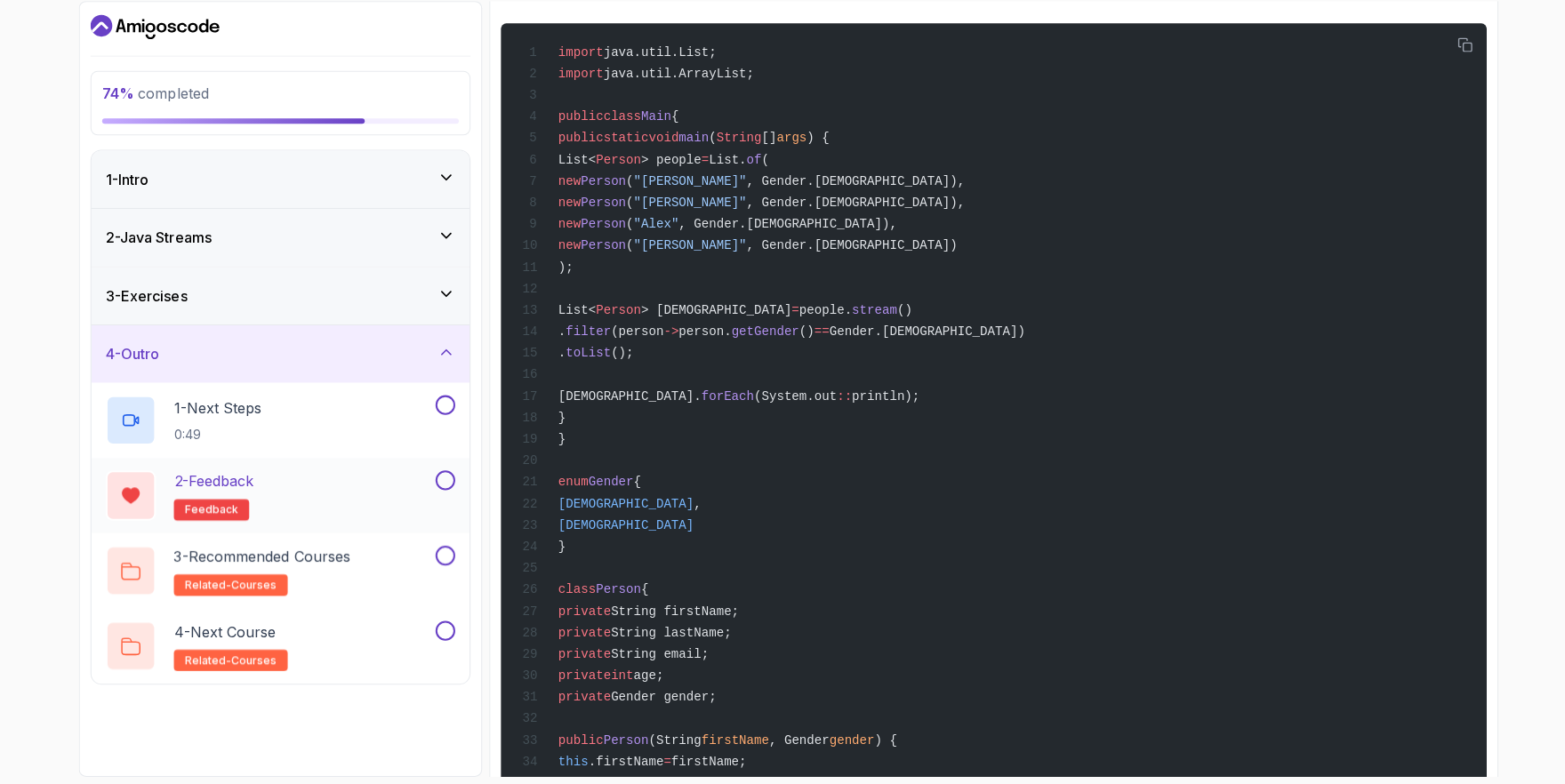
click at [337, 467] on div "2 - Feedback feedback" at bounding box center [279, 497] width 376 height 75
click at [245, 415] on p "1 - Next Steps" at bounding box center [215, 410] width 87 height 21
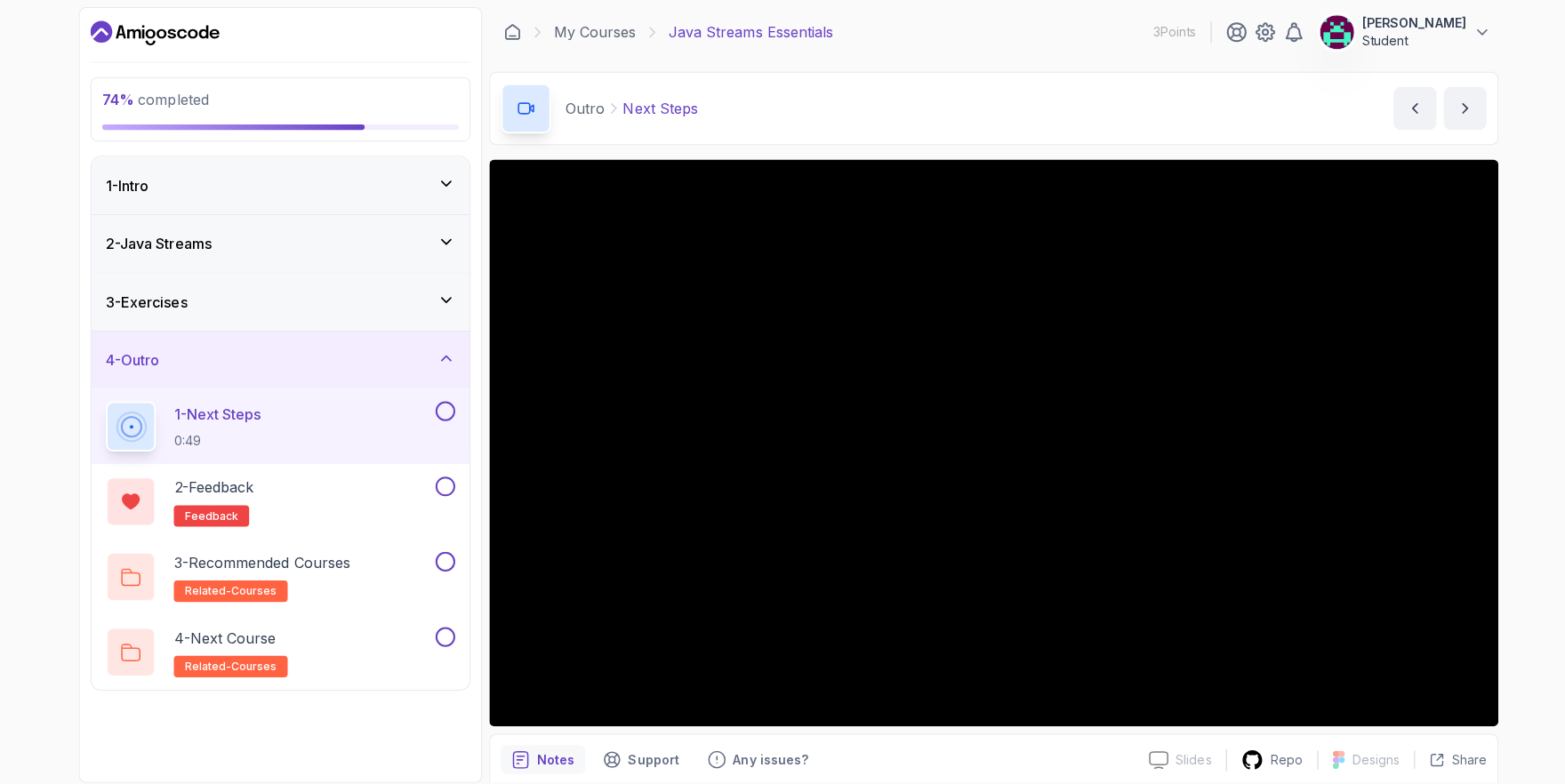
scroll to position [67, 0]
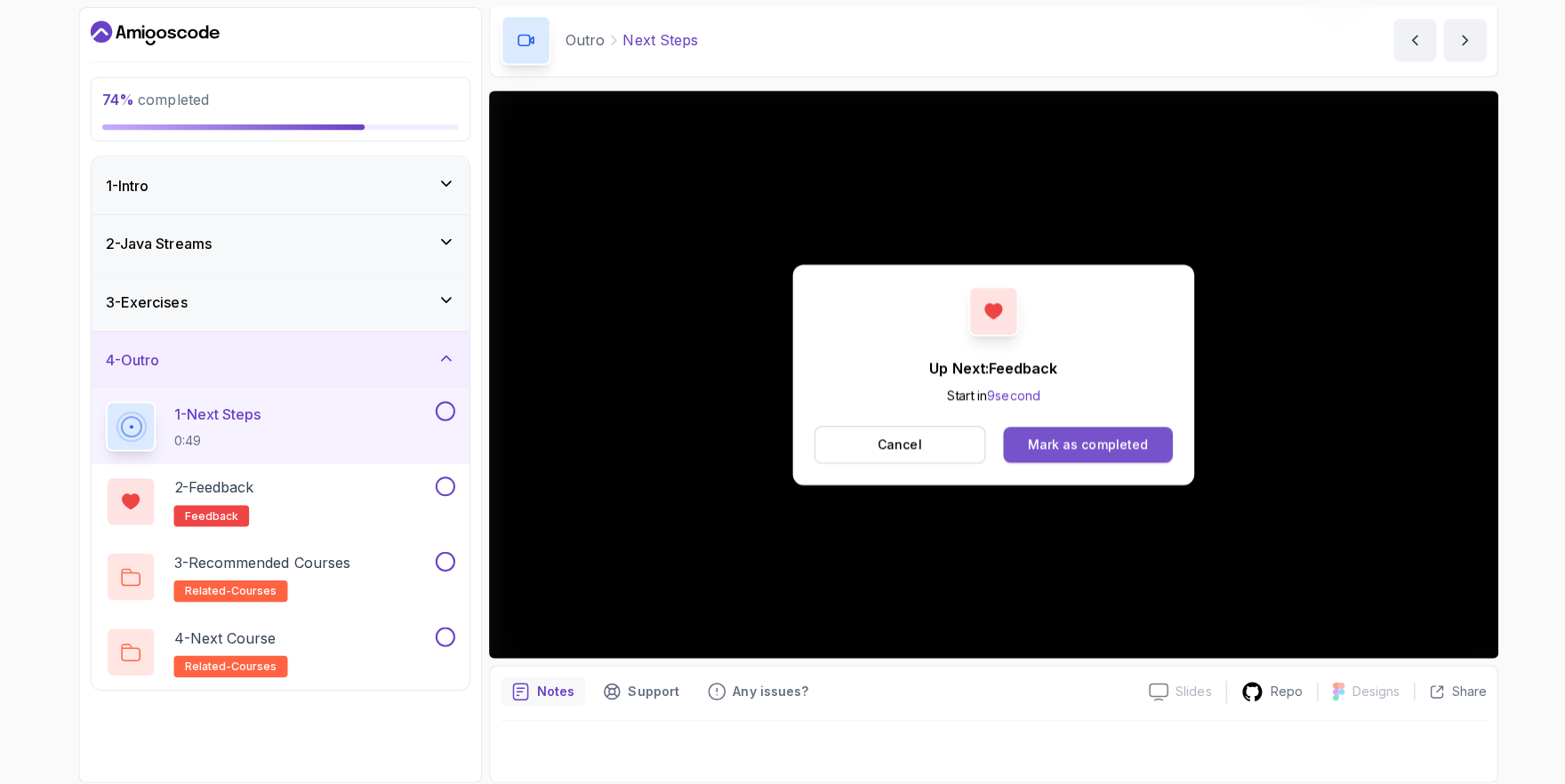
click at [1080, 436] on div "Mark as completed" at bounding box center [1079, 441] width 119 height 17
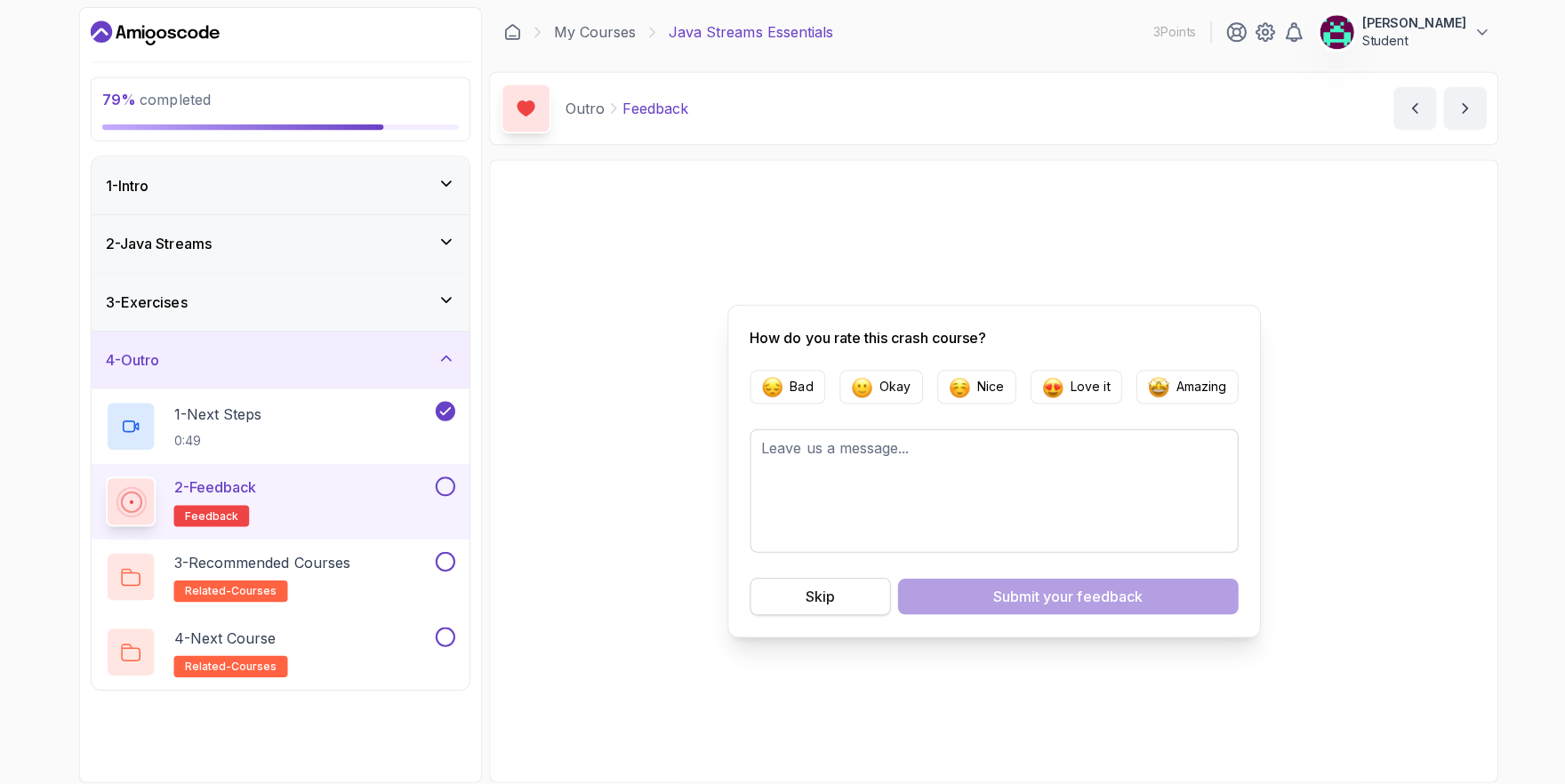
click at [815, 594] on div "Skip" at bounding box center [814, 592] width 29 height 21
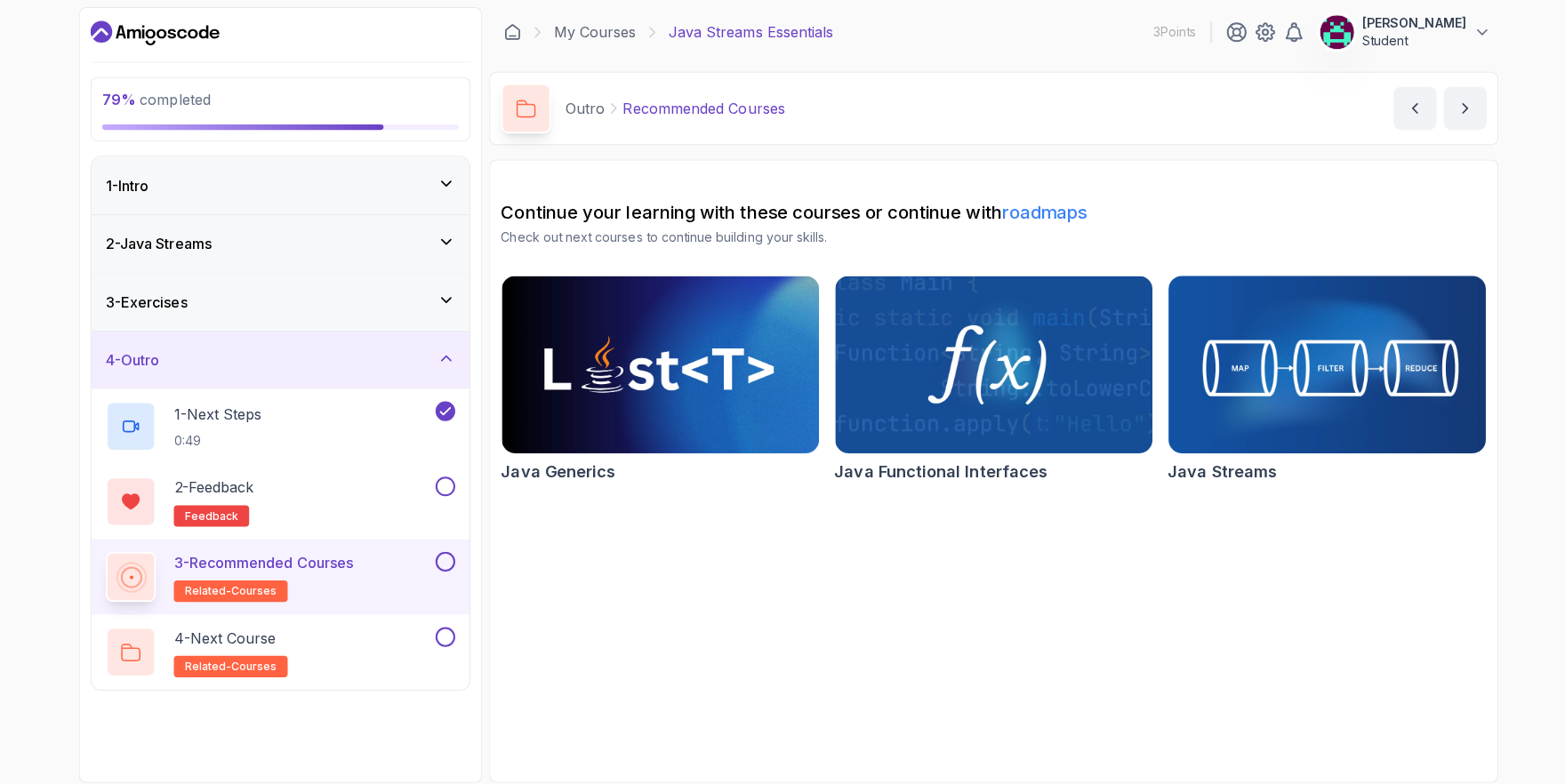
click at [1316, 376] on img at bounding box center [1316, 362] width 330 height 185
click at [445, 478] on button at bounding box center [441, 482] width 19 height 19
click at [441, 555] on button at bounding box center [441, 557] width 19 height 19
click at [347, 633] on div "4 - Next Course related-courses" at bounding box center [267, 647] width 324 height 50
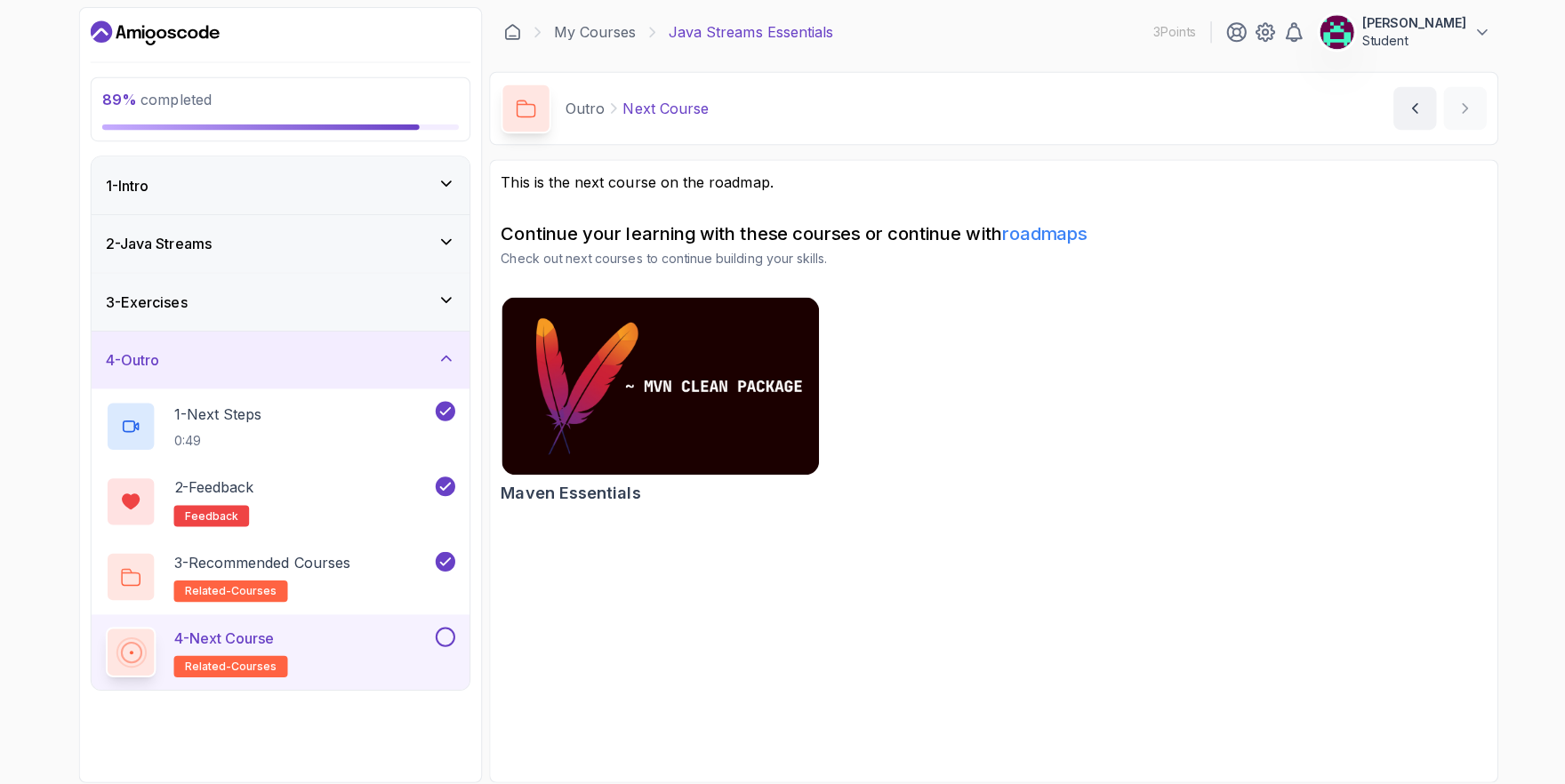
click at [444, 635] on button at bounding box center [441, 631] width 19 height 19
click at [432, 290] on div "3 - Exercises" at bounding box center [278, 299] width 347 height 21
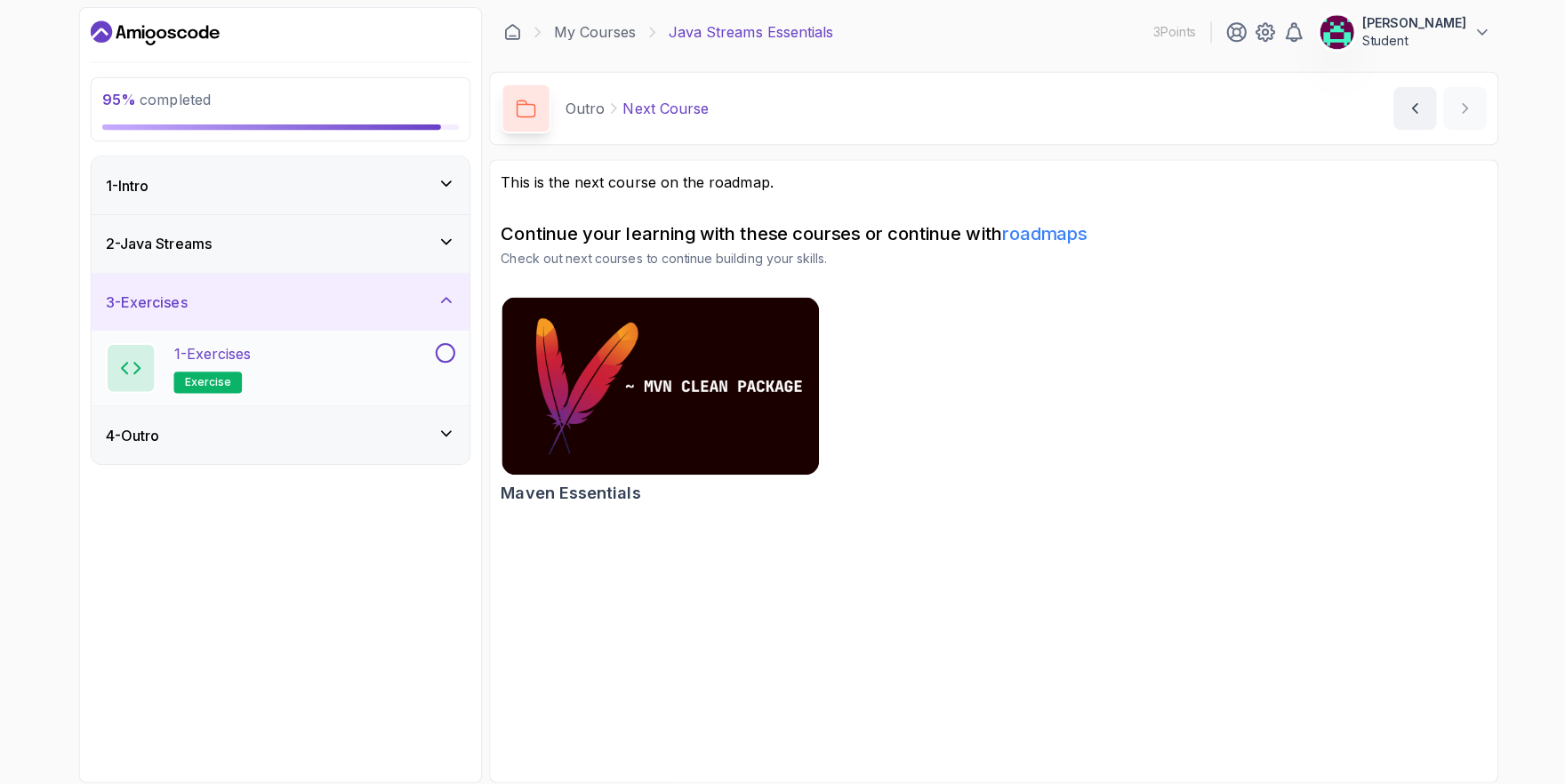
click at [435, 352] on button at bounding box center [441, 350] width 19 height 19
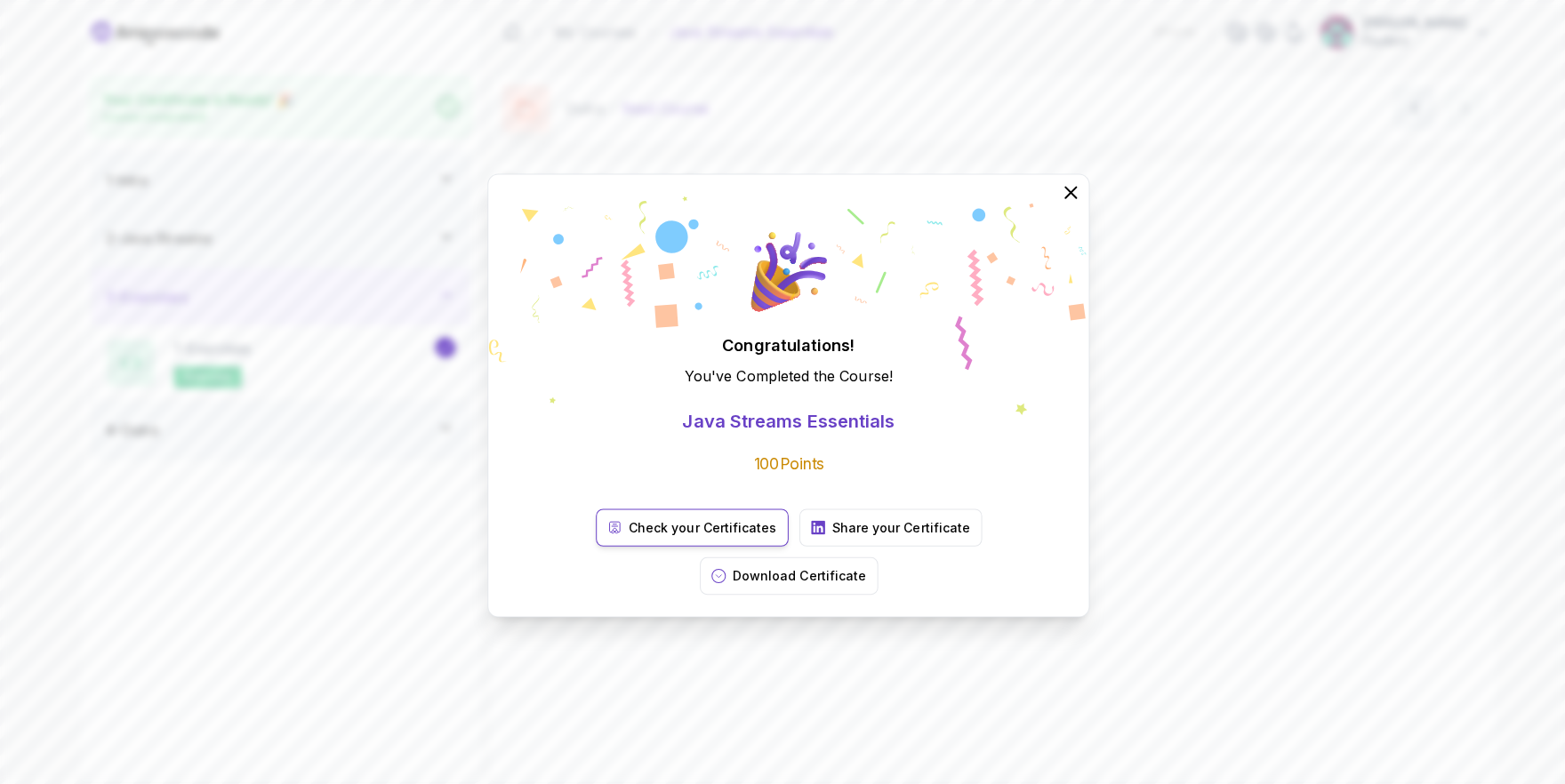
click at [610, 537] on link "Check your Certificates" at bounding box center [687, 524] width 191 height 38
click at [1068, 202] on icon at bounding box center [1062, 190] width 23 height 23
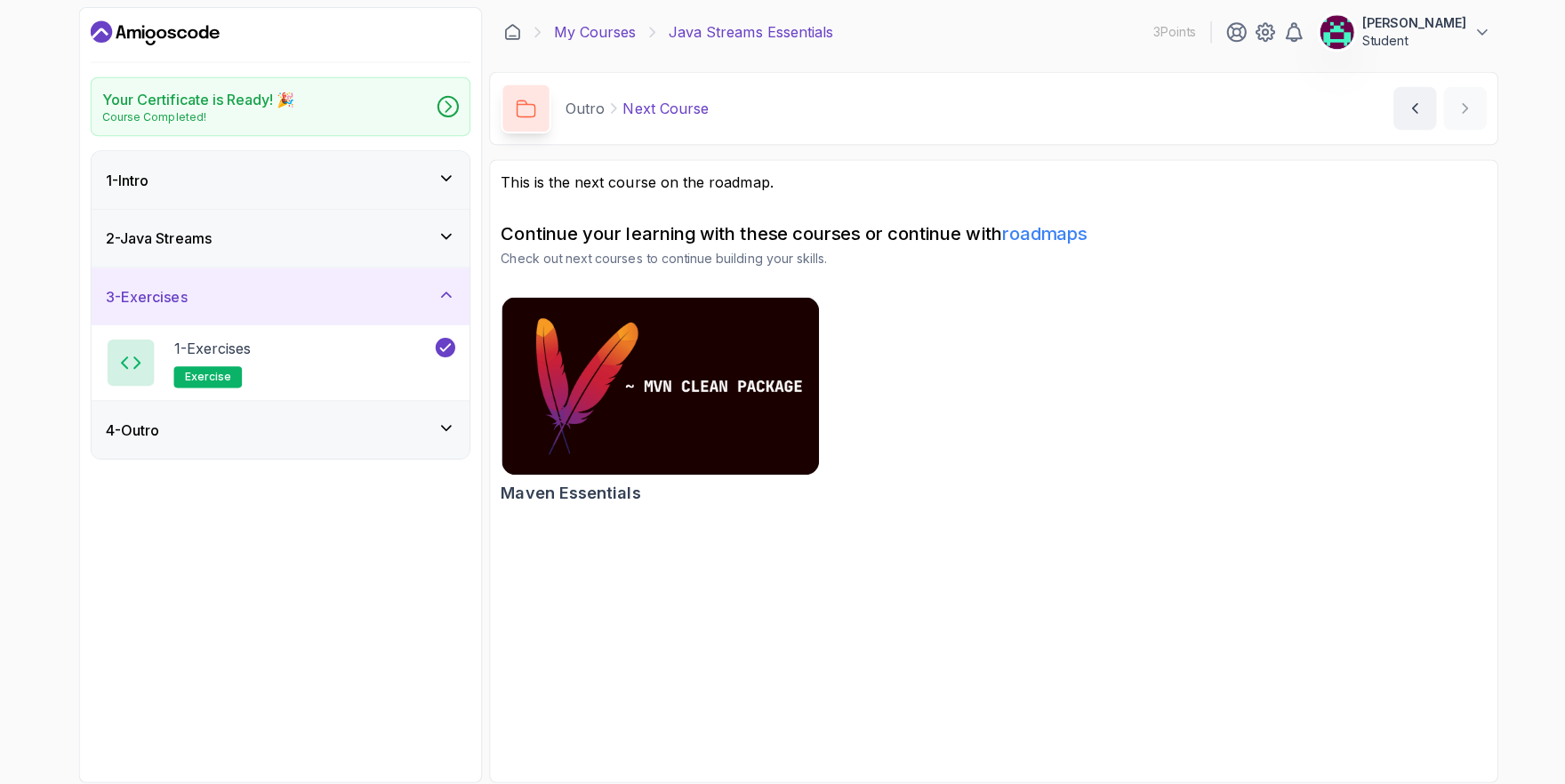
click at [577, 23] on link "My Courses" at bounding box center [590, 31] width 82 height 21
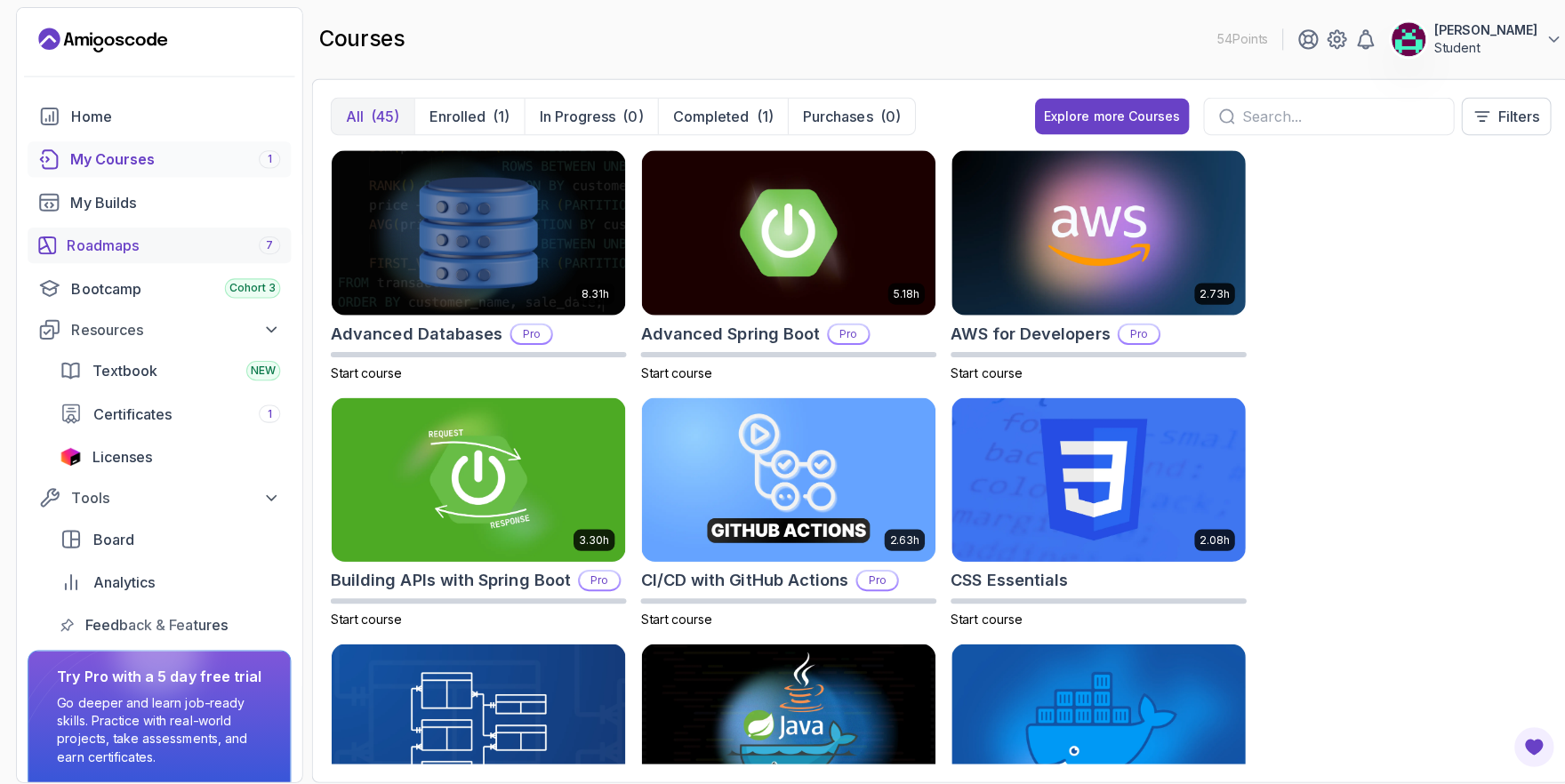
click at [118, 241] on div "Roadmaps 7" at bounding box center [172, 243] width 212 height 21
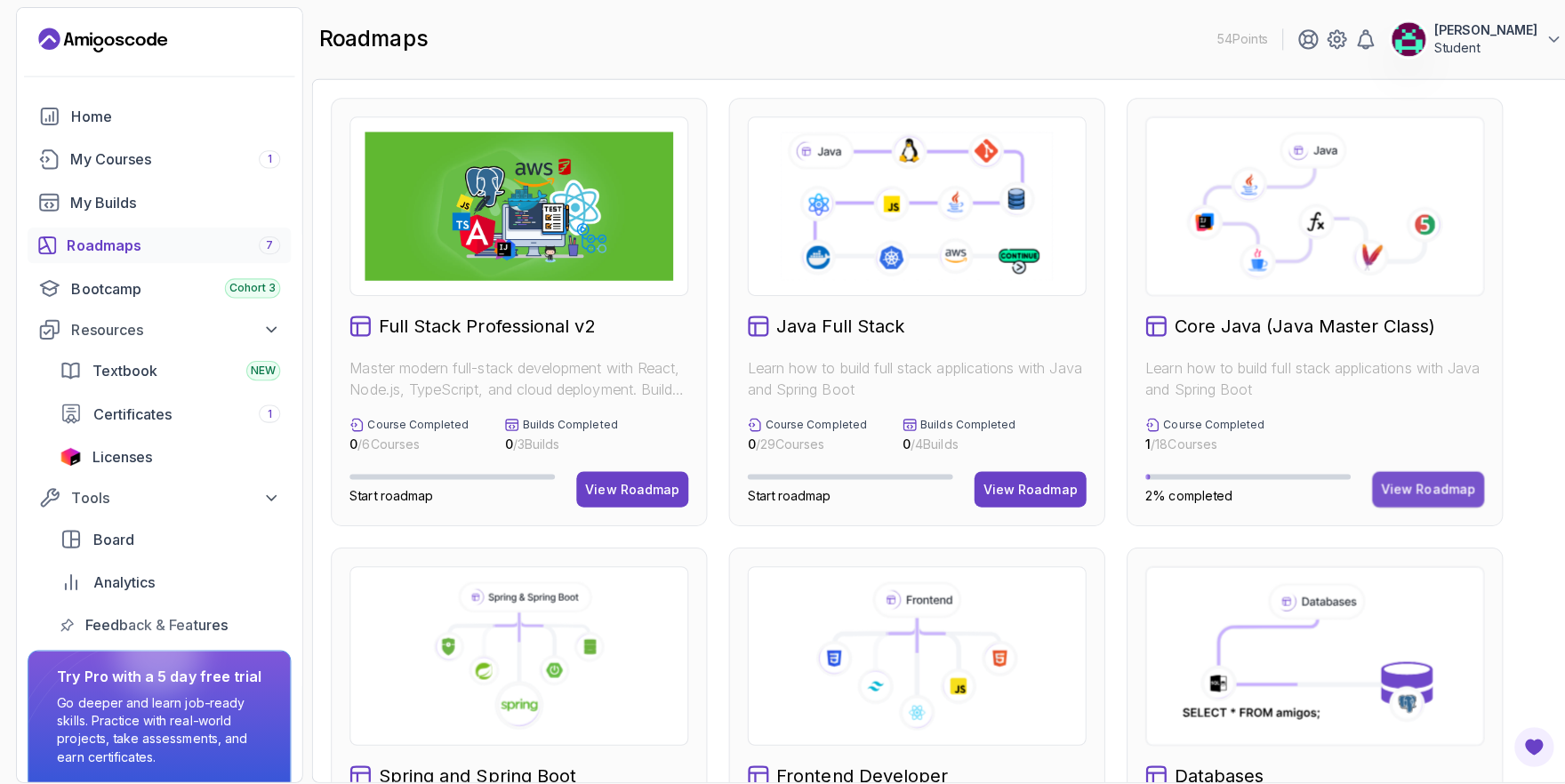
click at [1390, 481] on div "View Roadmap" at bounding box center [1416, 485] width 93 height 17
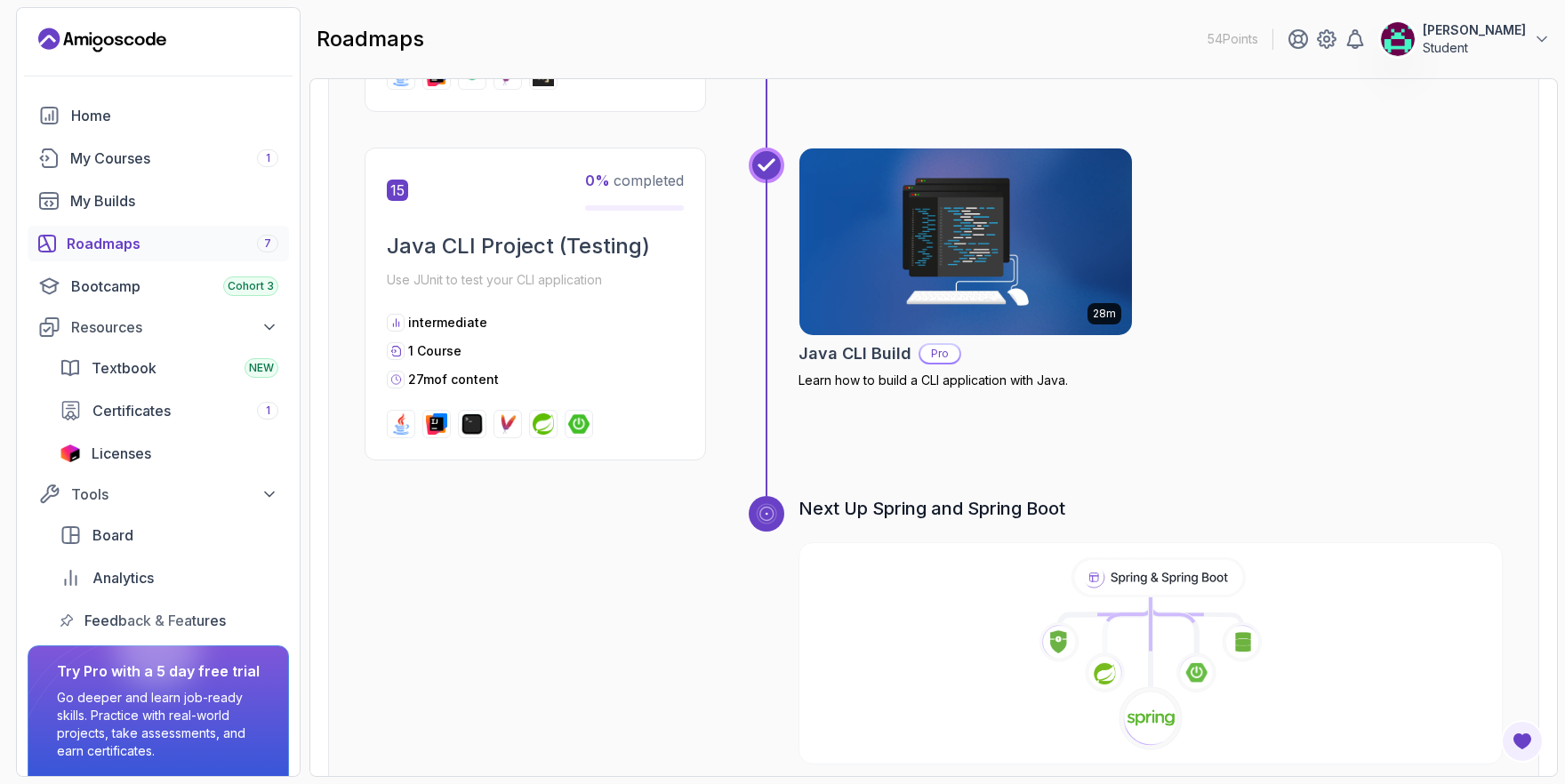
scroll to position [5671, 0]
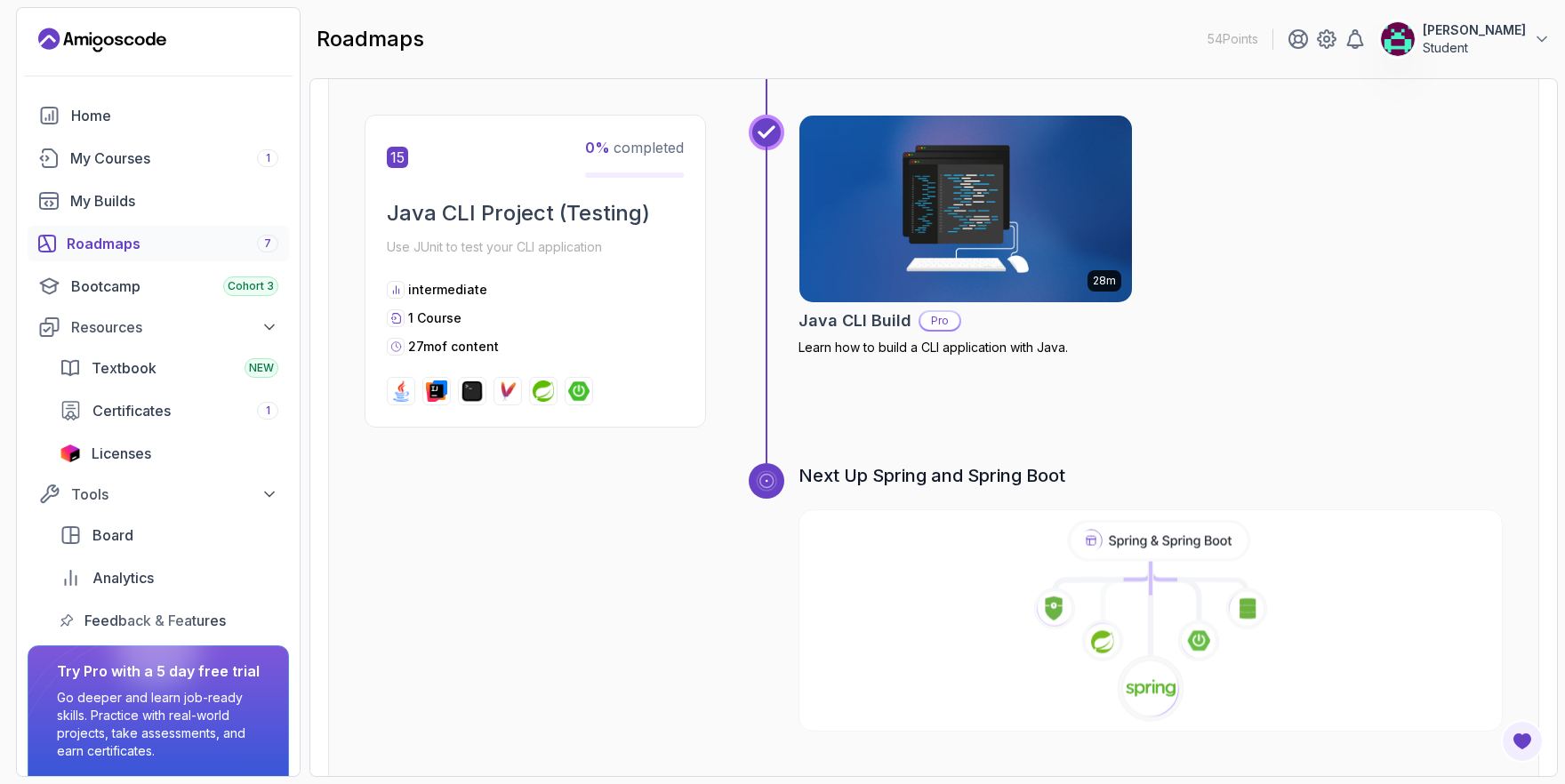
click at [1122, 571] on icon at bounding box center [1127, 596] width 48 height 52
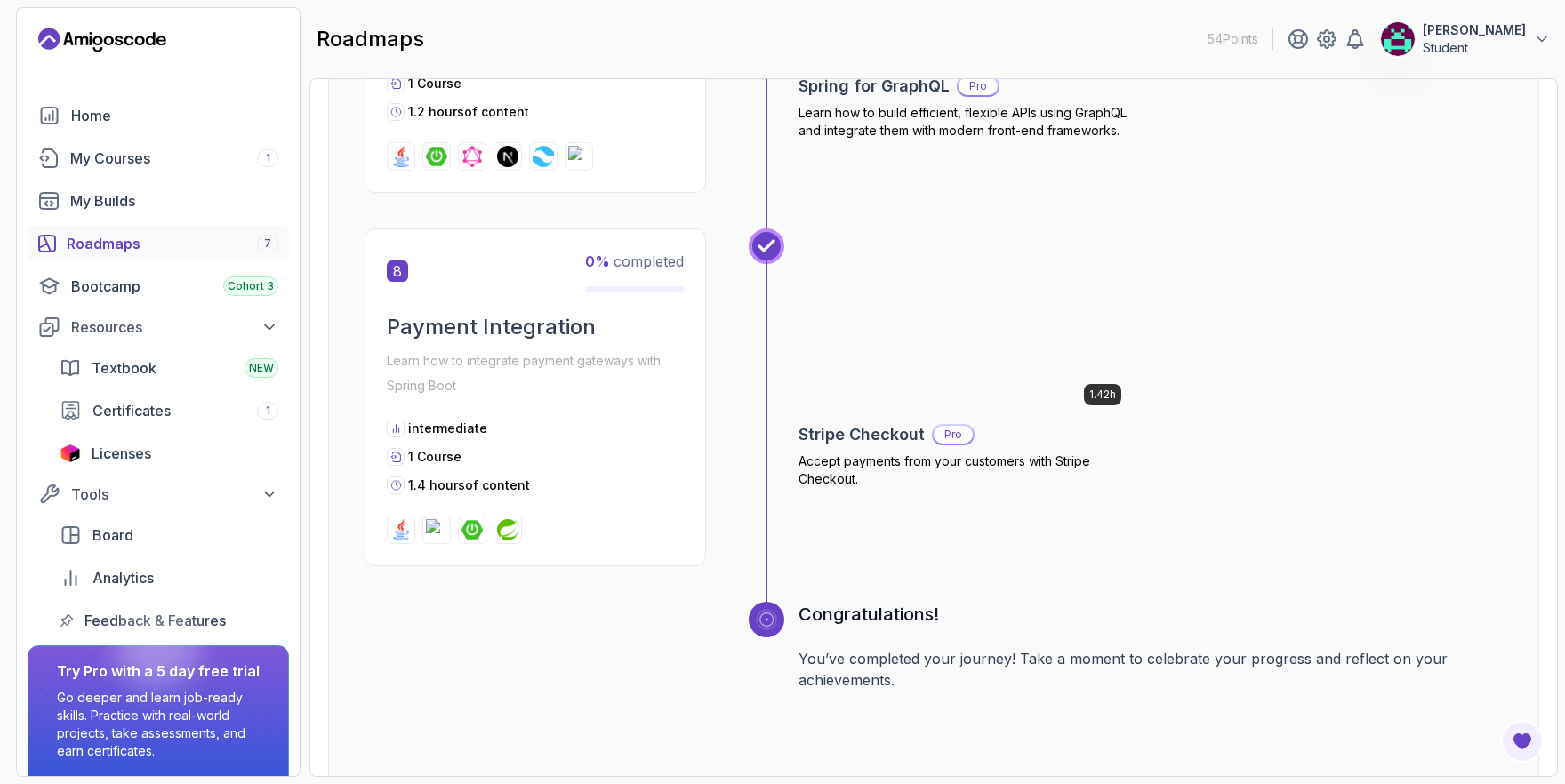
scroll to position [3053, 0]
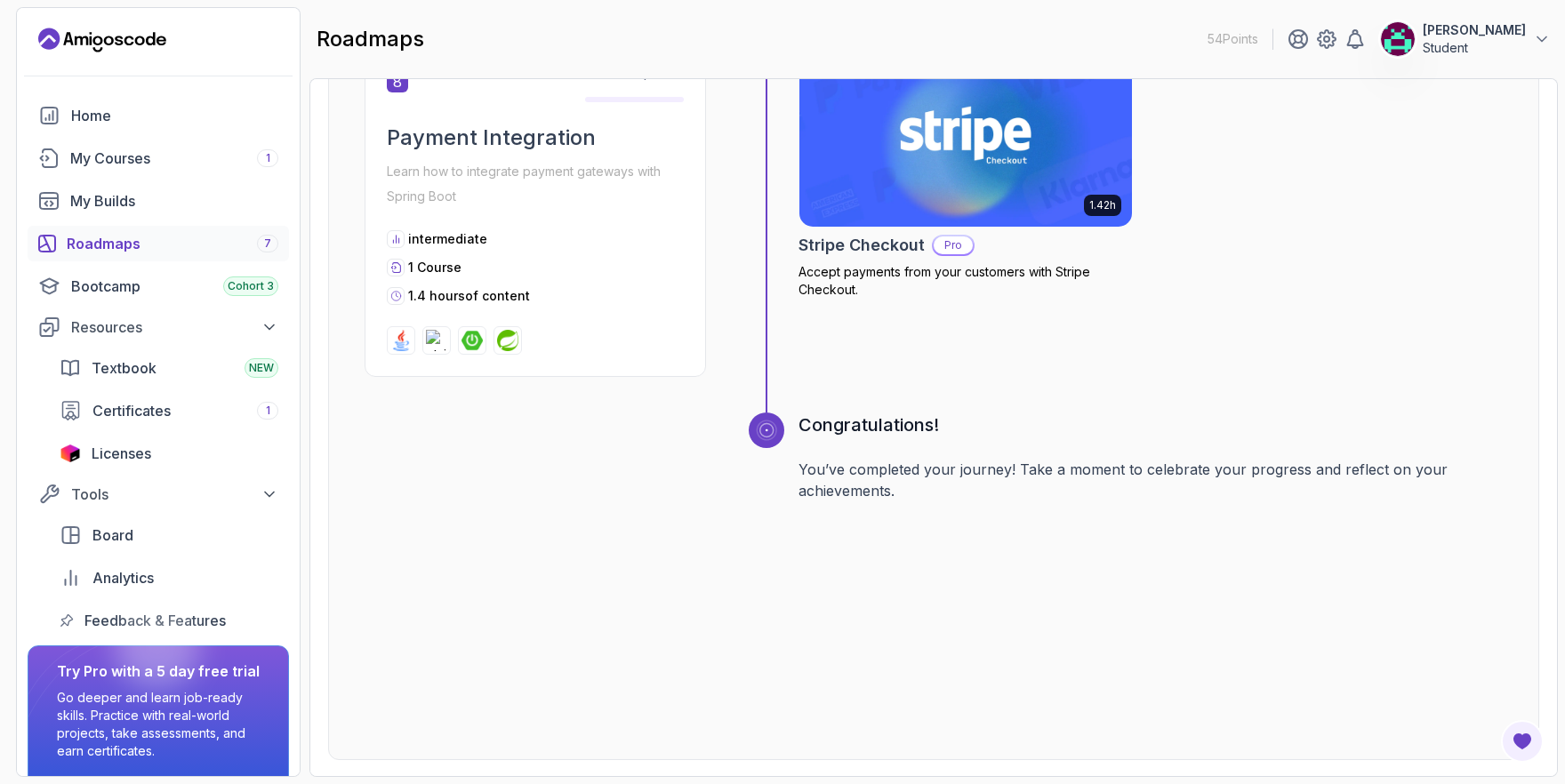
click at [143, 247] on div "Roadmaps 7" at bounding box center [172, 243] width 212 height 21
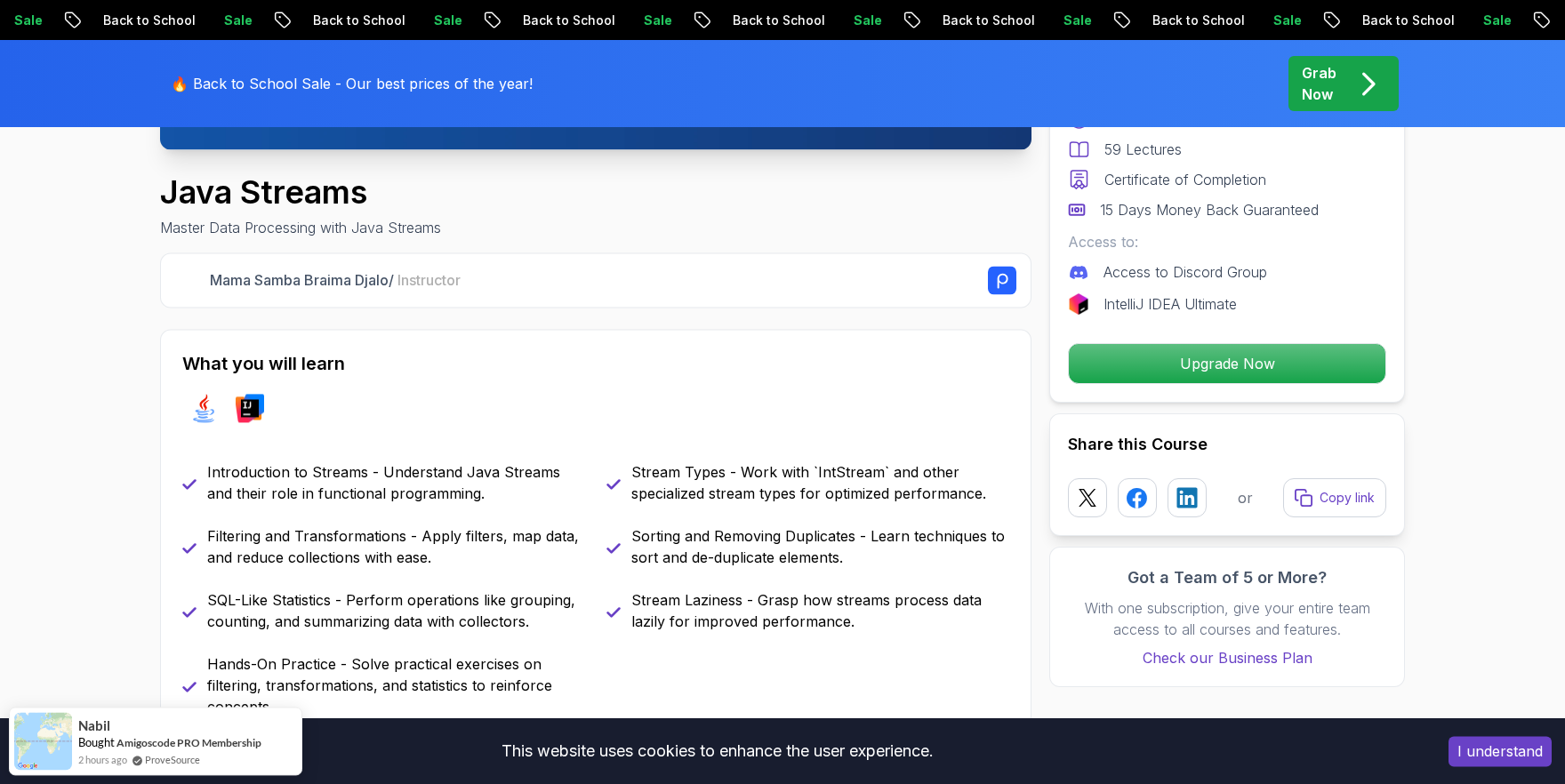
scroll to position [581, 0]
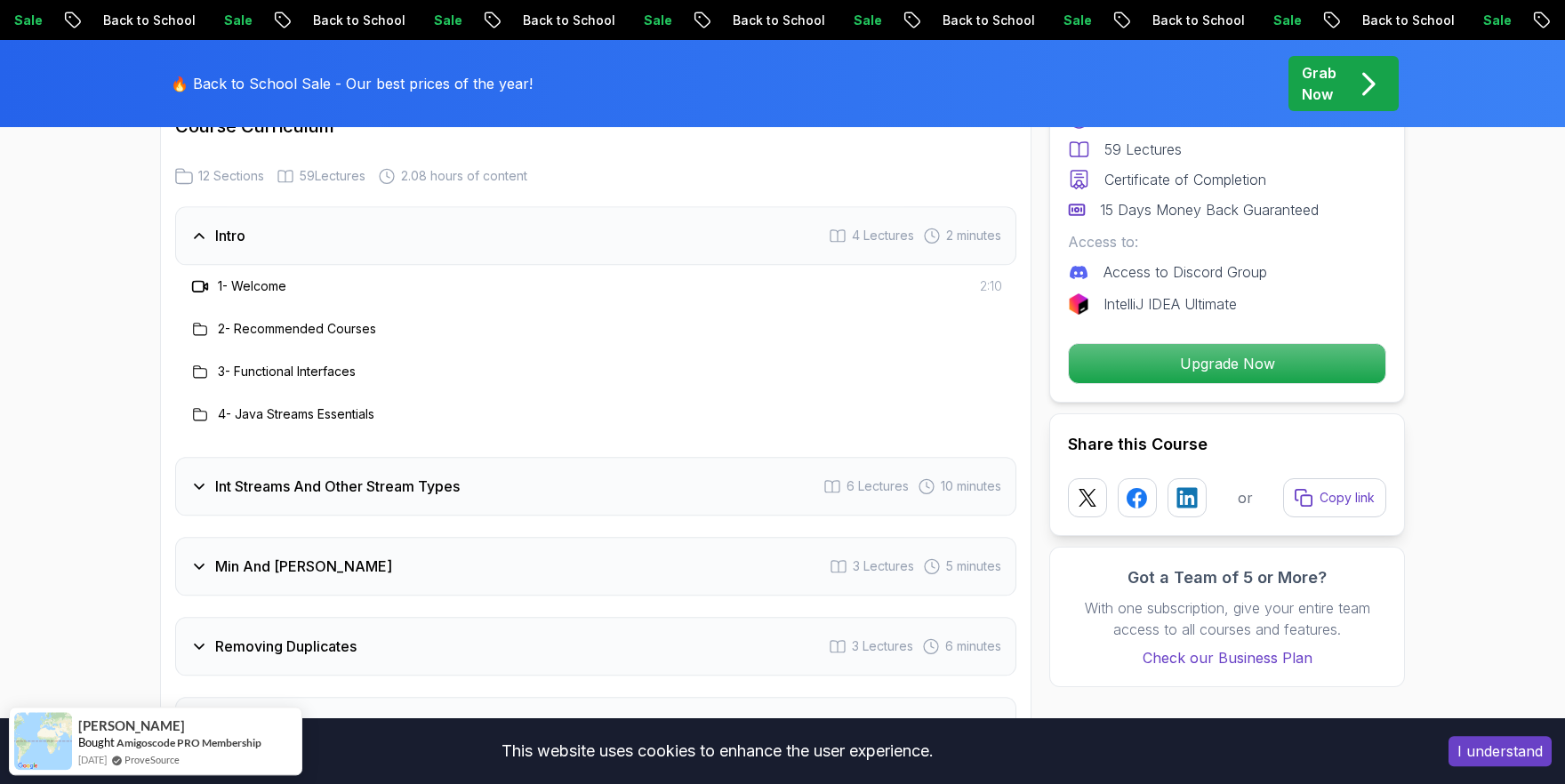
scroll to position [2373, 0]
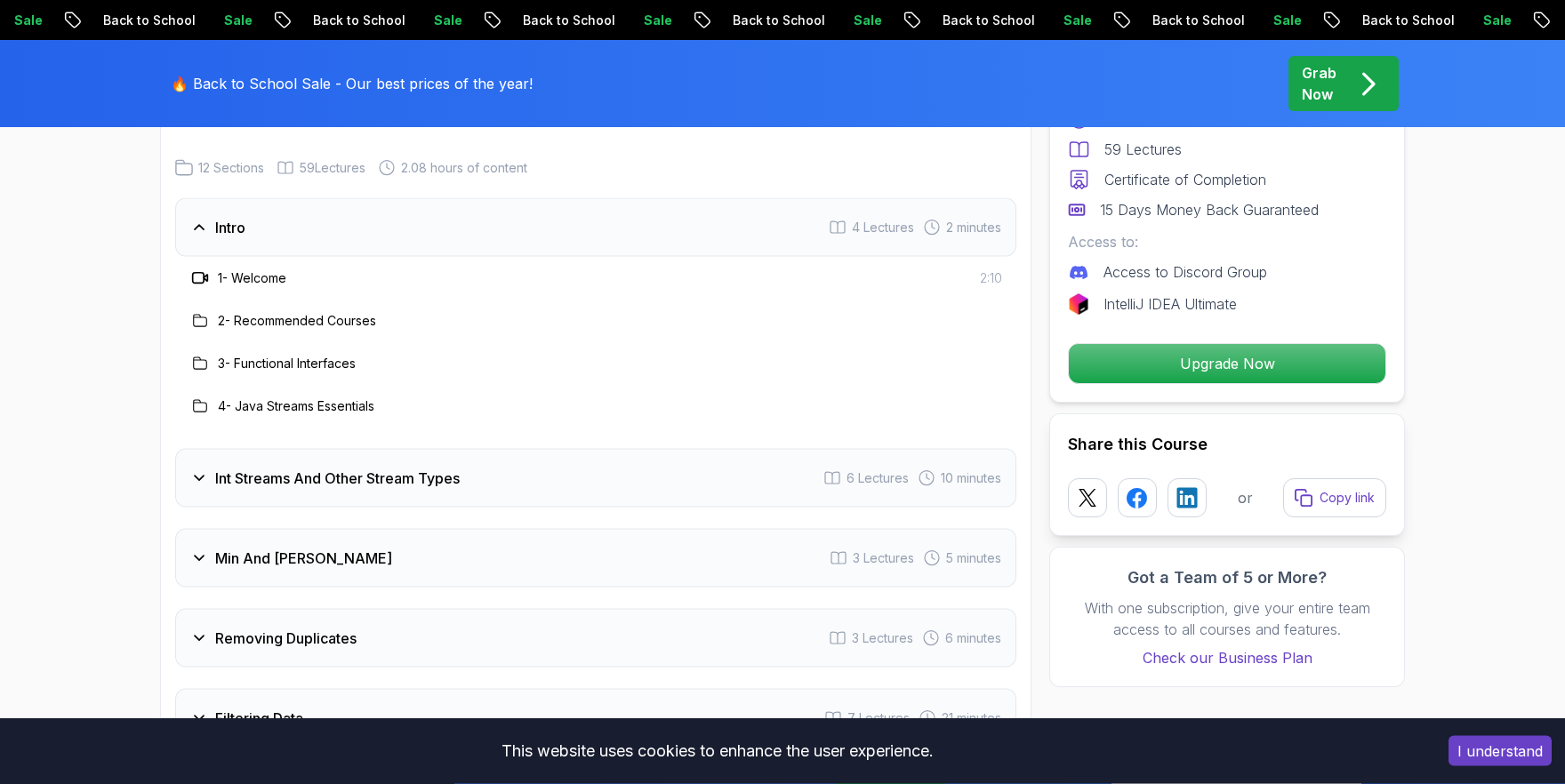
click at [467, 454] on div "Int Streams And Other Stream Types 6 Lectures 10 minutes" at bounding box center [596, 478] width 841 height 59
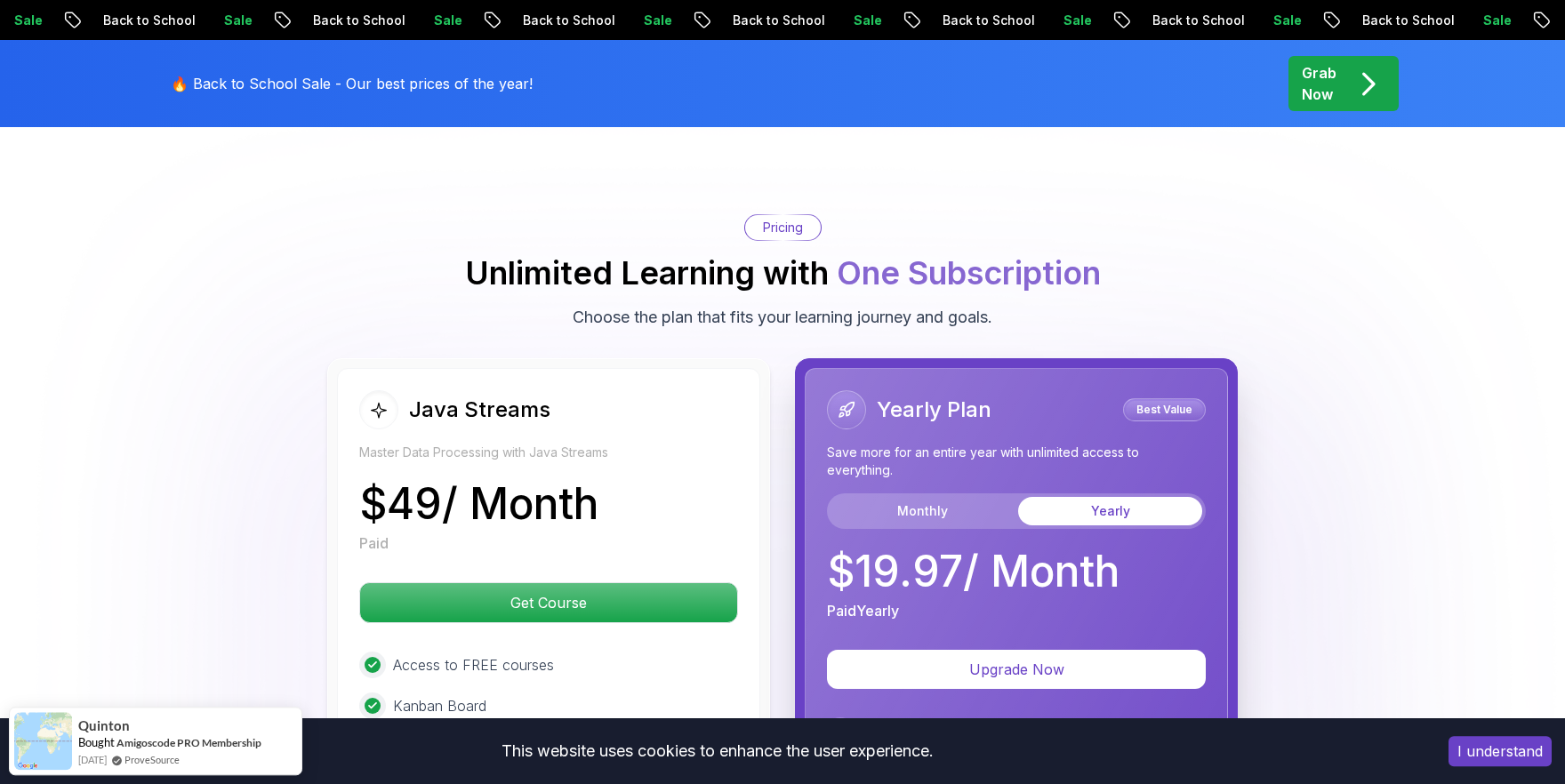
scroll to position [3802, 0]
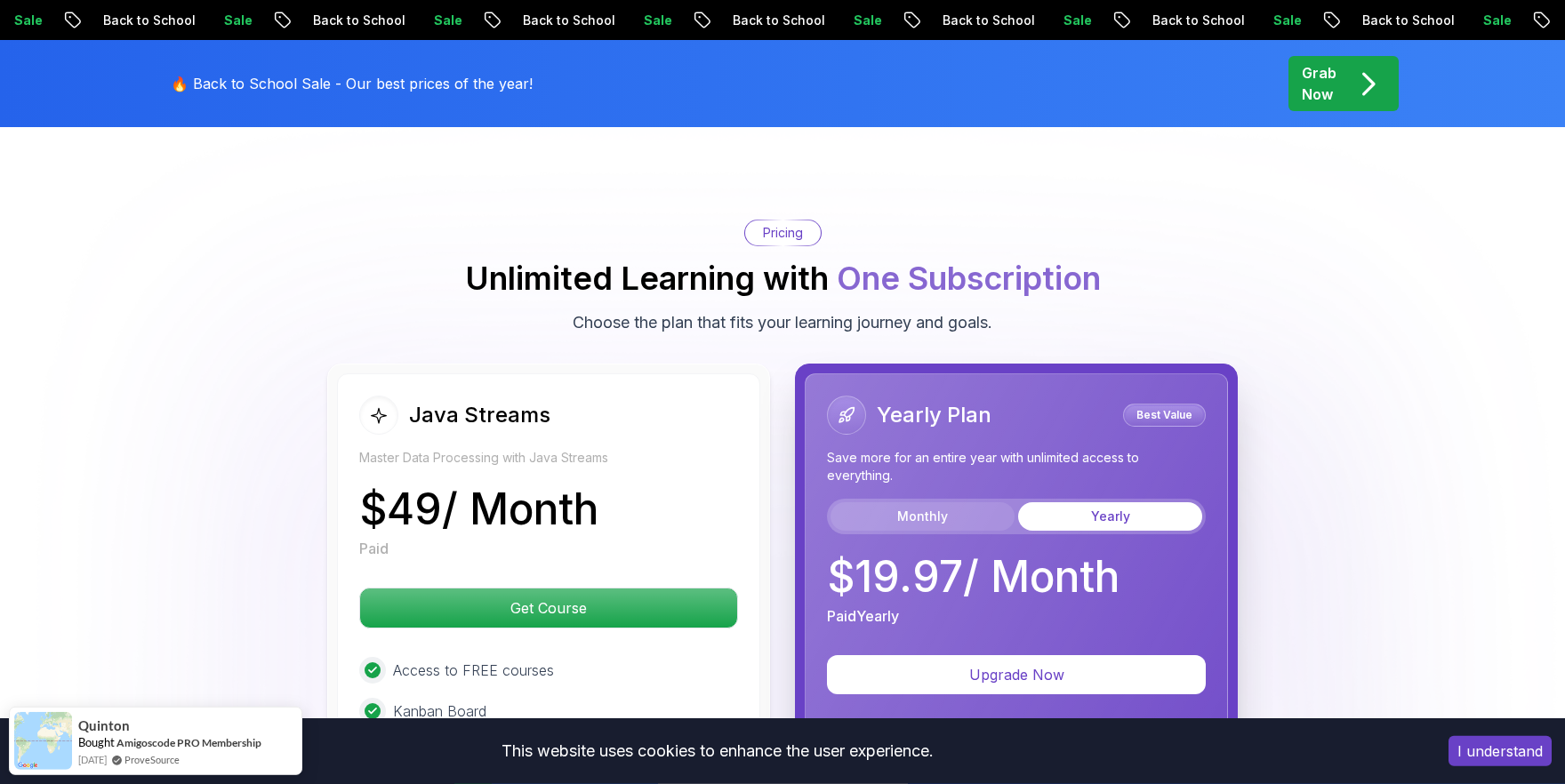
click at [923, 502] on button "Monthly" at bounding box center [922, 516] width 184 height 29
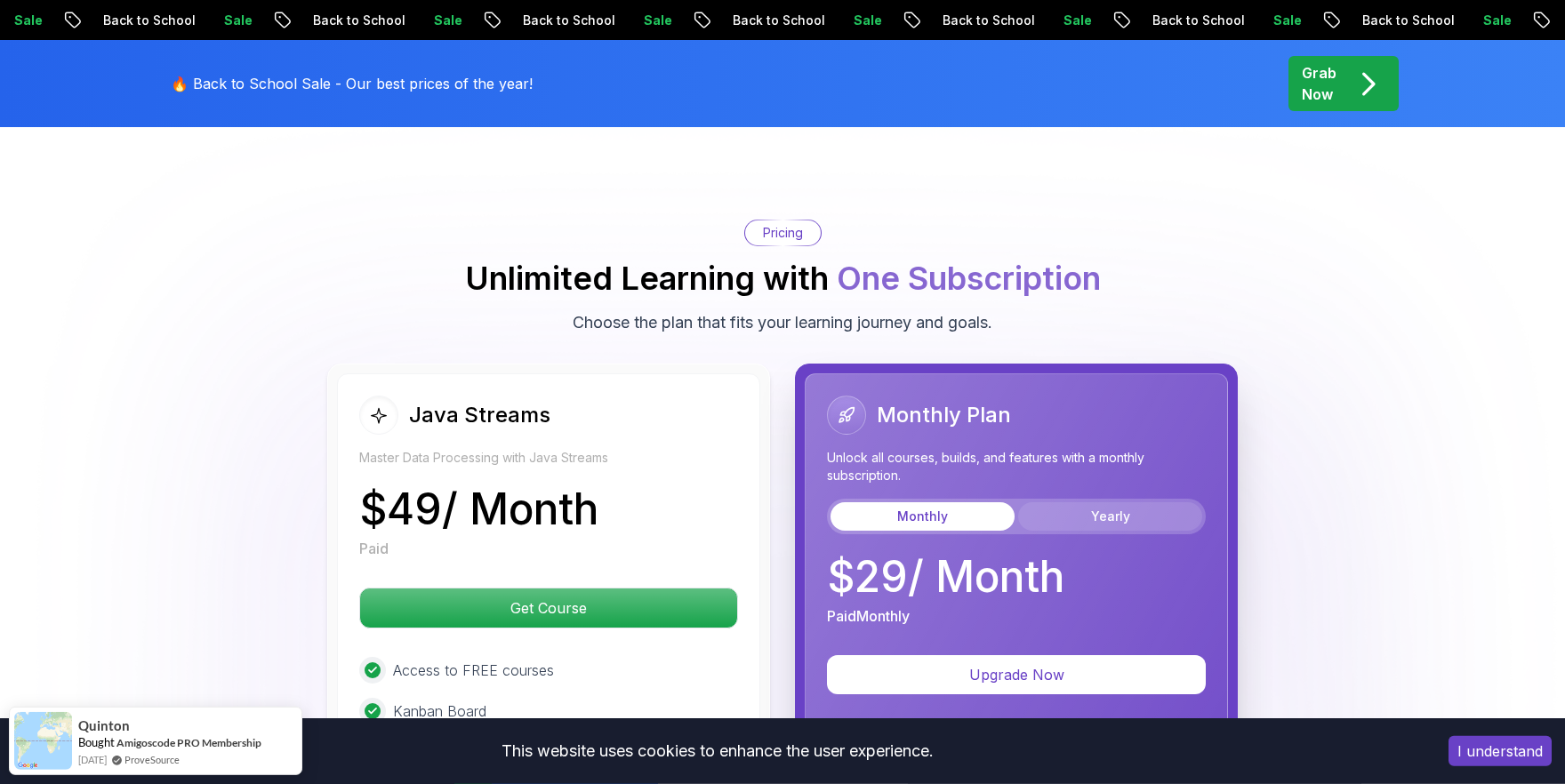
click at [1115, 502] on button "Yearly" at bounding box center [1110, 516] width 184 height 29
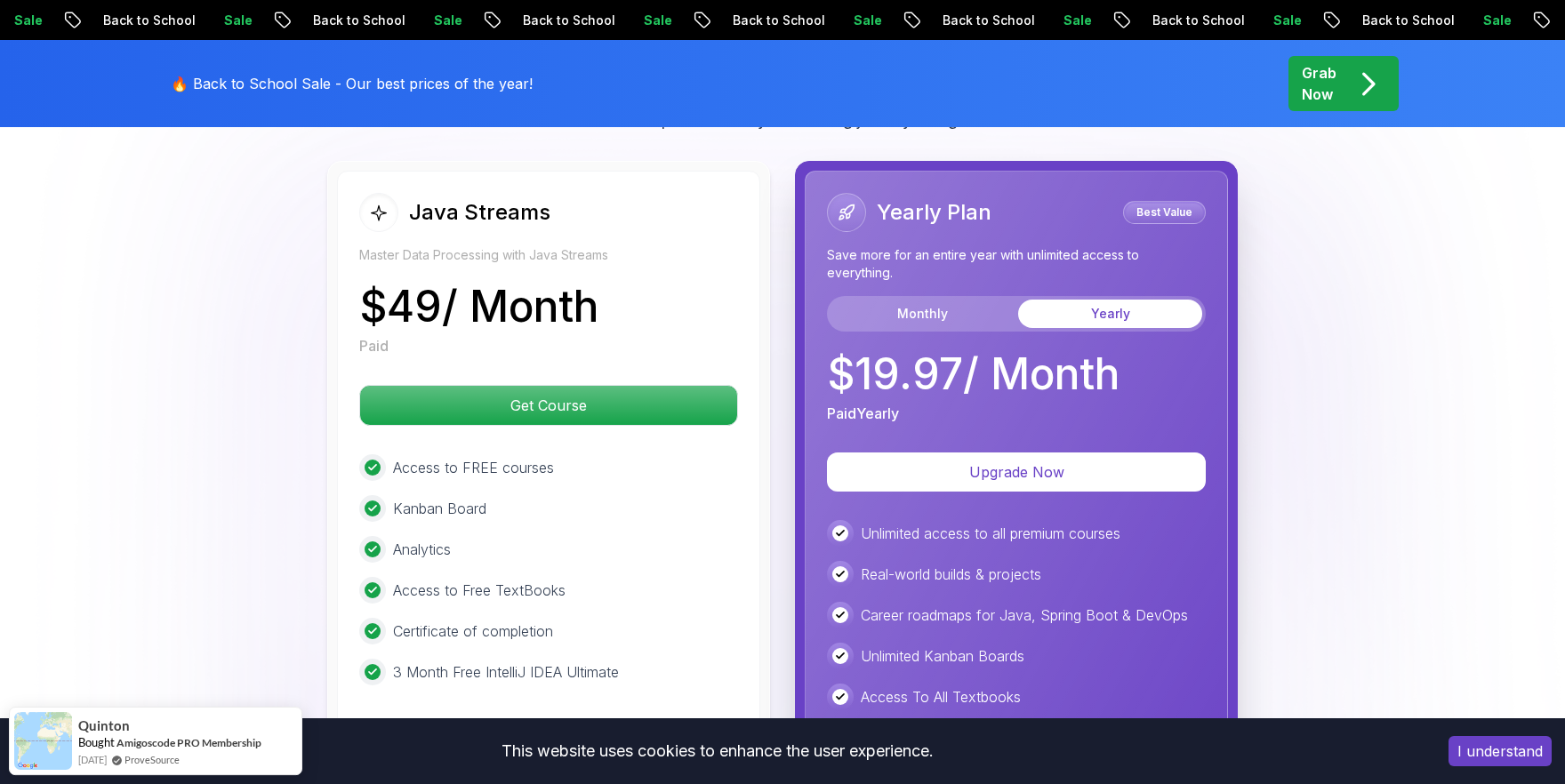
scroll to position [4005, 0]
click at [898, 300] on button "Monthly" at bounding box center [922, 314] width 184 height 29
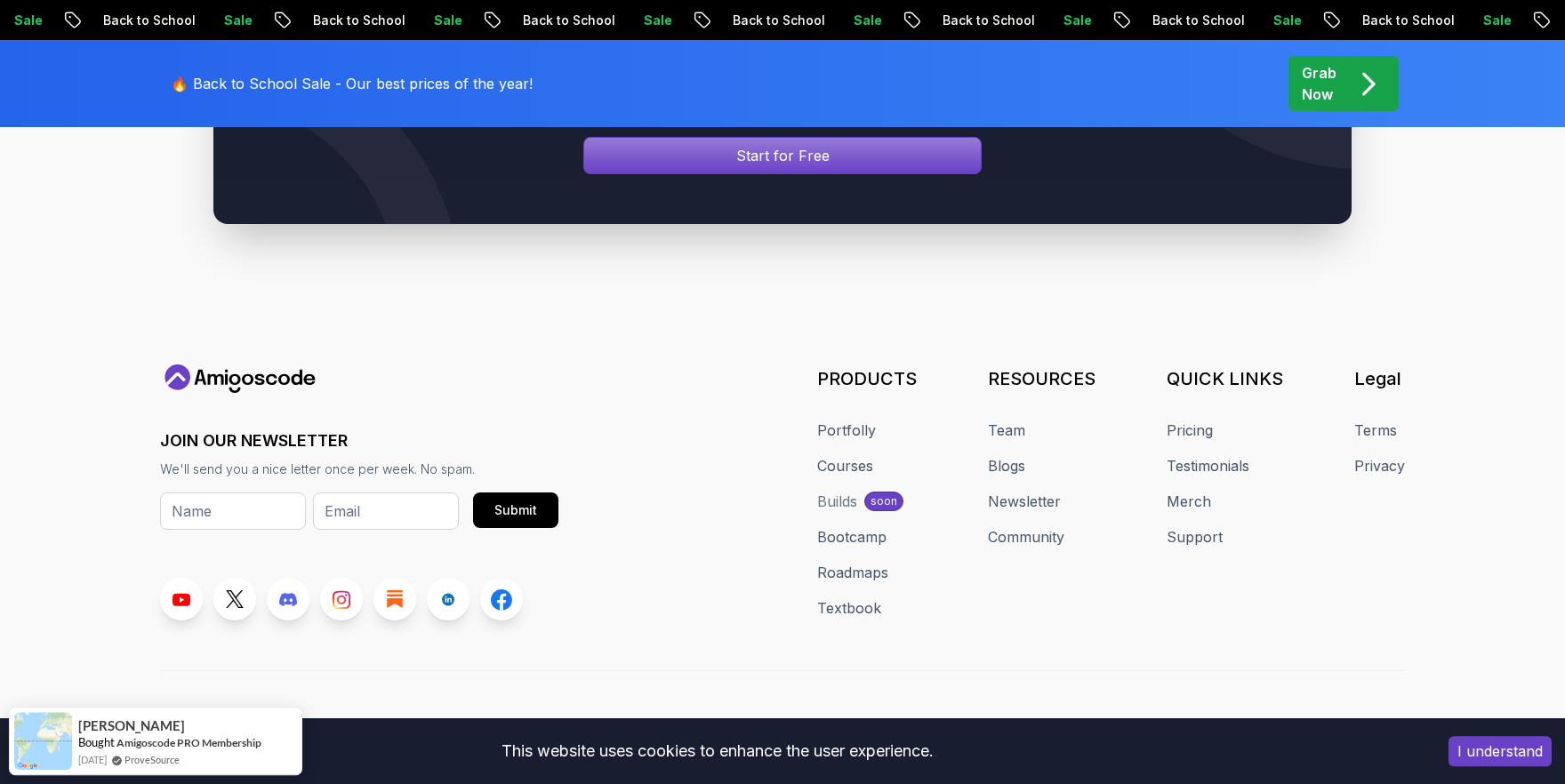
scroll to position [6766, 0]
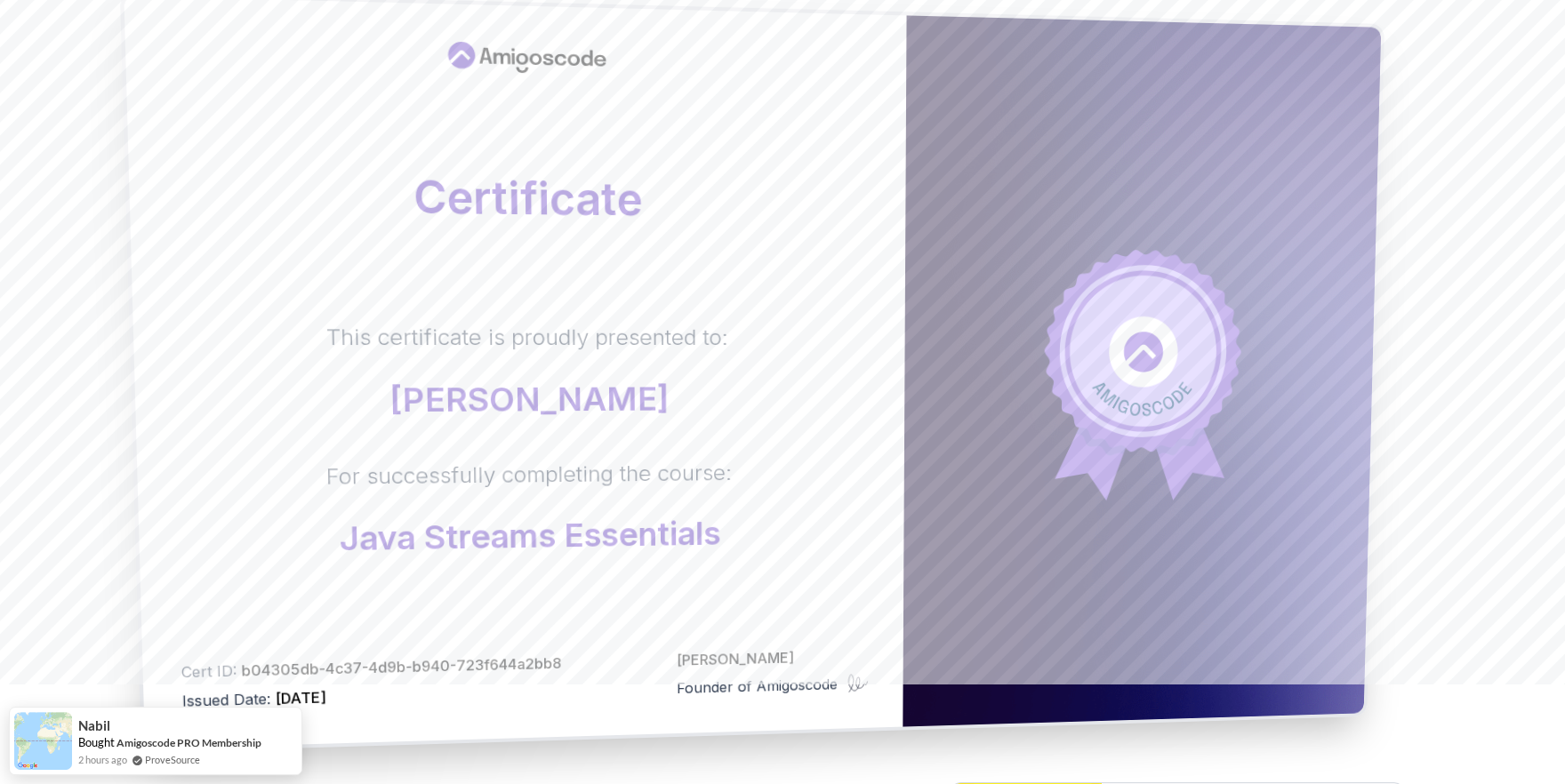
scroll to position [98, 0]
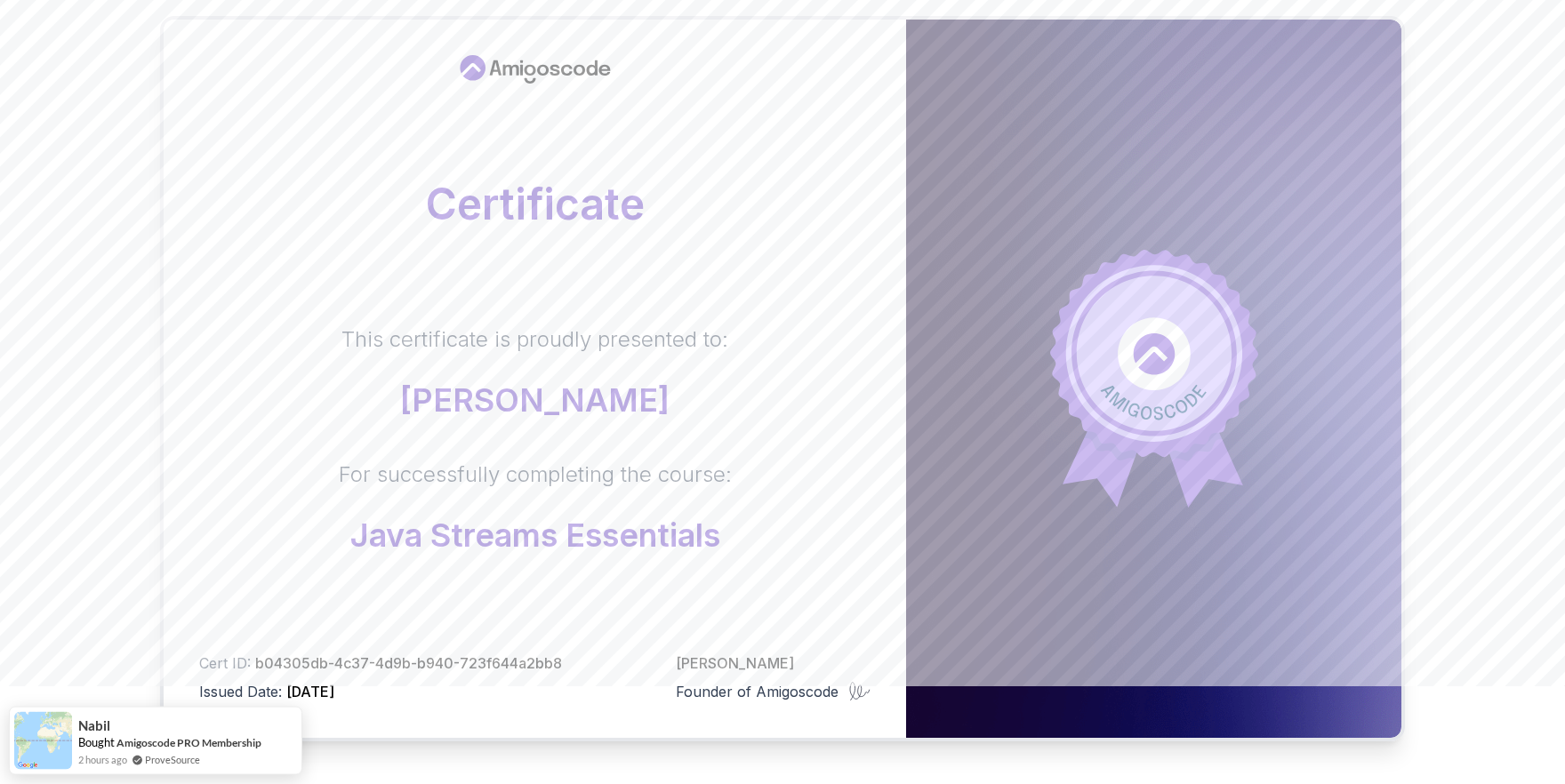
click at [1042, 244] on body "Certificate This certificate is proudly presented to: [PERSON_NAME] For success…" at bounding box center [782, 465] width 1565 height 1125
